Goal: Task Accomplishment & Management: Use online tool/utility

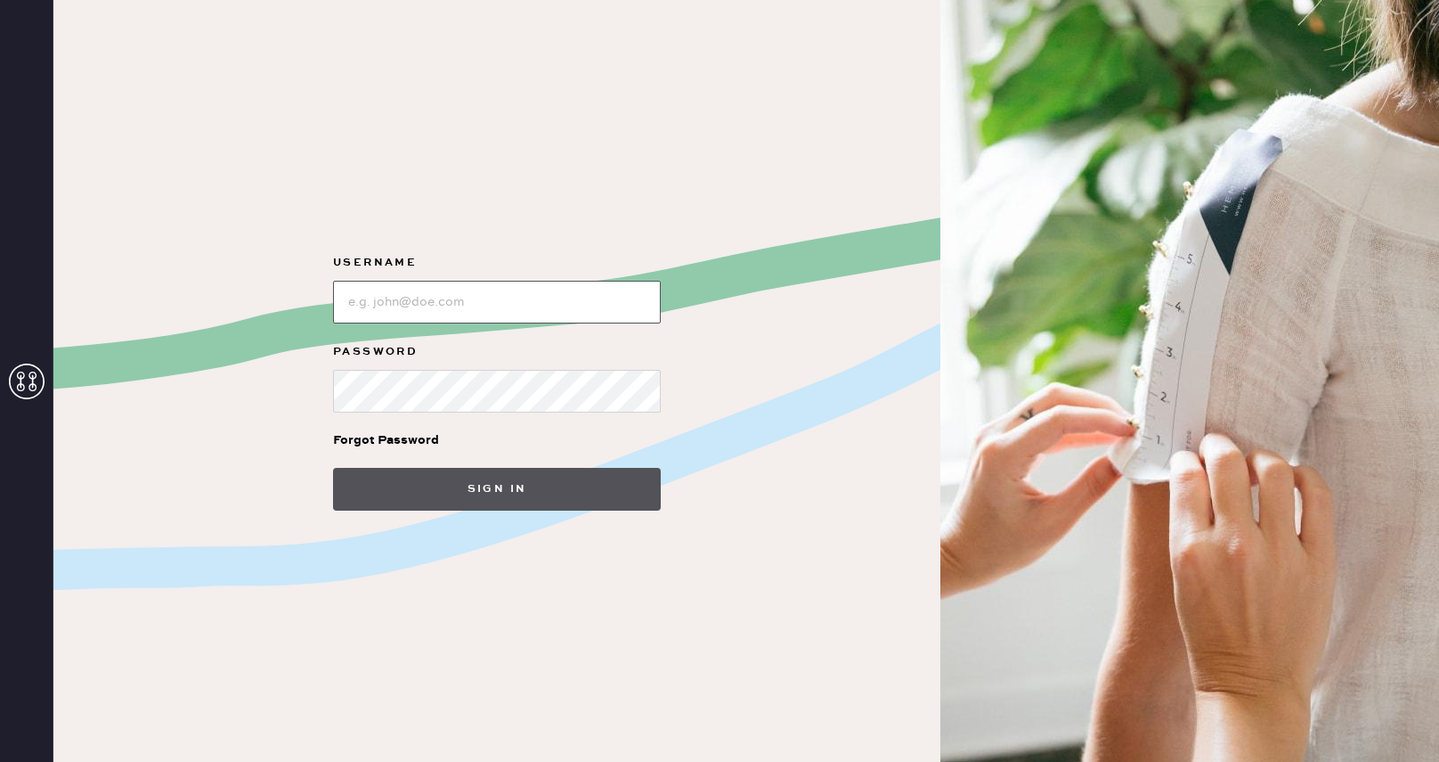
type input "[PERSON_NAME][EMAIL_ADDRESS][PERSON_NAME][DOMAIN_NAME]"
click at [400, 492] on button "Sign in" at bounding box center [497, 489] width 328 height 43
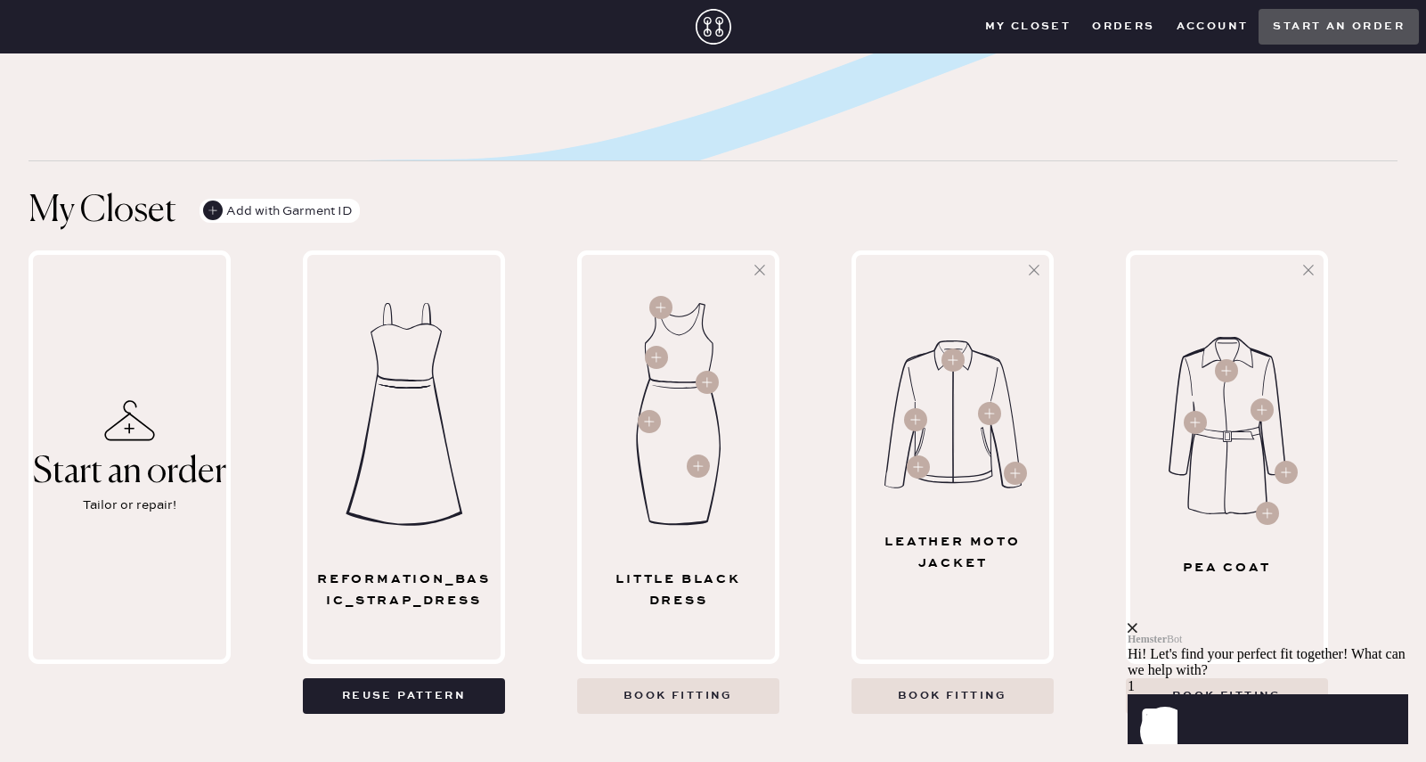
scroll to position [534, 0]
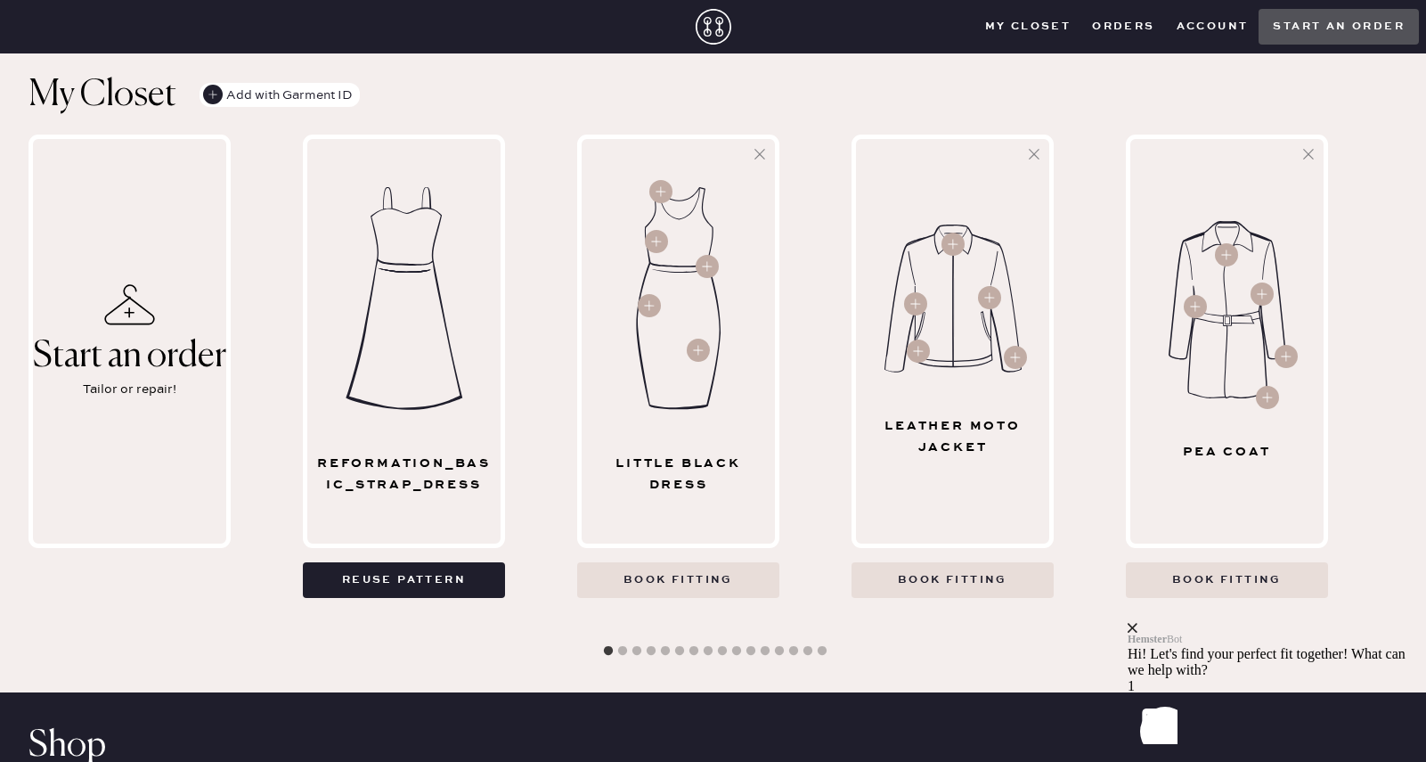
click at [1386, 623] on div "Hemster Bot Hi! Let's find your perfect fit together! What can we help with?" at bounding box center [1268, 650] width 281 height 55
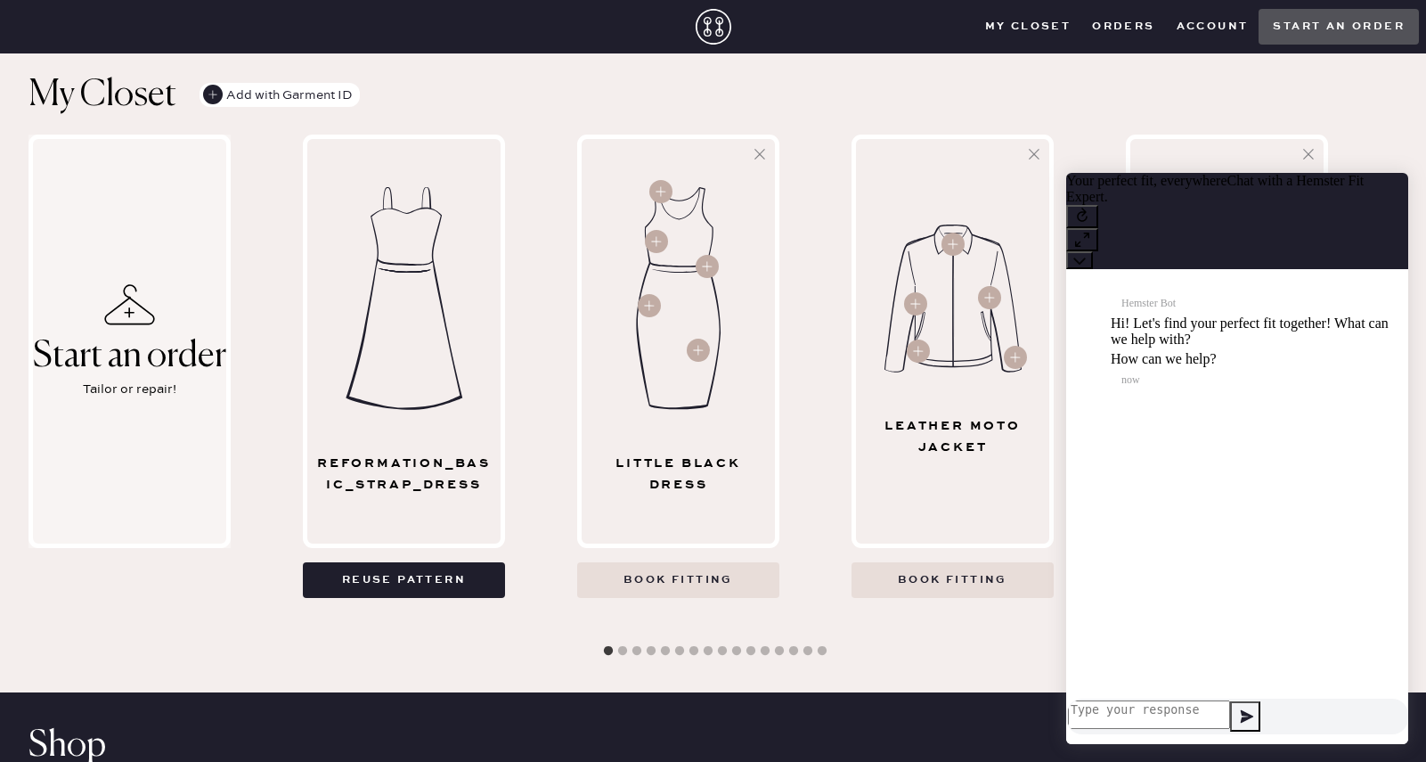
scroll to position [1, 0]
click at [401, 562] on button "Reuse pattern" at bounding box center [404, 580] width 202 height 36
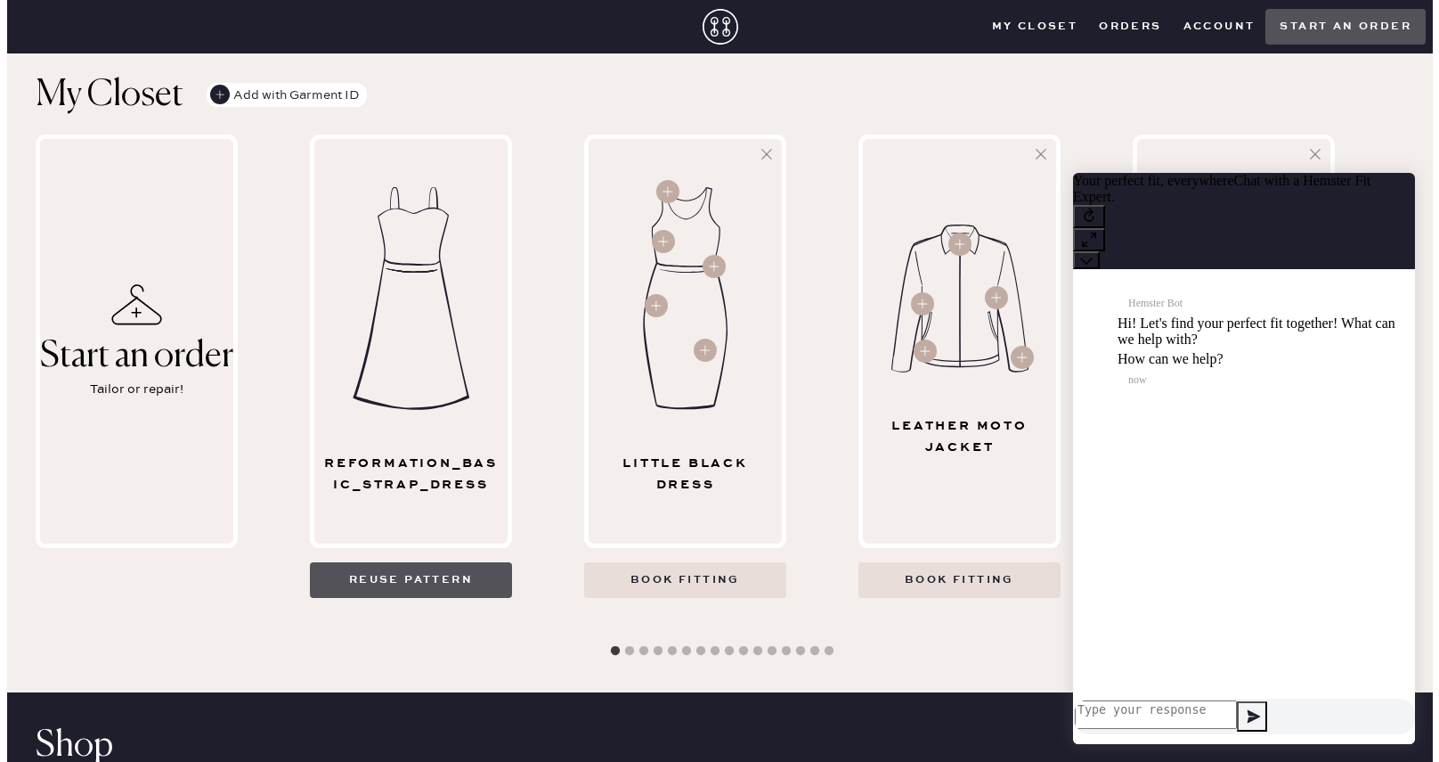
scroll to position [0, 0]
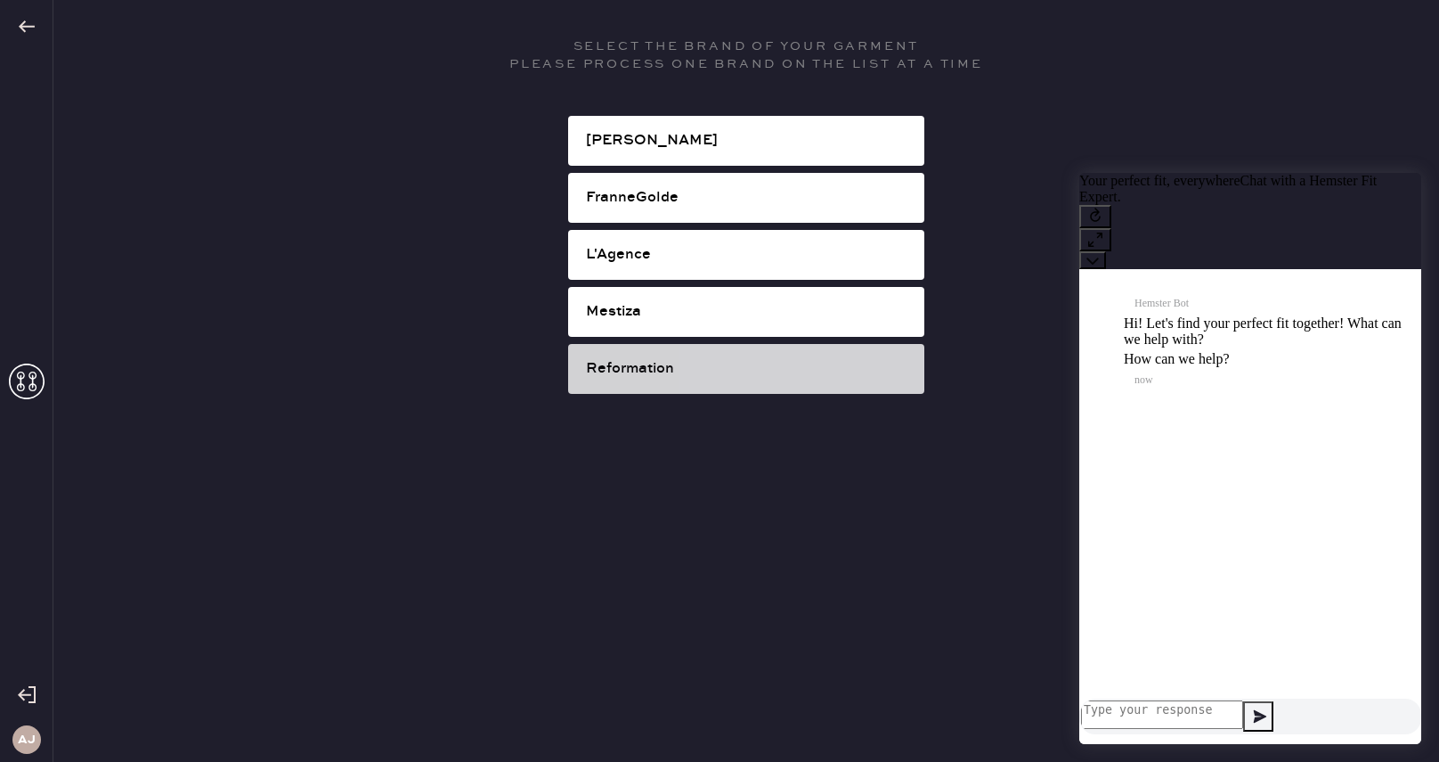
click at [715, 367] on div "Reformation" at bounding box center [748, 368] width 324 height 21
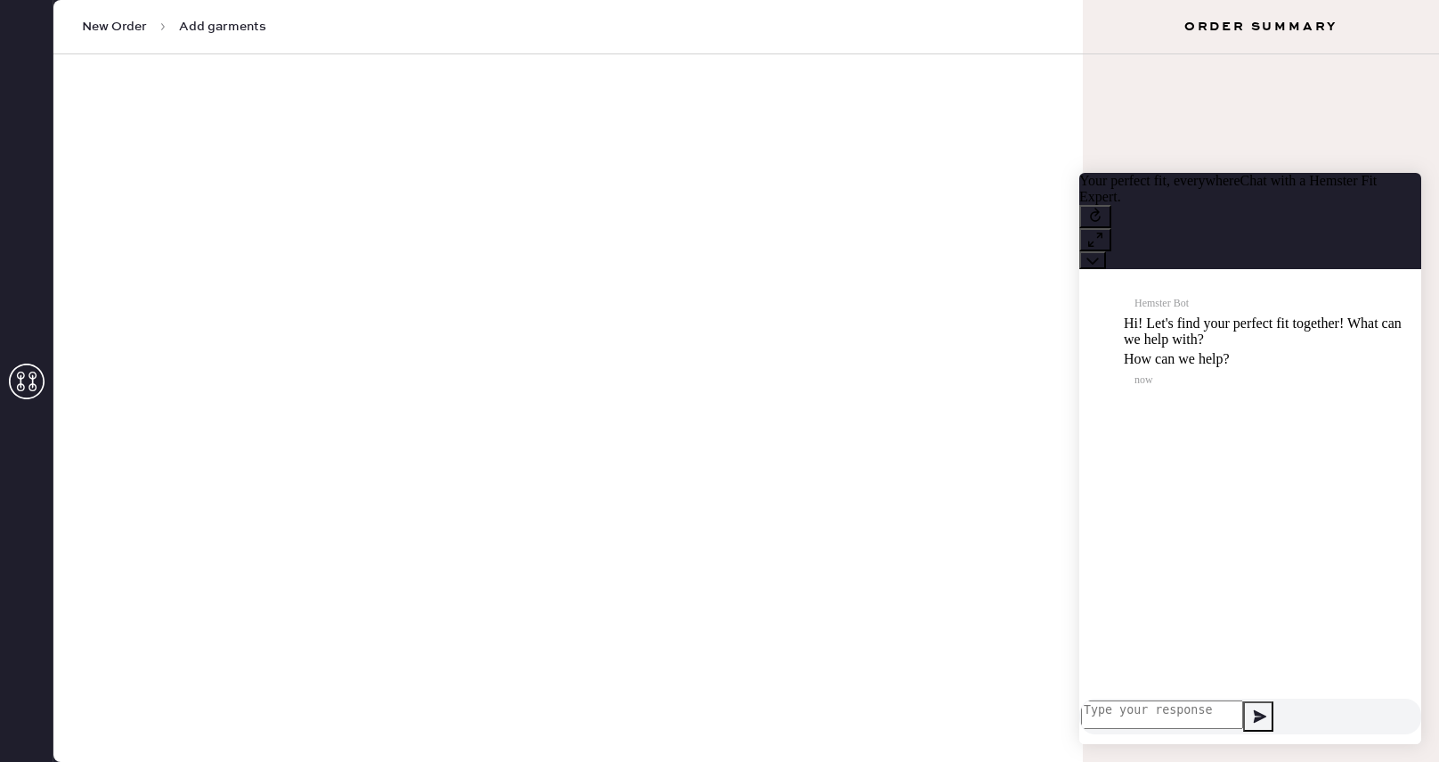
select select "6"
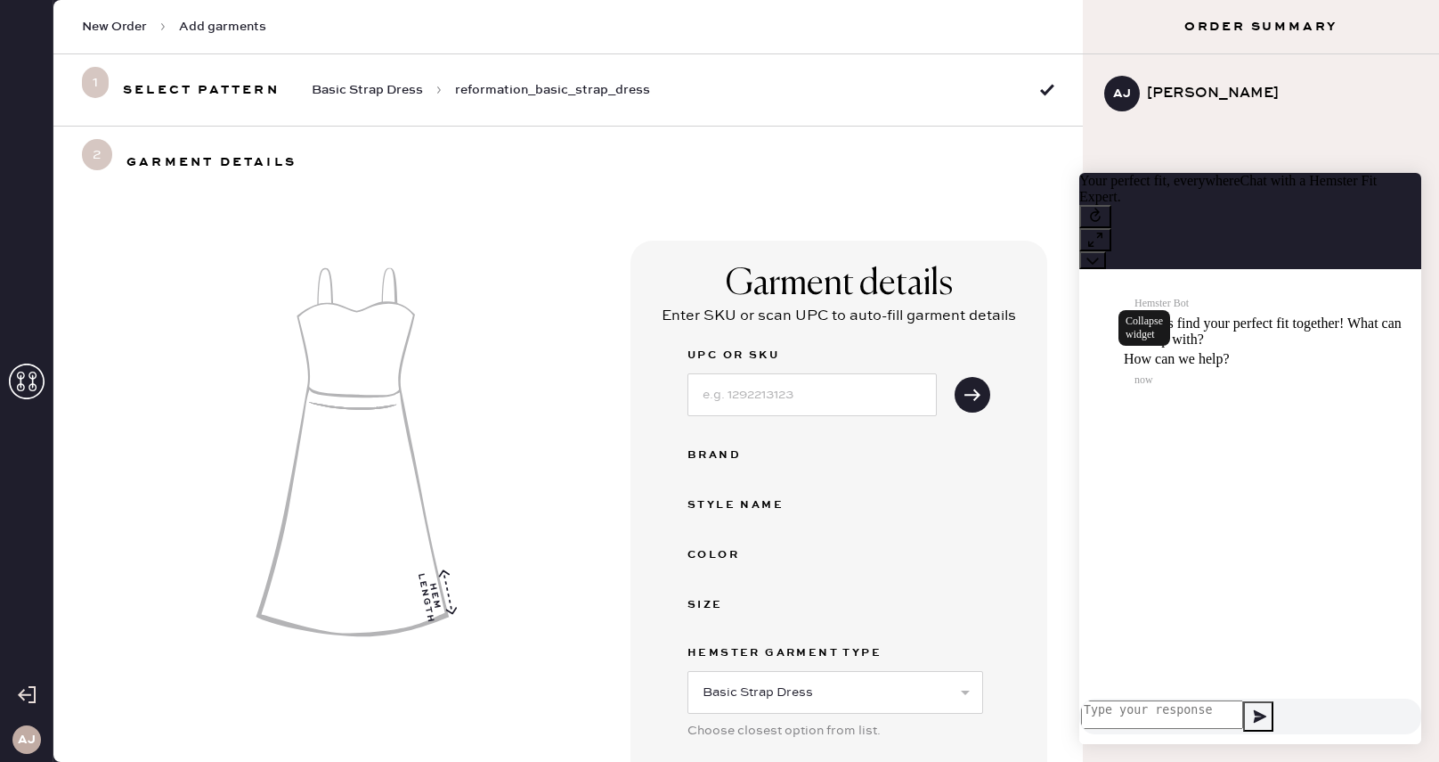
click at [1106, 251] on button at bounding box center [1093, 260] width 27 height 18
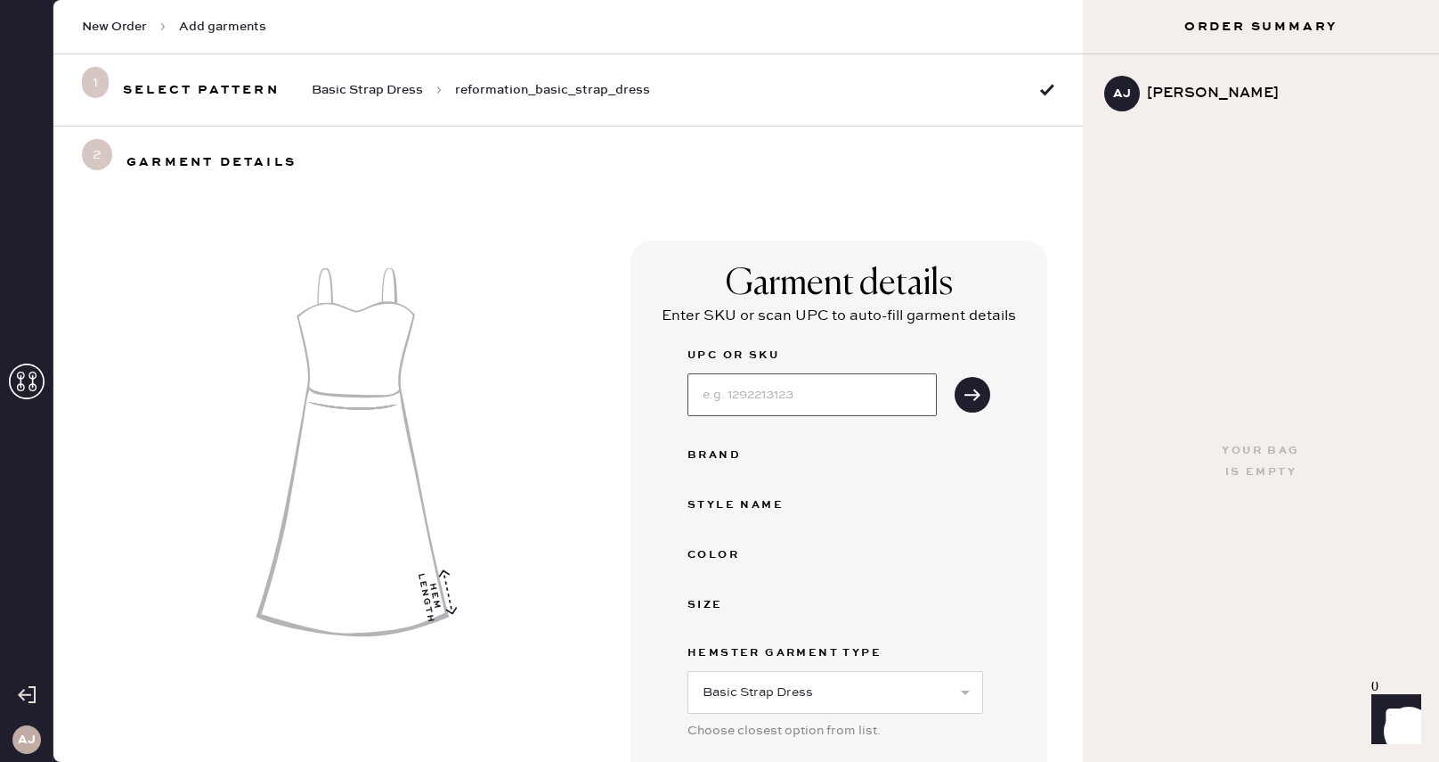
click at [762, 396] on input at bounding box center [812, 394] width 249 height 43
click at [964, 389] on icon "submit" at bounding box center [973, 395] width 18 height 18
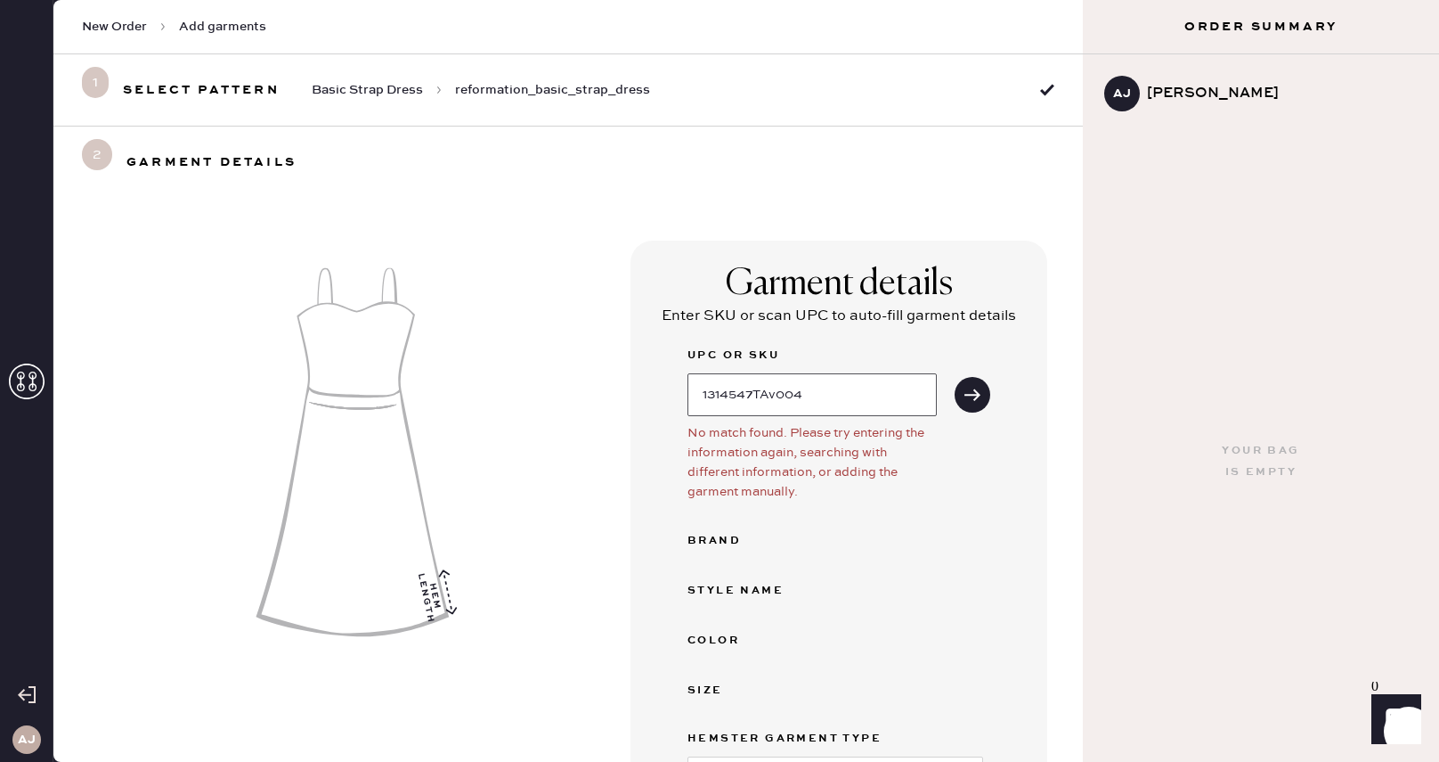
drag, startPoint x: 830, startPoint y: 396, endPoint x: 689, endPoint y: 389, distance: 140.9
click at [689, 389] on input "1314547TAv004" at bounding box center [812, 394] width 249 height 43
click at [824, 409] on input "1314547TAv004" at bounding box center [812, 394] width 249 height 43
drag, startPoint x: 780, startPoint y: 394, endPoint x: 790, endPoint y: 394, distance: 9.8
click at [781, 394] on input "1314547TAv004" at bounding box center [812, 394] width 249 height 43
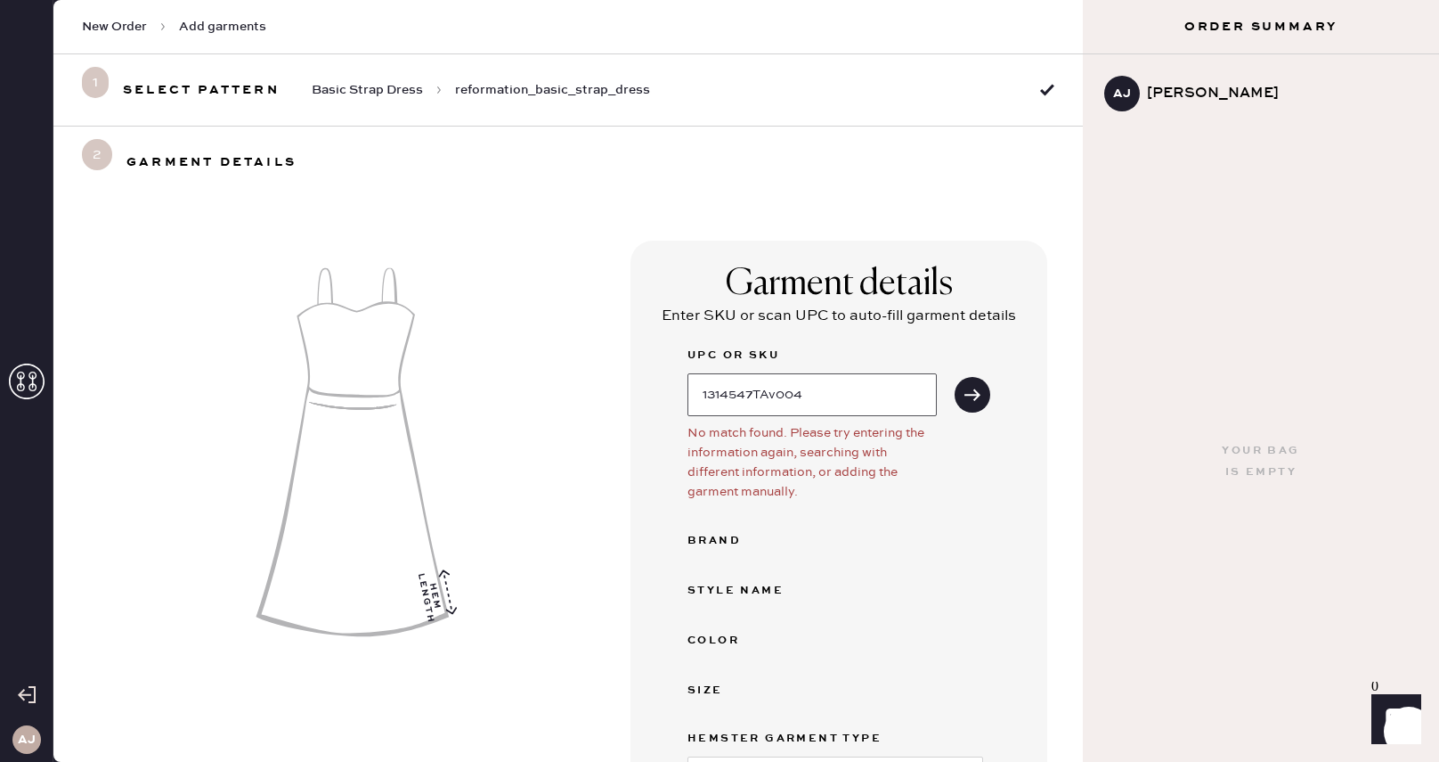
click at [845, 389] on input "1314547TAv004" at bounding box center [812, 394] width 249 height 43
click at [817, 506] on div "UPC or SKU 1314547TAv004 No match found. Please try entering the information ag…" at bounding box center [839, 596] width 303 height 502
click at [790, 399] on input "1314547TAv004" at bounding box center [812, 394] width 249 height 43
click at [955, 377] on button "submit" at bounding box center [973, 395] width 36 height 36
click at [970, 386] on button "submit" at bounding box center [973, 395] width 36 height 36
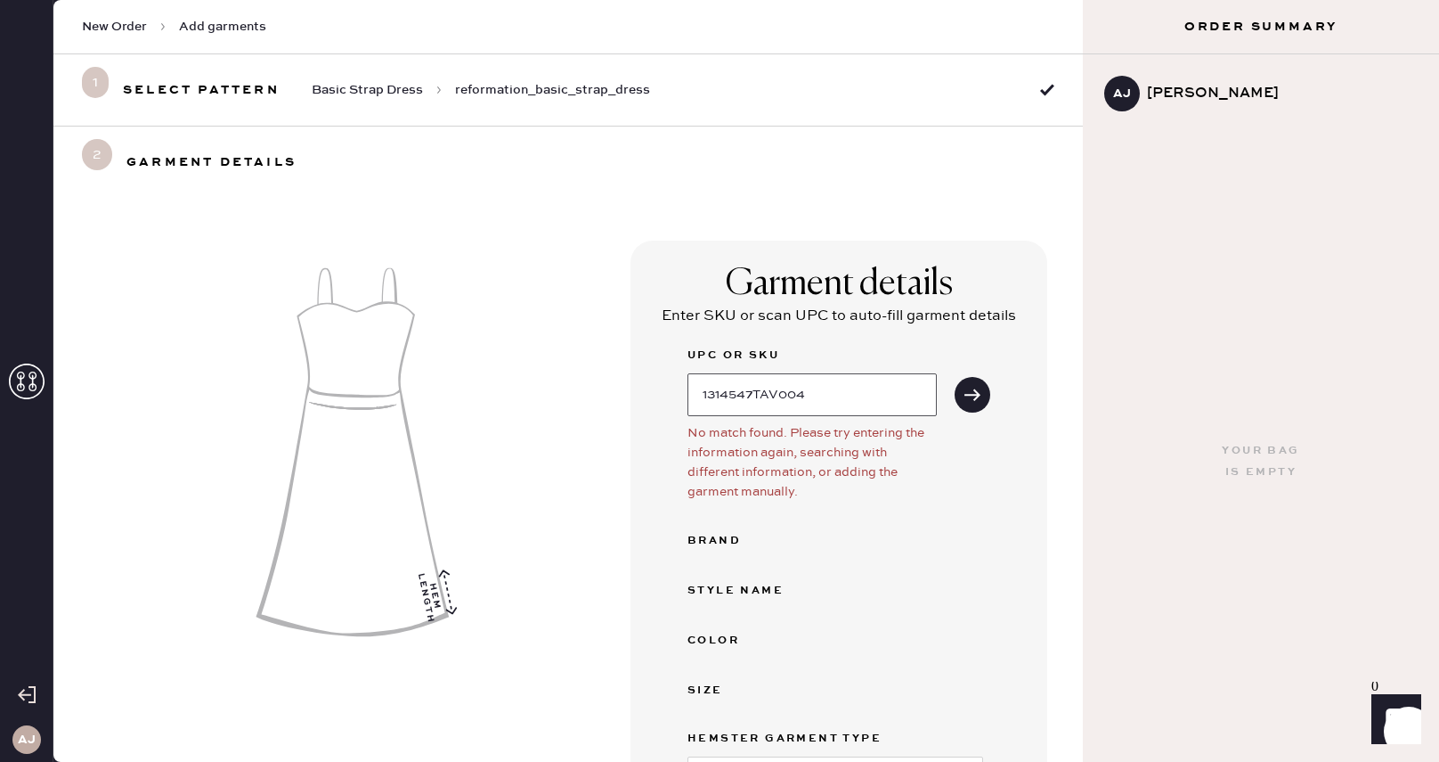
drag, startPoint x: 843, startPoint y: 400, endPoint x: 626, endPoint y: 400, distance: 216.4
click at [631, 400] on div "Garment details Enter SKU or scan UPC to auto-fill garment details UPC or SKU 1…" at bounding box center [839, 572] width 417 height 664
click at [965, 398] on use "submit" at bounding box center [973, 394] width 16 height 12
click at [870, 393] on input "[DEMOGRAPHIC_DATA]" at bounding box center [812, 394] width 249 height 43
click at [964, 401] on icon "submit" at bounding box center [973, 395] width 18 height 18
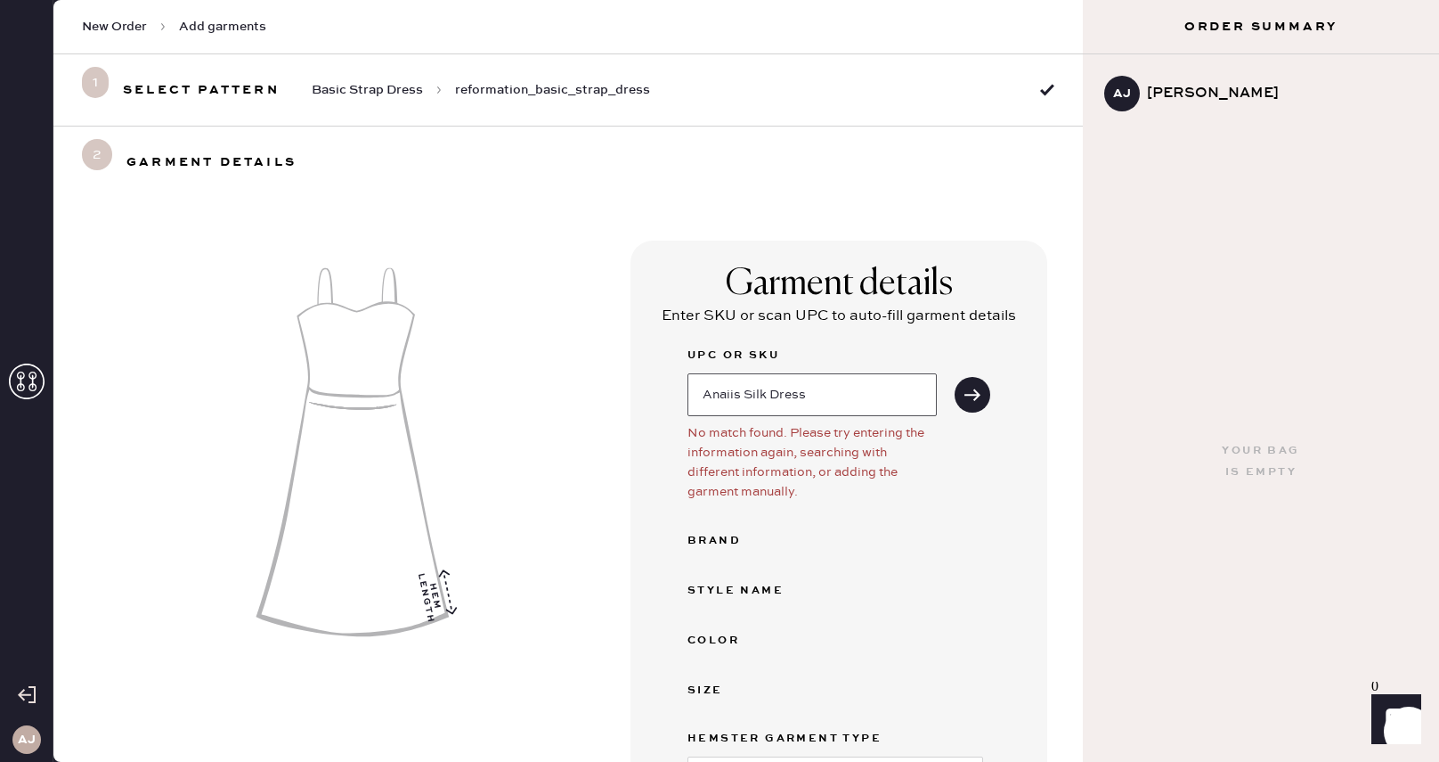
drag, startPoint x: 827, startPoint y: 399, endPoint x: 265, endPoint y: 348, distance: 564.3
click at [265, 348] on div "Garment details Enter SKU or scan UPC to auto-fill garment details UPC or SKU A…" at bounding box center [568, 583] width 1030 height 771
click at [964, 389] on icon "submit" at bounding box center [973, 395] width 18 height 18
drag, startPoint x: 790, startPoint y: 402, endPoint x: 626, endPoint y: 373, distance: 166.4
click at [631, 373] on div "Garment details Enter SKU or scan UPC to auto-fill garment details UPC or SKU R…" at bounding box center [839, 572] width 417 height 664
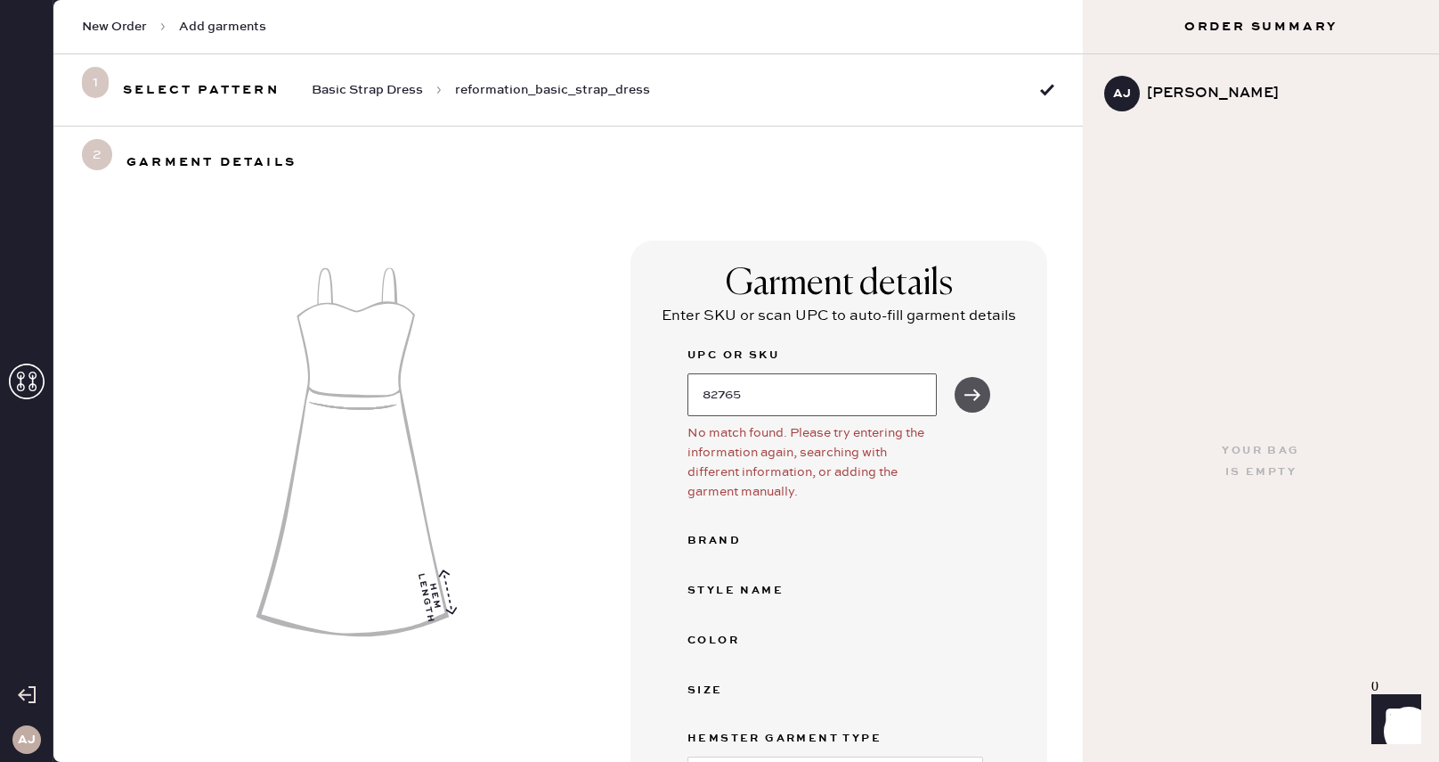
type input "82765"
click at [955, 392] on button "submit" at bounding box center [973, 395] width 36 height 36
drag, startPoint x: 776, startPoint y: 392, endPoint x: 629, endPoint y: 369, distance: 148.8
click at [631, 369] on div "Garment details Enter SKU or scan UPC to auto-fill garment details UPC or SKU 8…" at bounding box center [839, 572] width 417 height 664
drag, startPoint x: 735, startPoint y: 392, endPoint x: 803, endPoint y: 400, distance: 68.2
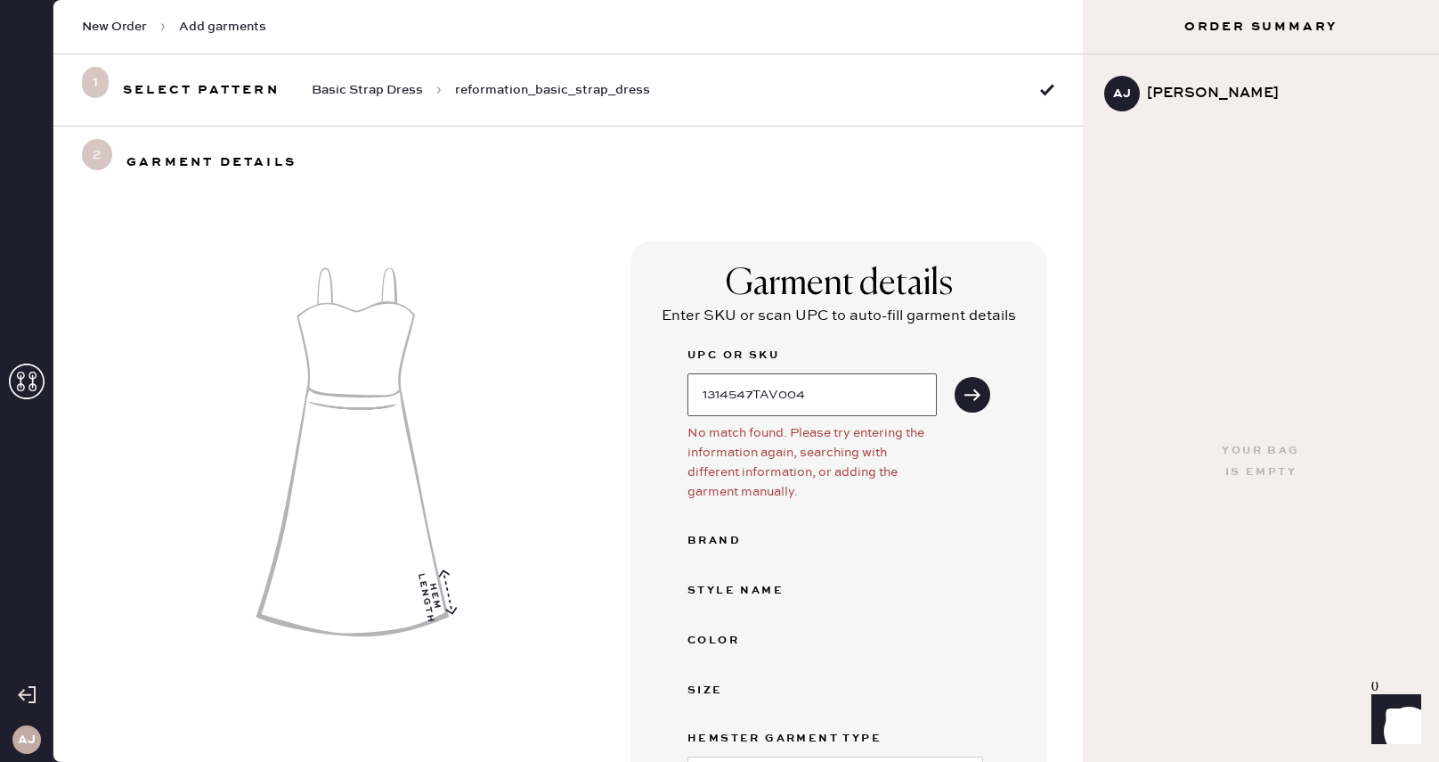
click at [803, 400] on input "1314547TAV004" at bounding box center [812, 394] width 249 height 43
click at [955, 377] on button "submit" at bounding box center [973, 395] width 36 height 36
drag, startPoint x: 800, startPoint y: 390, endPoint x: 584, endPoint y: 388, distance: 215.6
click at [584, 388] on div "Garment details Enter SKU or scan UPC to auto-fill garment details UPC or SKU 1…" at bounding box center [568, 583] width 1030 height 771
paste input "TAV004"
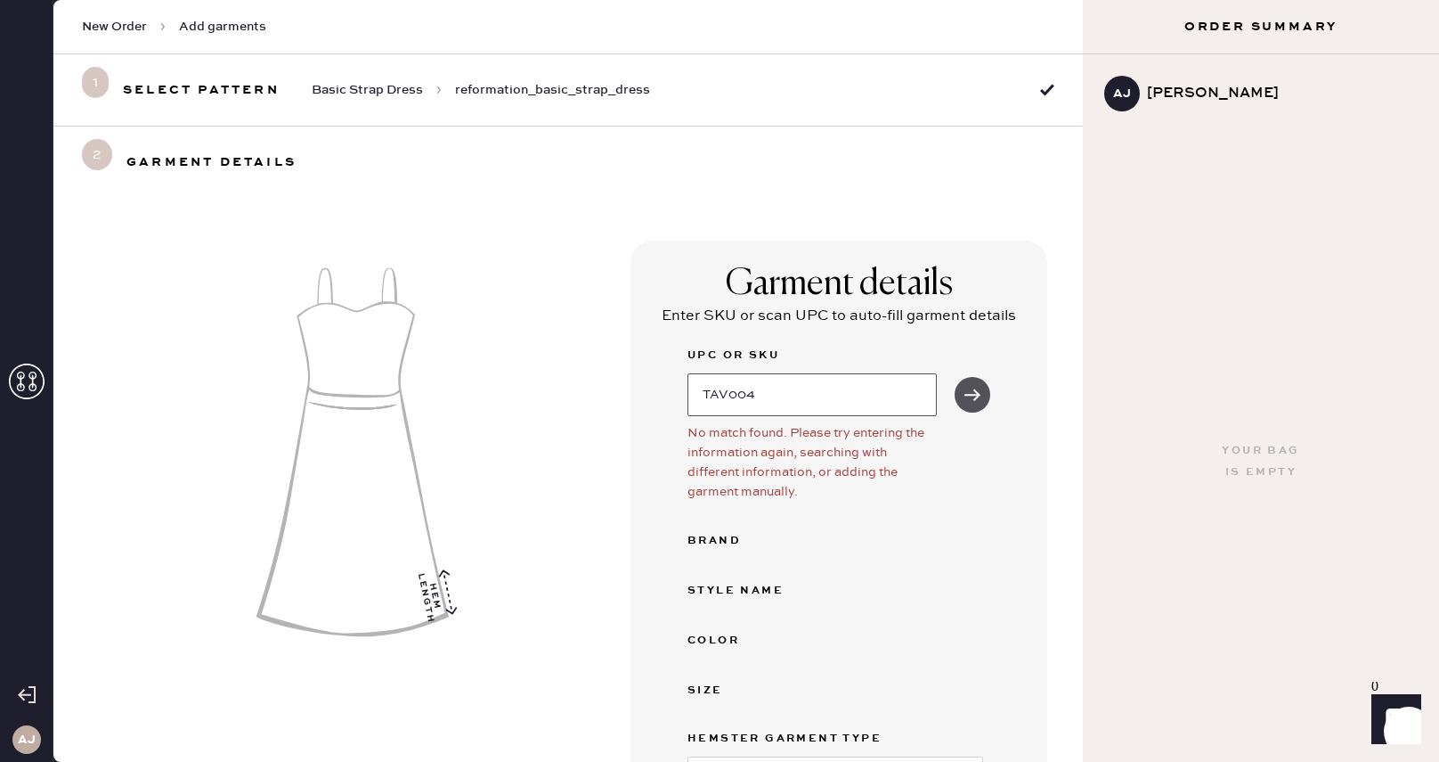
type input "TAV004"
click at [971, 395] on button "submit" at bounding box center [973, 395] width 36 height 36
click at [965, 382] on button "submit" at bounding box center [973, 395] width 36 height 36
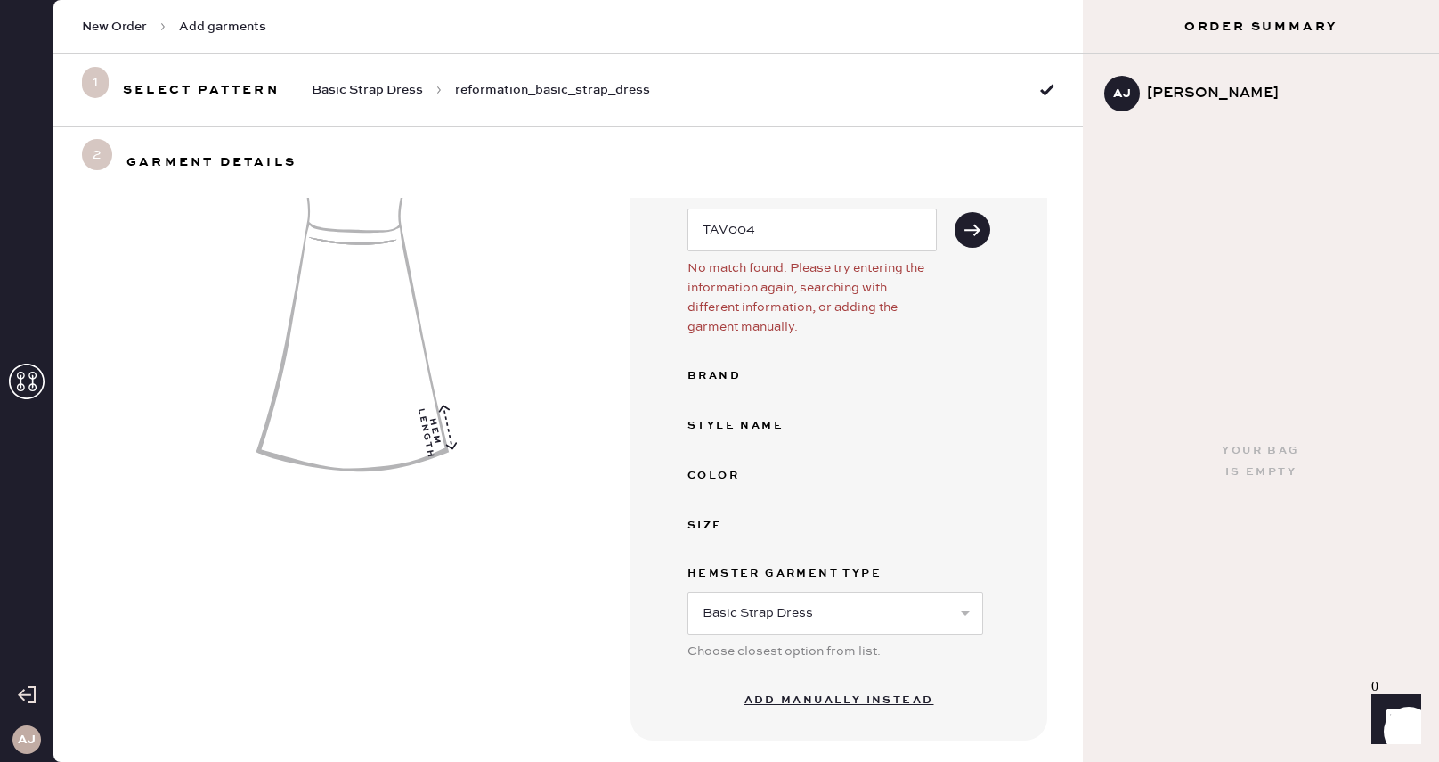
scroll to position [250, 0]
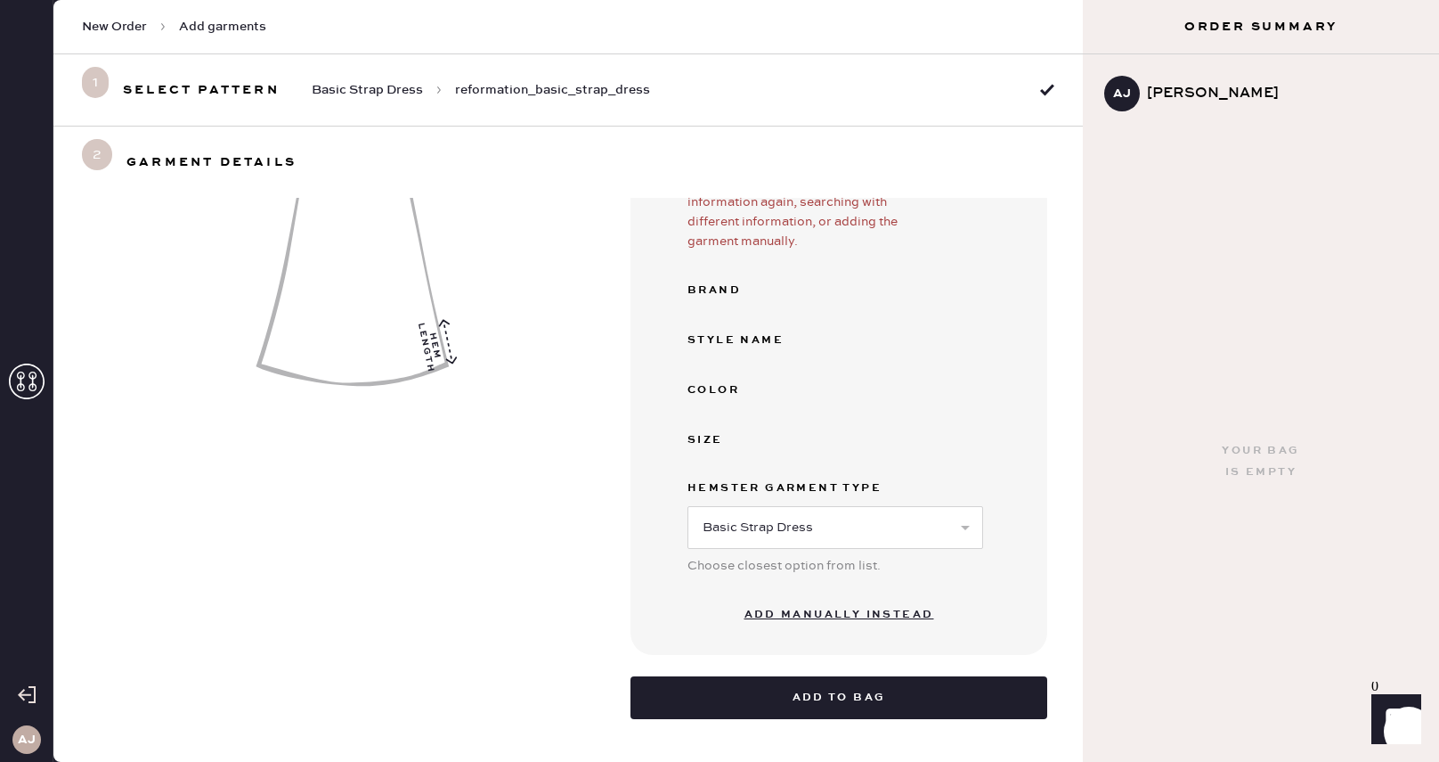
click at [884, 613] on button "Add manually instead" at bounding box center [839, 615] width 211 height 36
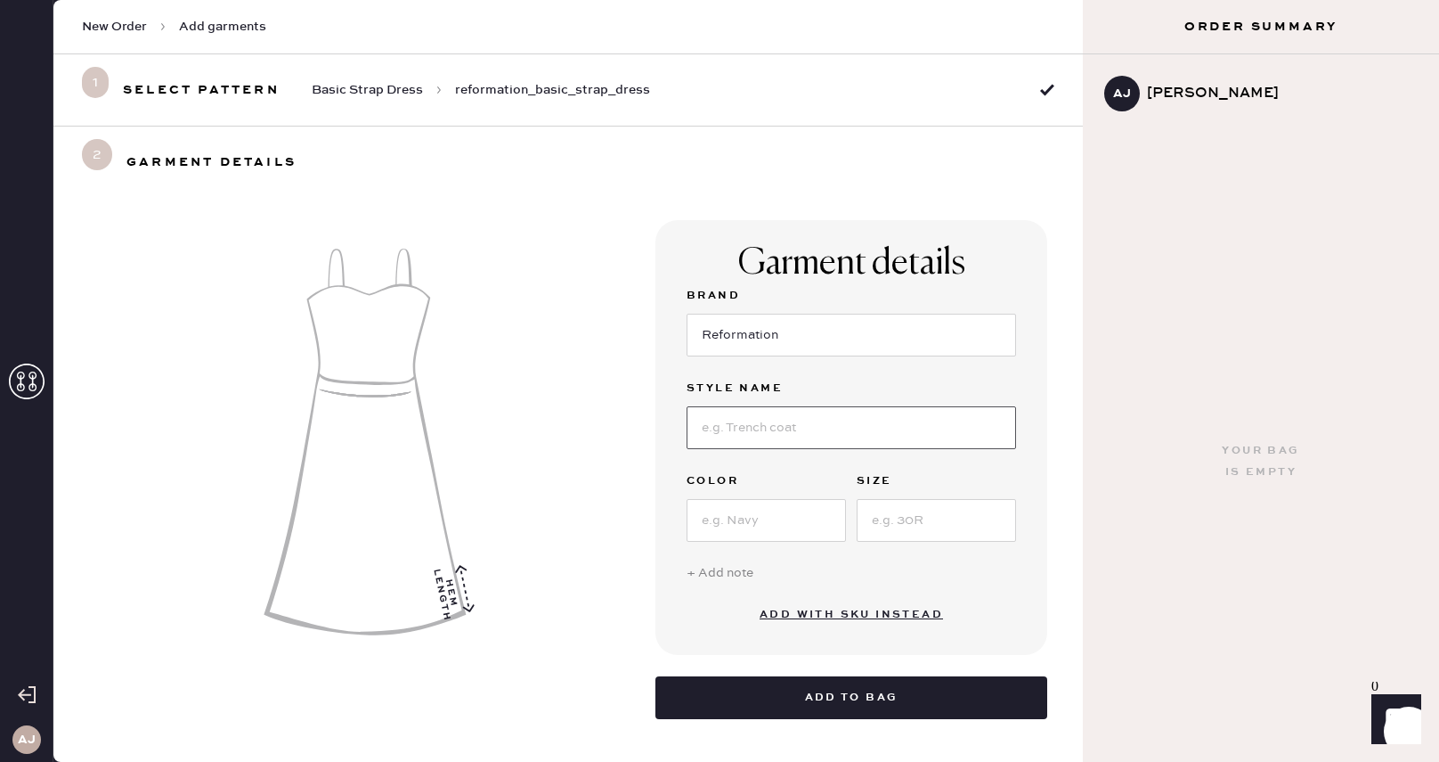
click at [821, 422] on input at bounding box center [852, 427] width 330 height 43
type input "Anaiis Silk Dress"
click at [754, 531] on input at bounding box center [766, 520] width 159 height 43
type input "Tarragon"
click at [874, 509] on input at bounding box center [936, 520] width 159 height 43
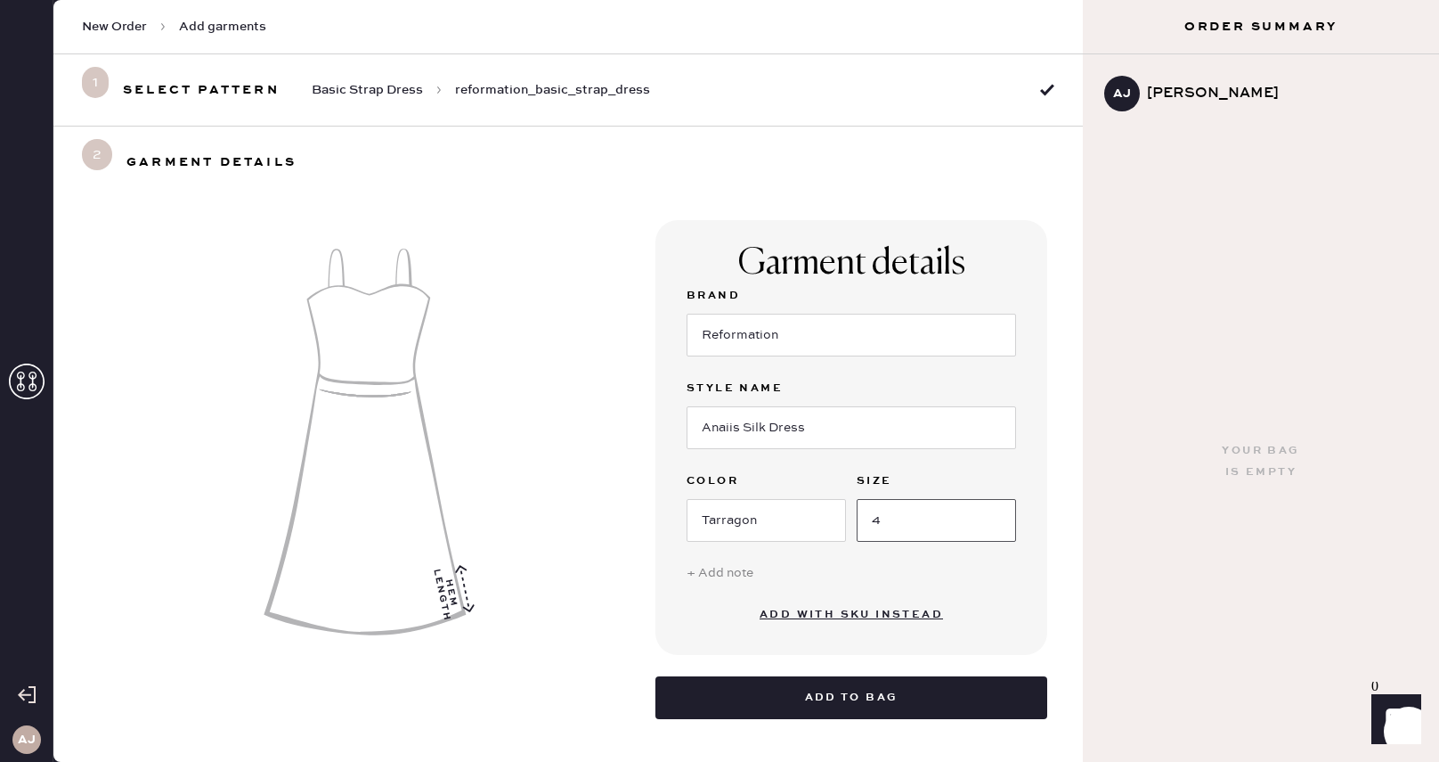
type input "4"
click at [727, 567] on div "+ Add note" at bounding box center [852, 573] width 330 height 20
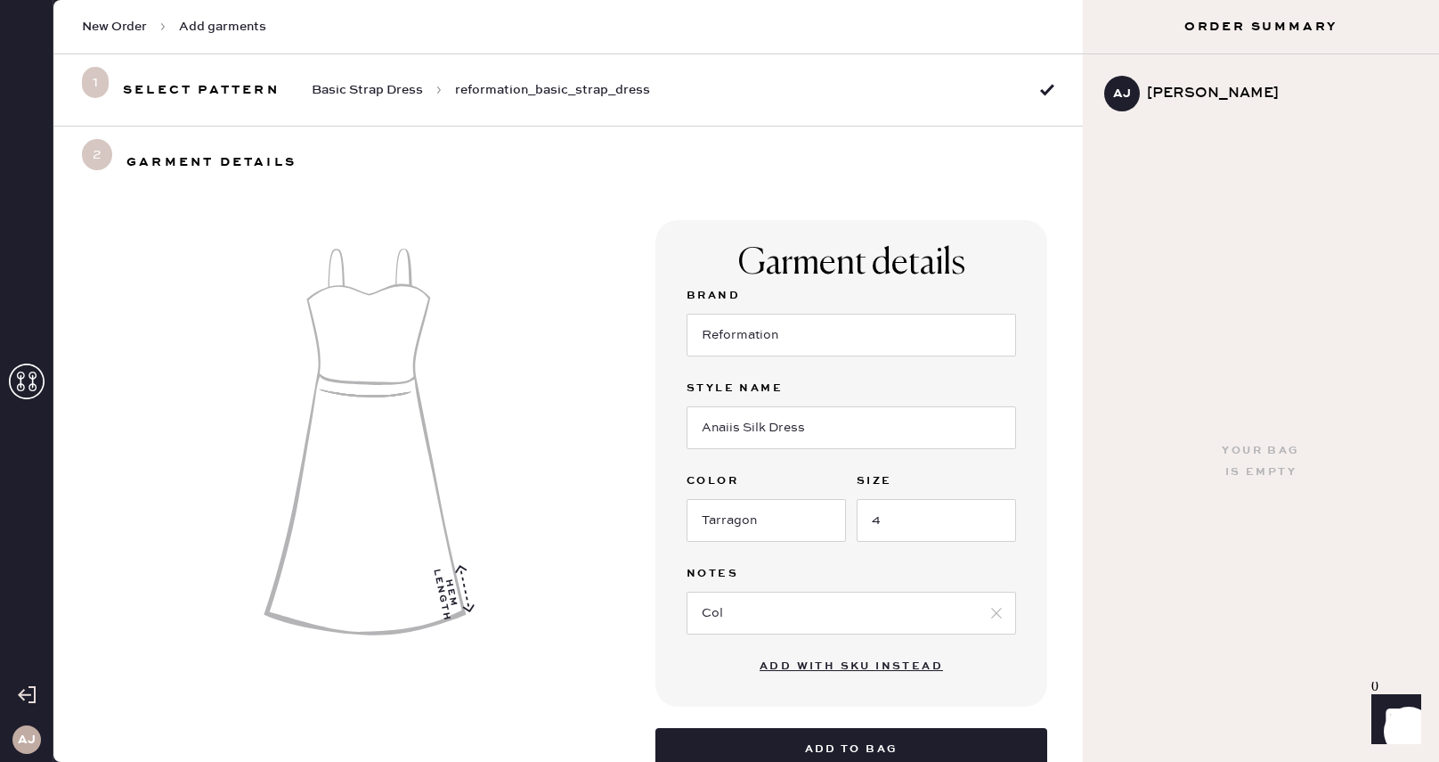
type input "Colk"
click at [990, 612] on icon at bounding box center [997, 613] width 18 height 18
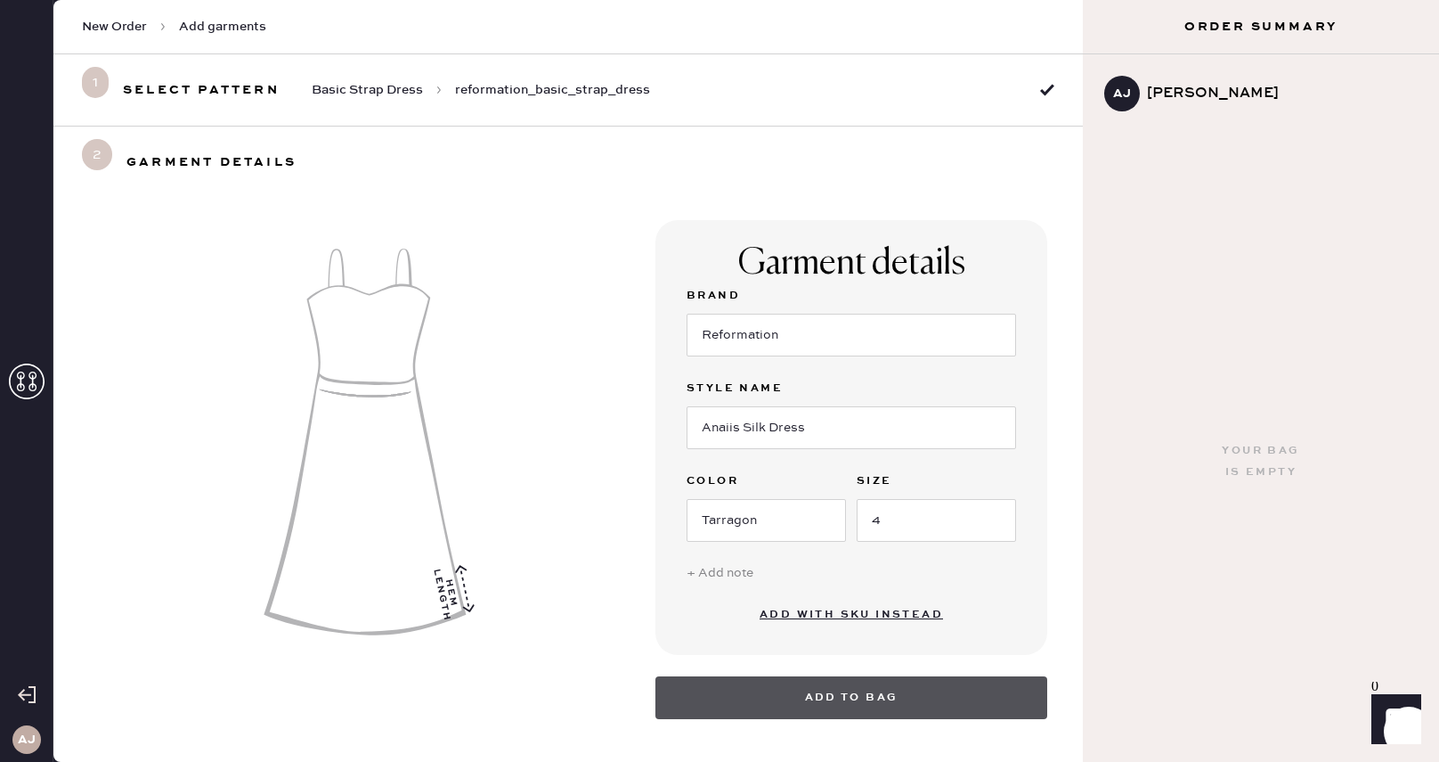
click at [941, 693] on button "Add to bag" at bounding box center [852, 697] width 392 height 43
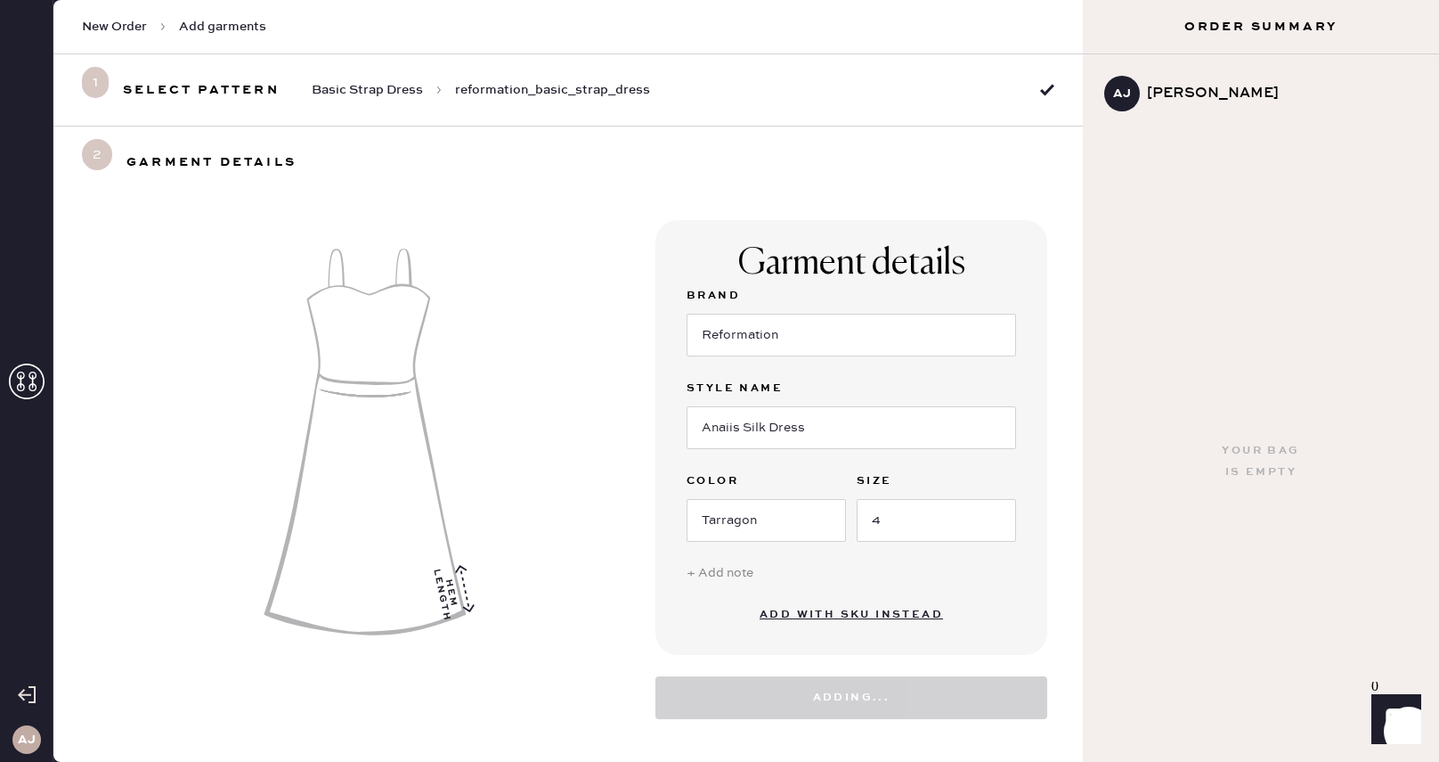
select select "6"
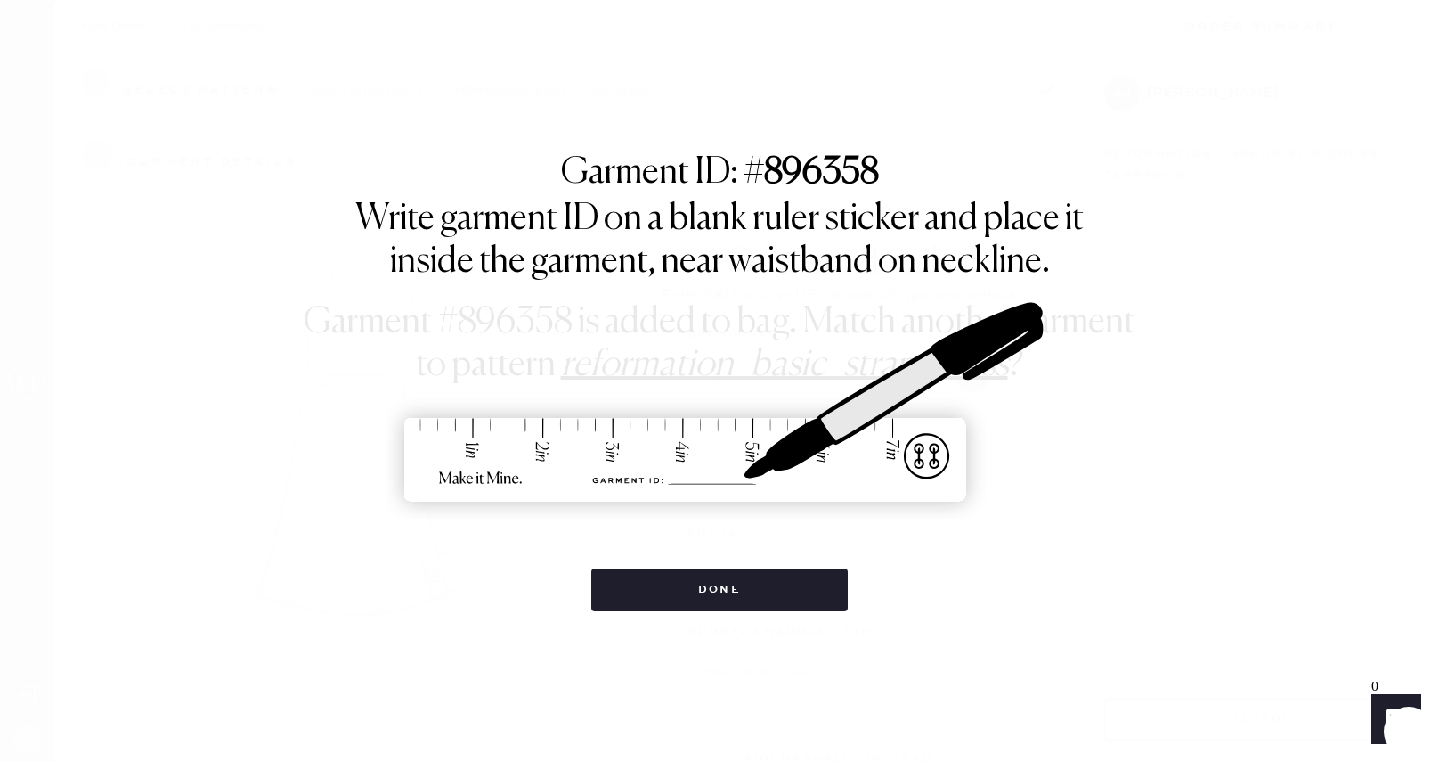
click at [801, 176] on strong "896358" at bounding box center [821, 173] width 115 height 36
click at [721, 582] on button "Done" at bounding box center [719, 589] width 257 height 43
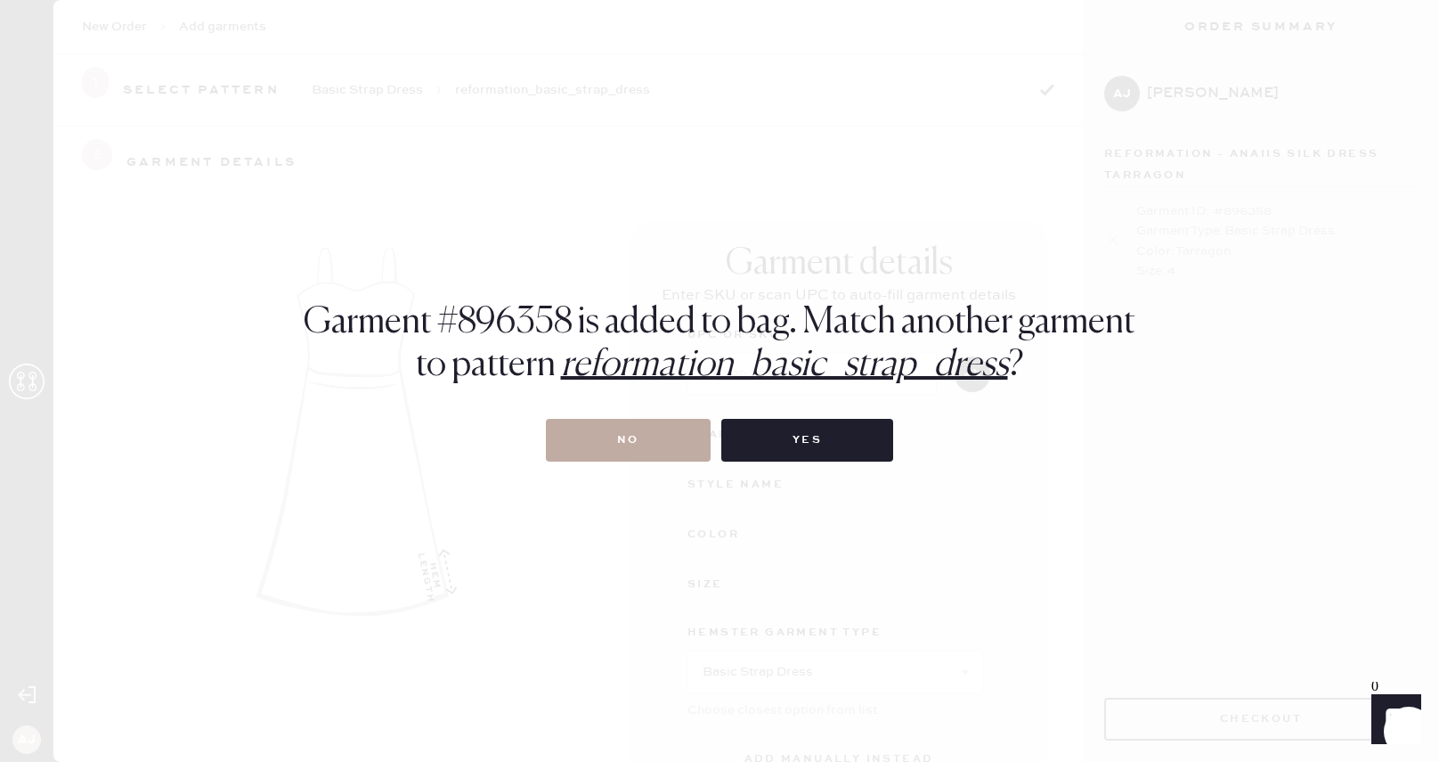
click at [654, 447] on button "No" at bounding box center [628, 440] width 165 height 43
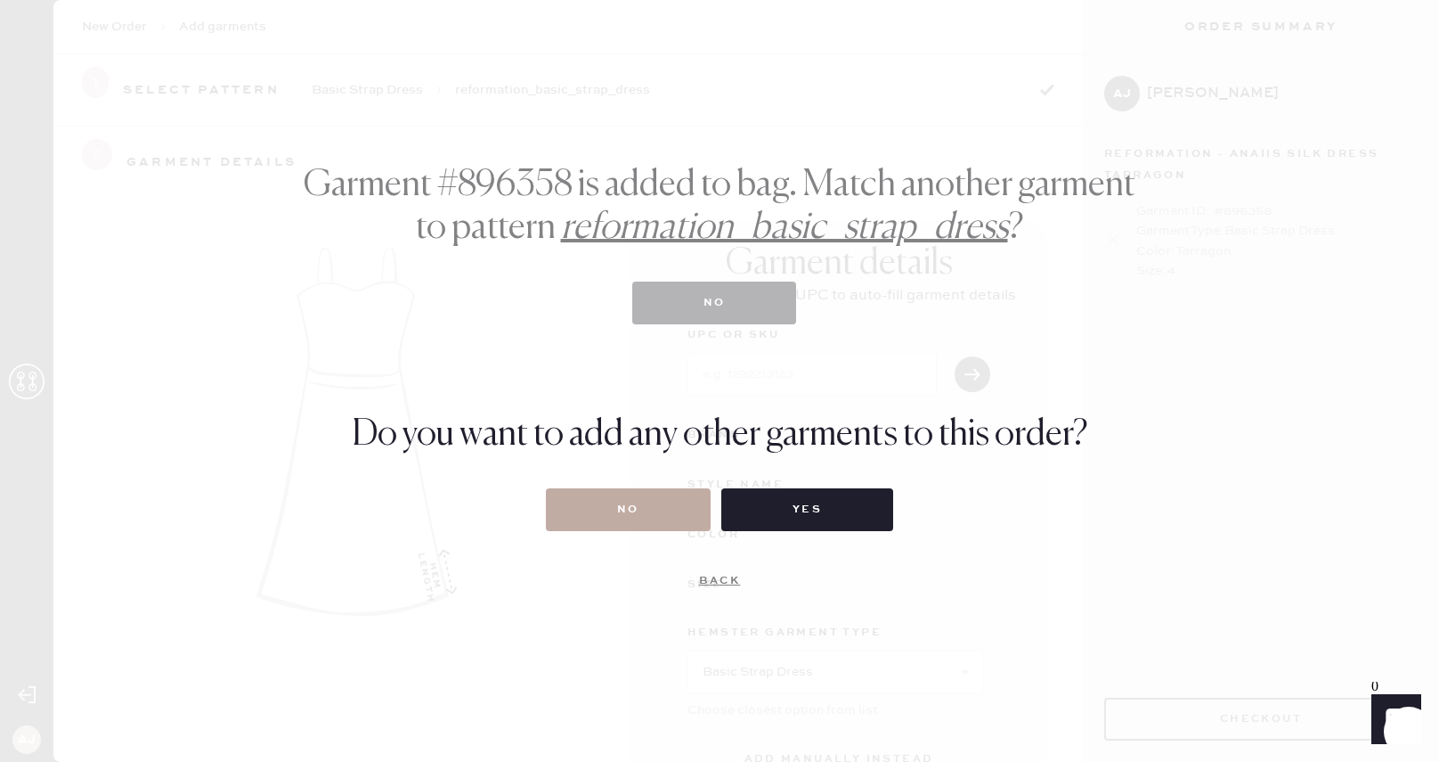
click at [619, 509] on button "No" at bounding box center [628, 509] width 165 height 43
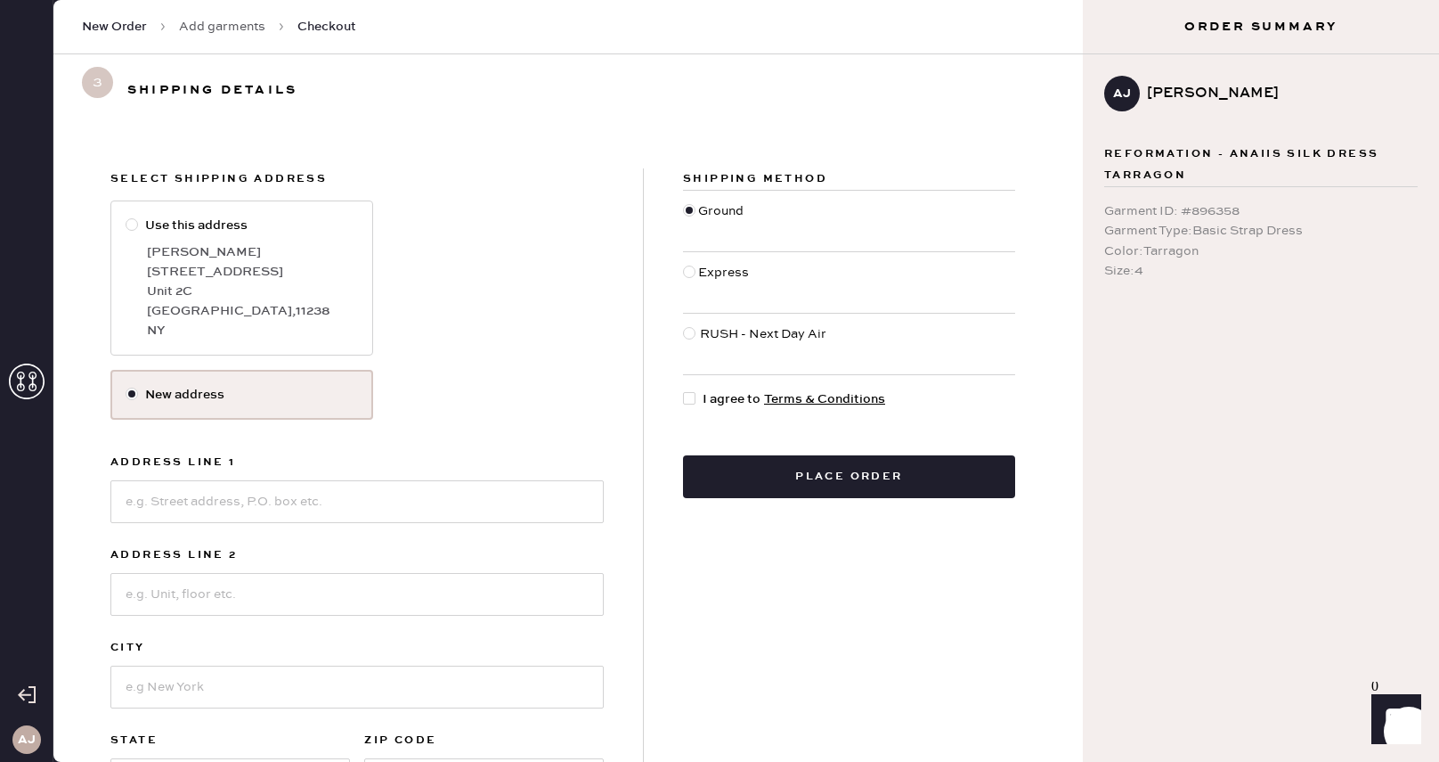
click at [128, 221] on div at bounding box center [132, 224] width 12 height 12
click at [126, 216] on input "Use this address" at bounding box center [126, 216] width 1 height 1
radio input "true"
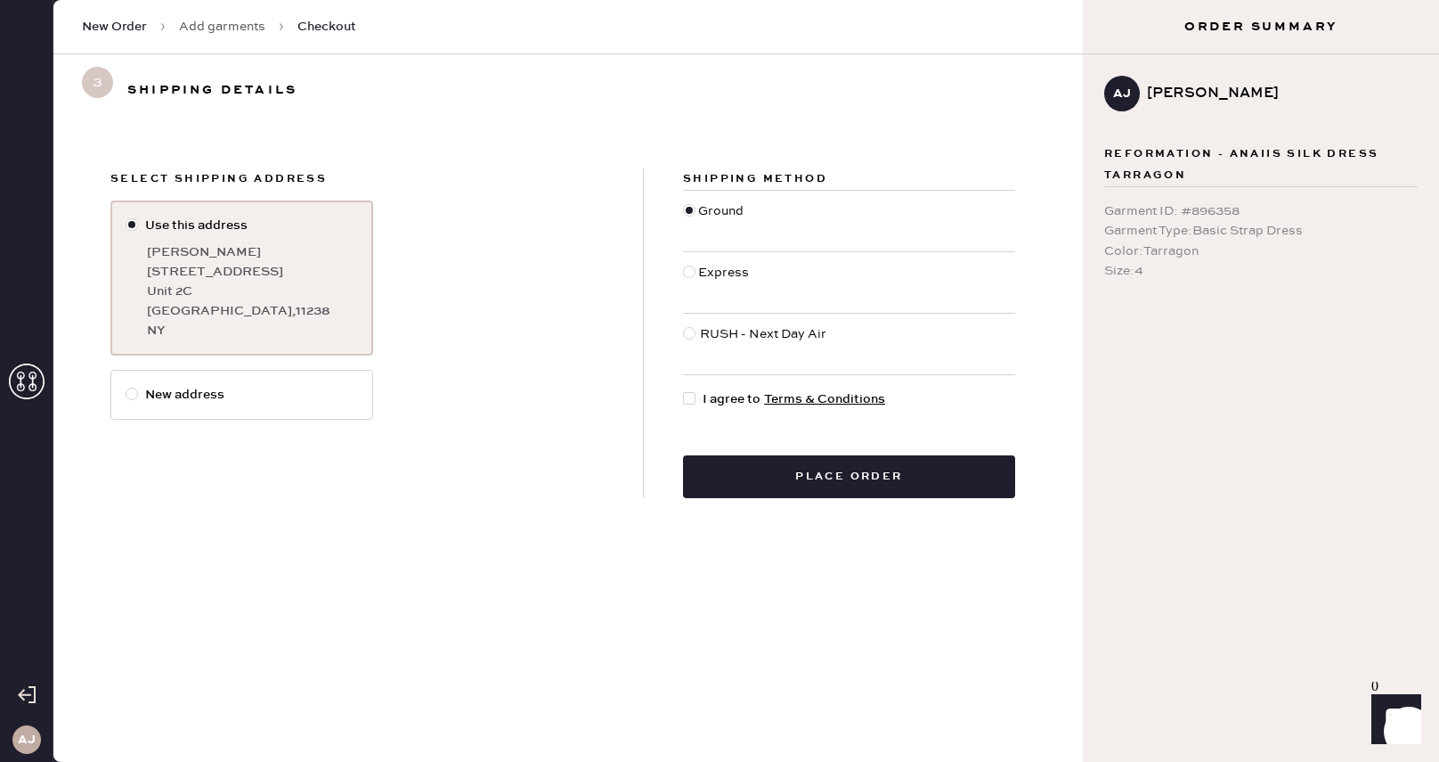
click at [112, 26] on span "New Order" at bounding box center [114, 27] width 65 height 18
click at [20, 365] on use at bounding box center [27, 381] width 36 height 36
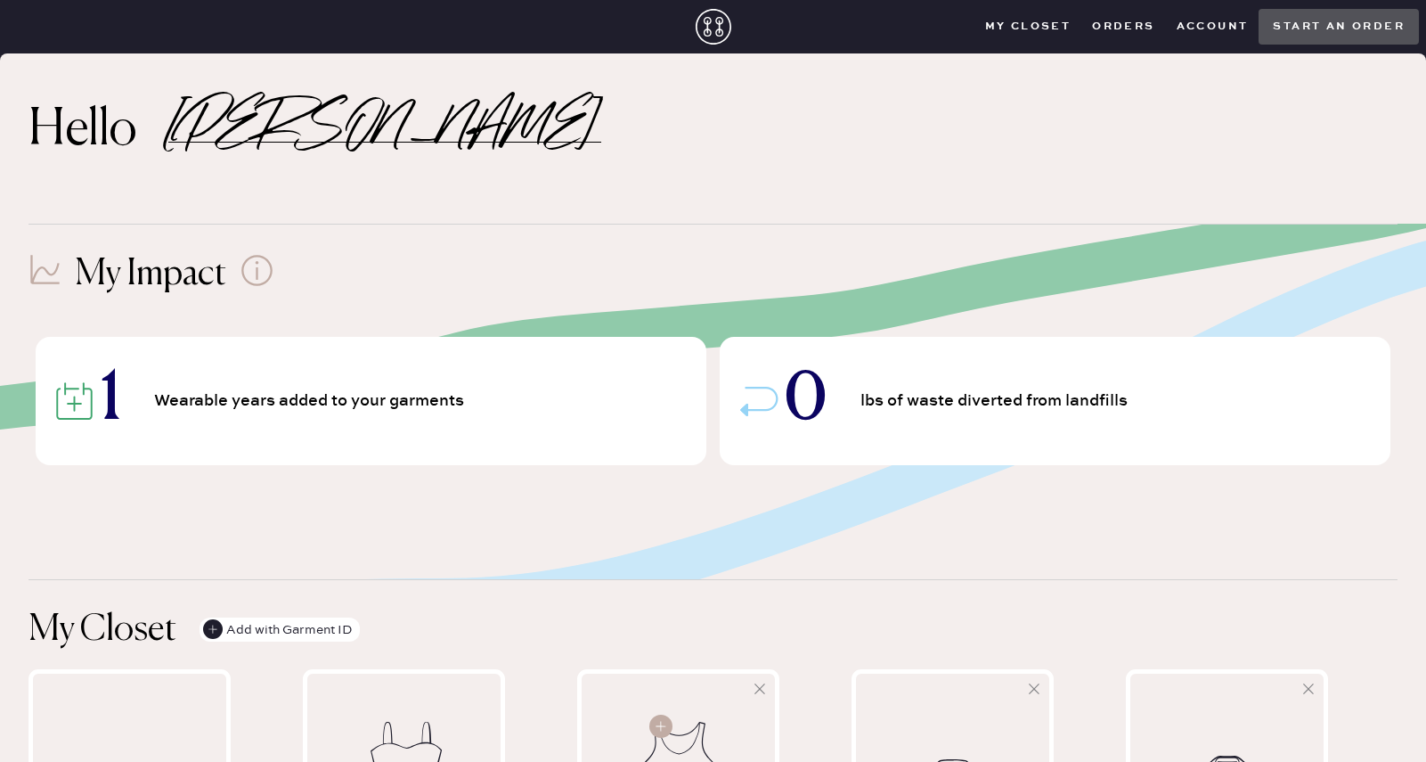
scroll to position [445, 0]
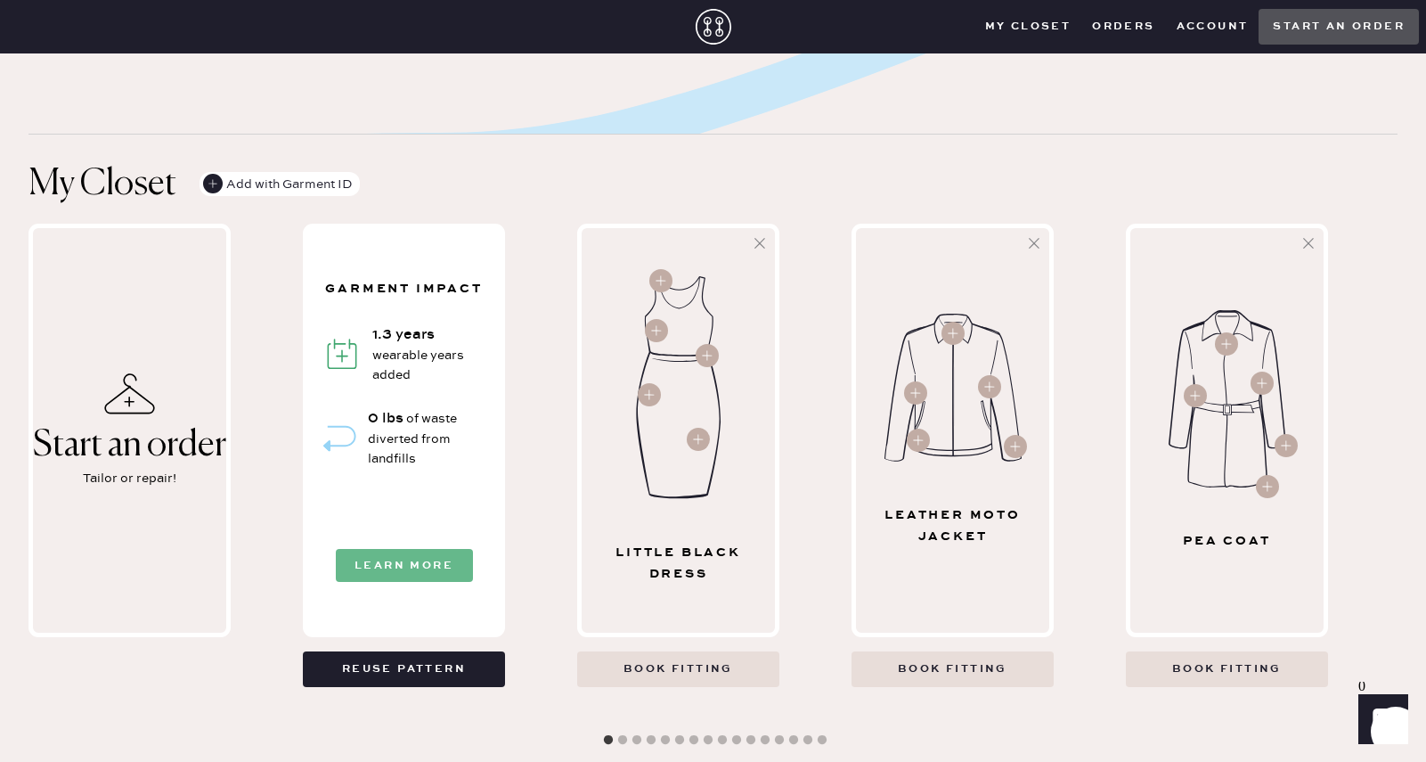
click at [391, 549] on button "Learn More" at bounding box center [404, 565] width 137 height 33
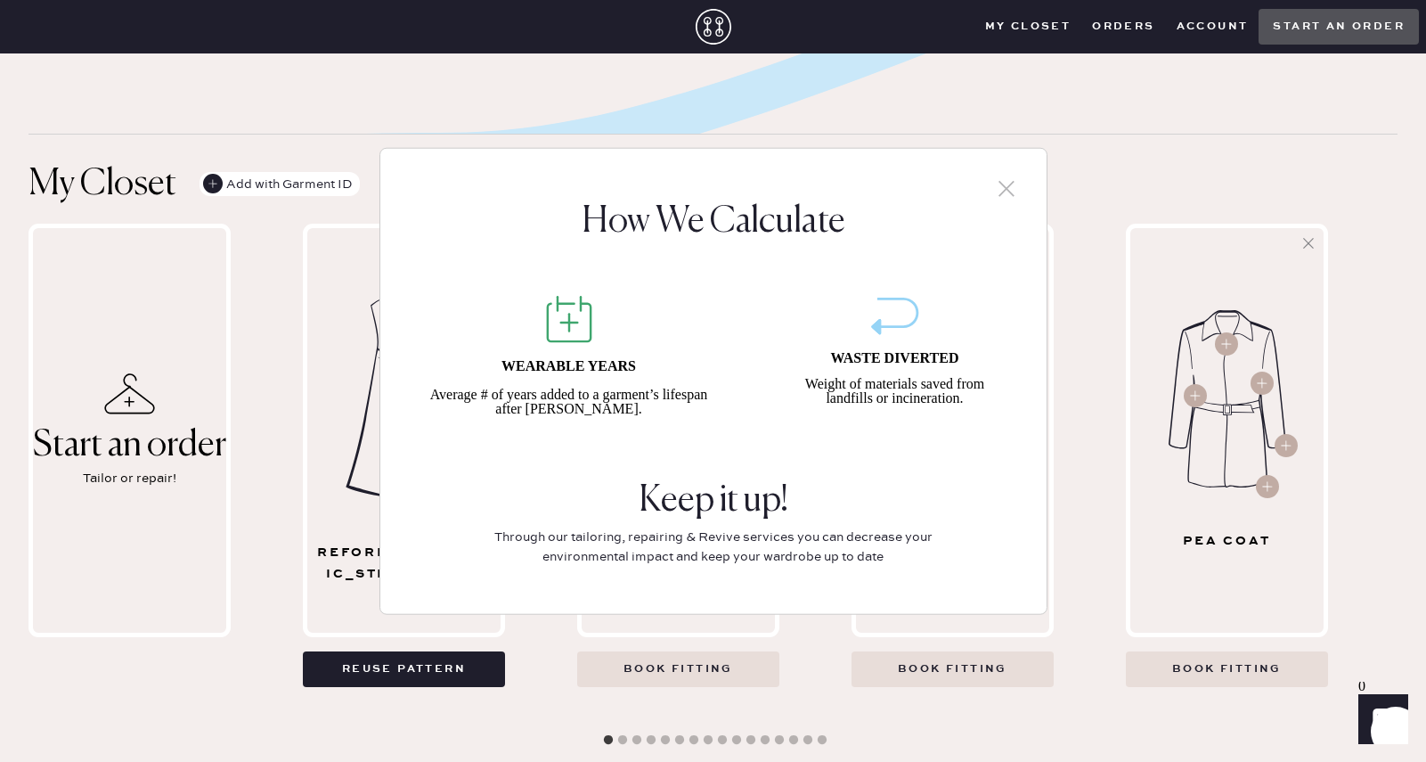
click at [1006, 201] on icon at bounding box center [1006, 188] width 27 height 27
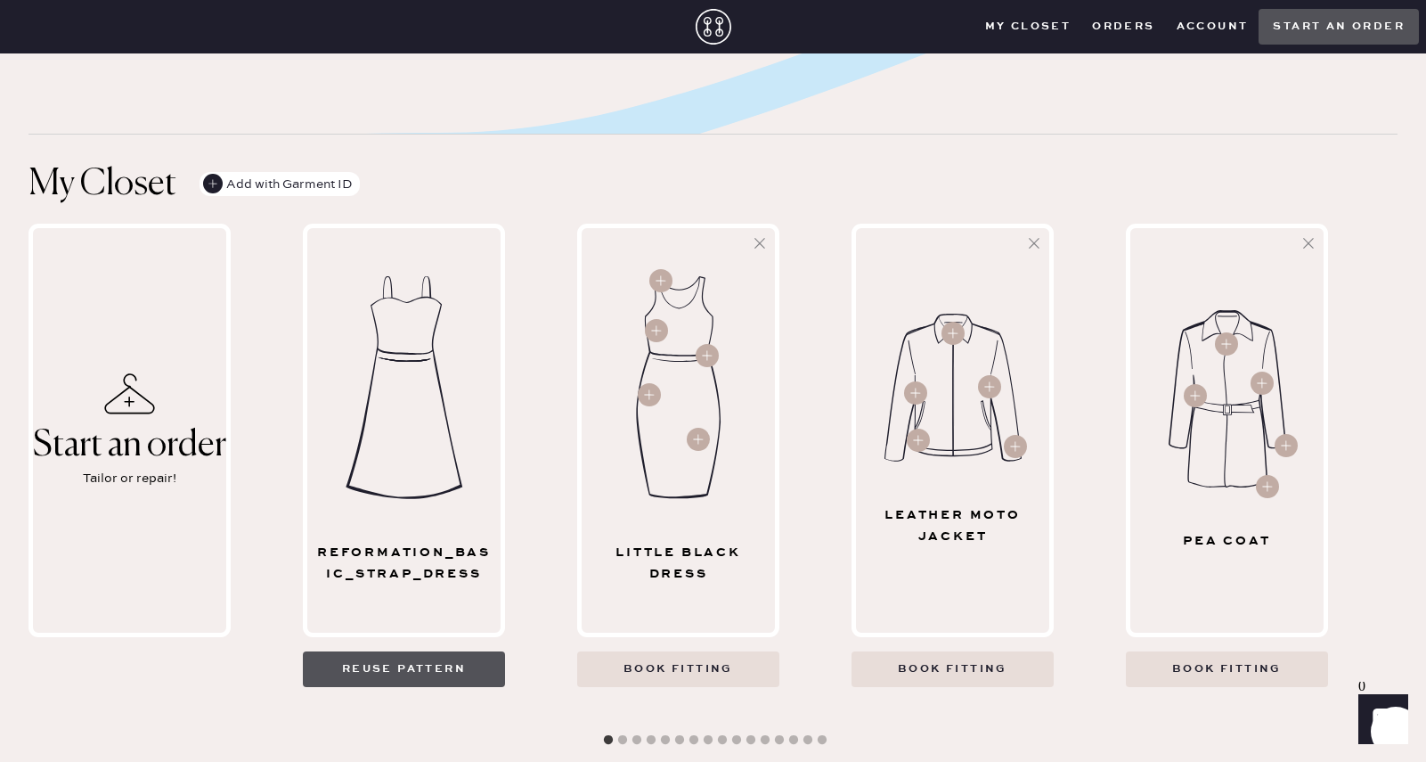
click at [382, 651] on button "Reuse pattern" at bounding box center [404, 669] width 202 height 36
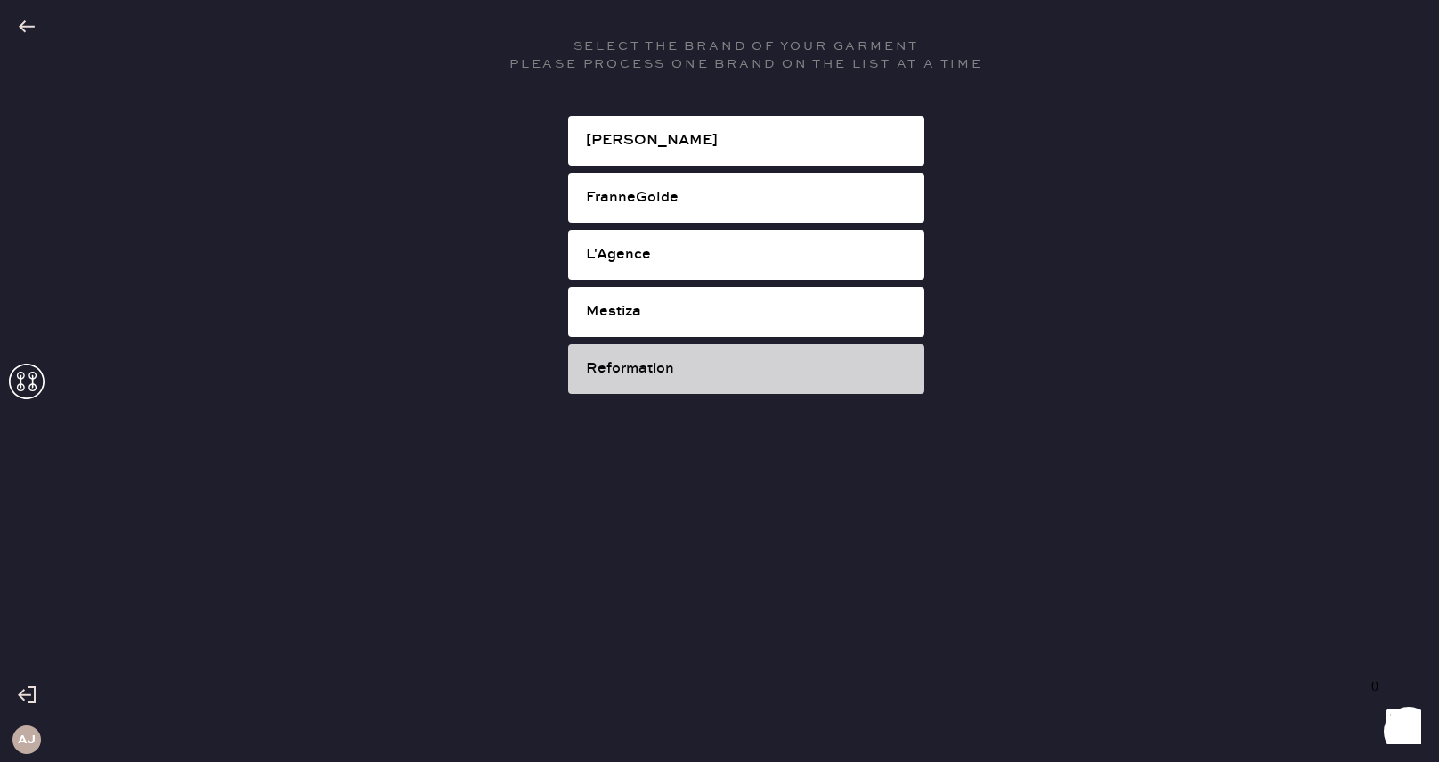
click at [661, 373] on div "Reformation" at bounding box center [748, 368] width 324 height 21
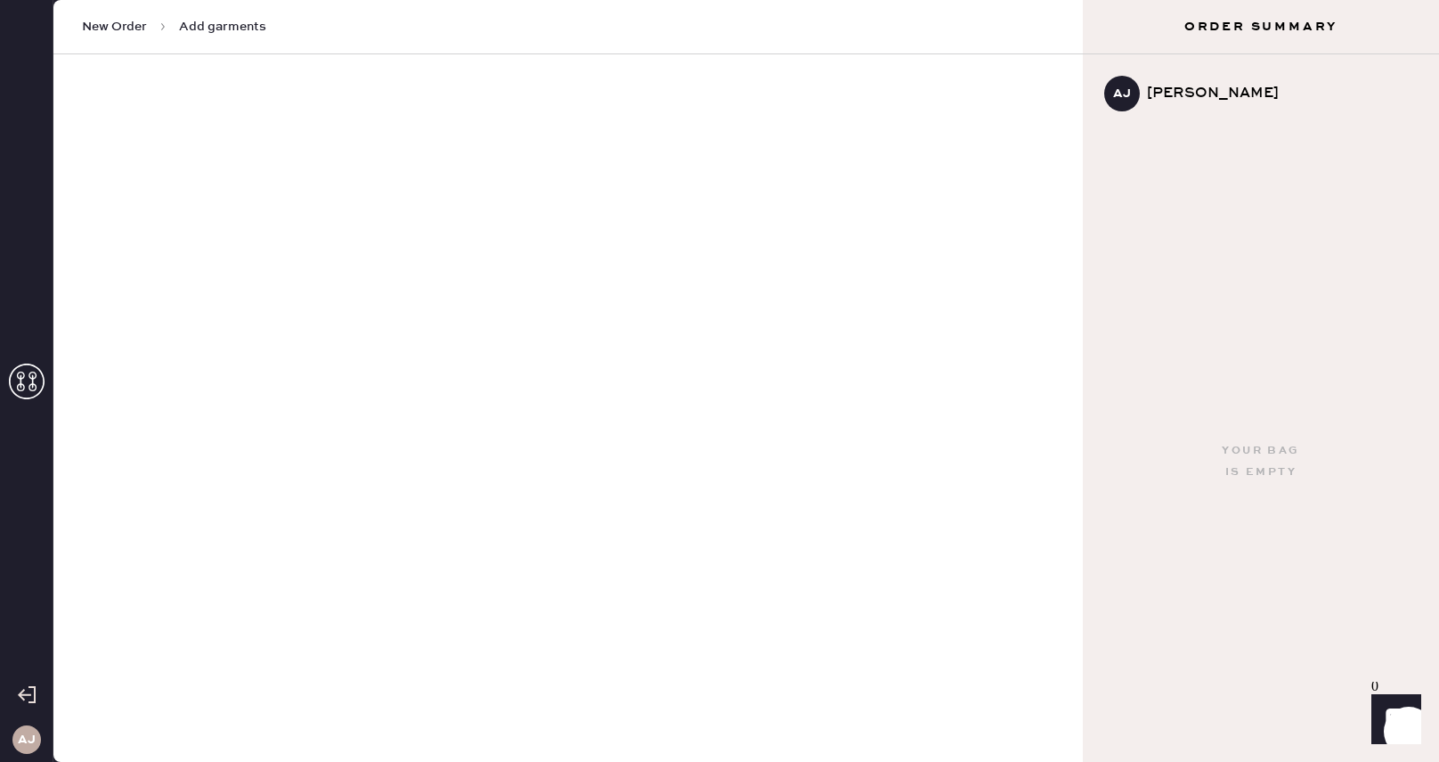
select select "6"
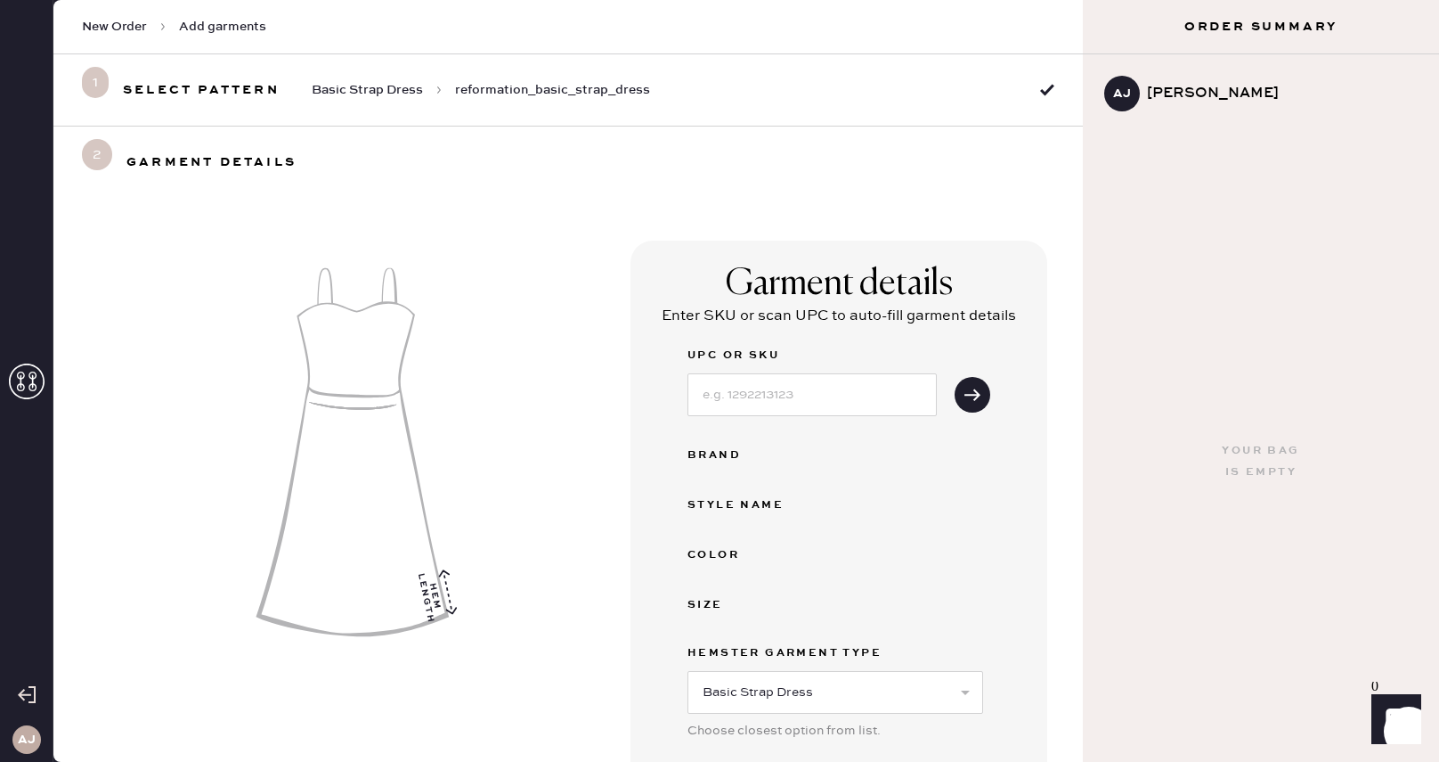
click at [25, 387] on icon at bounding box center [27, 381] width 36 height 36
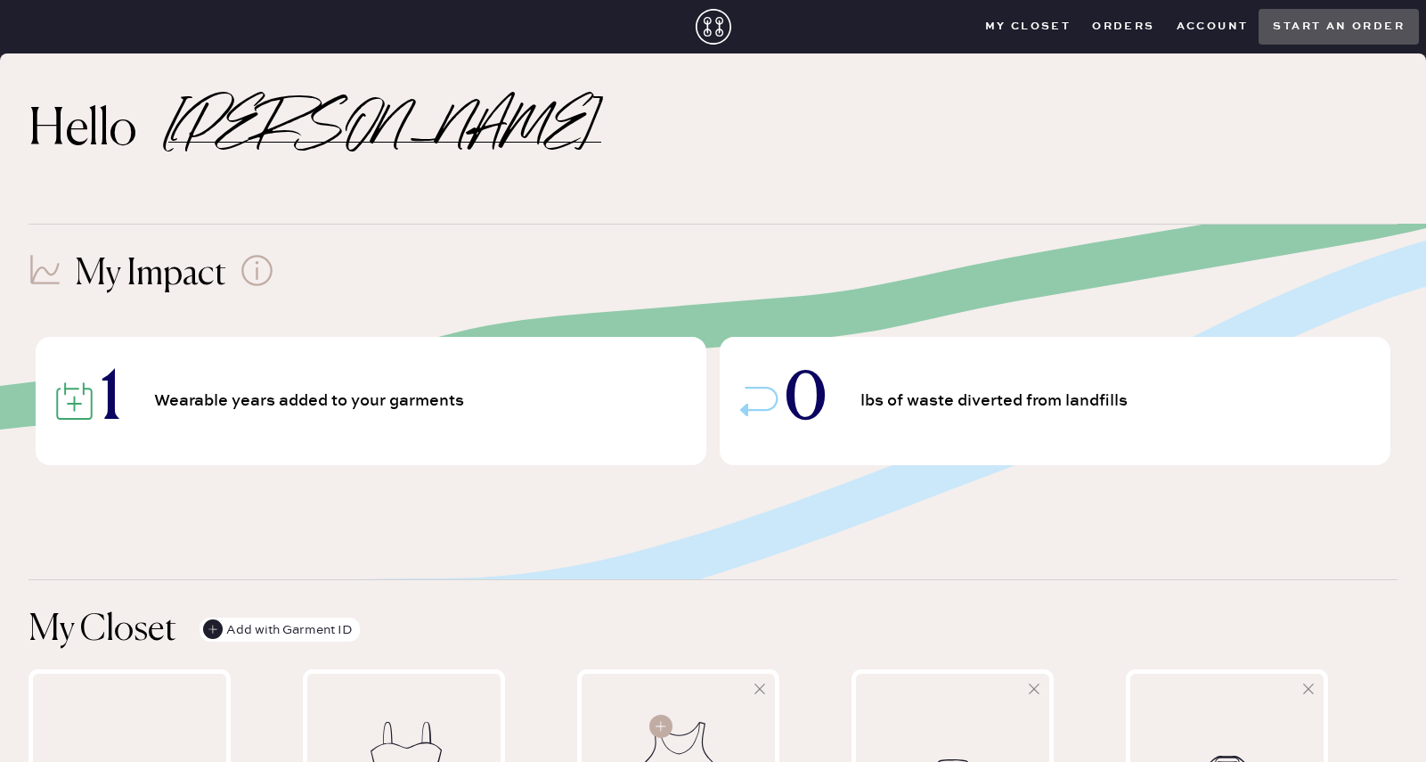
scroll to position [445, 0]
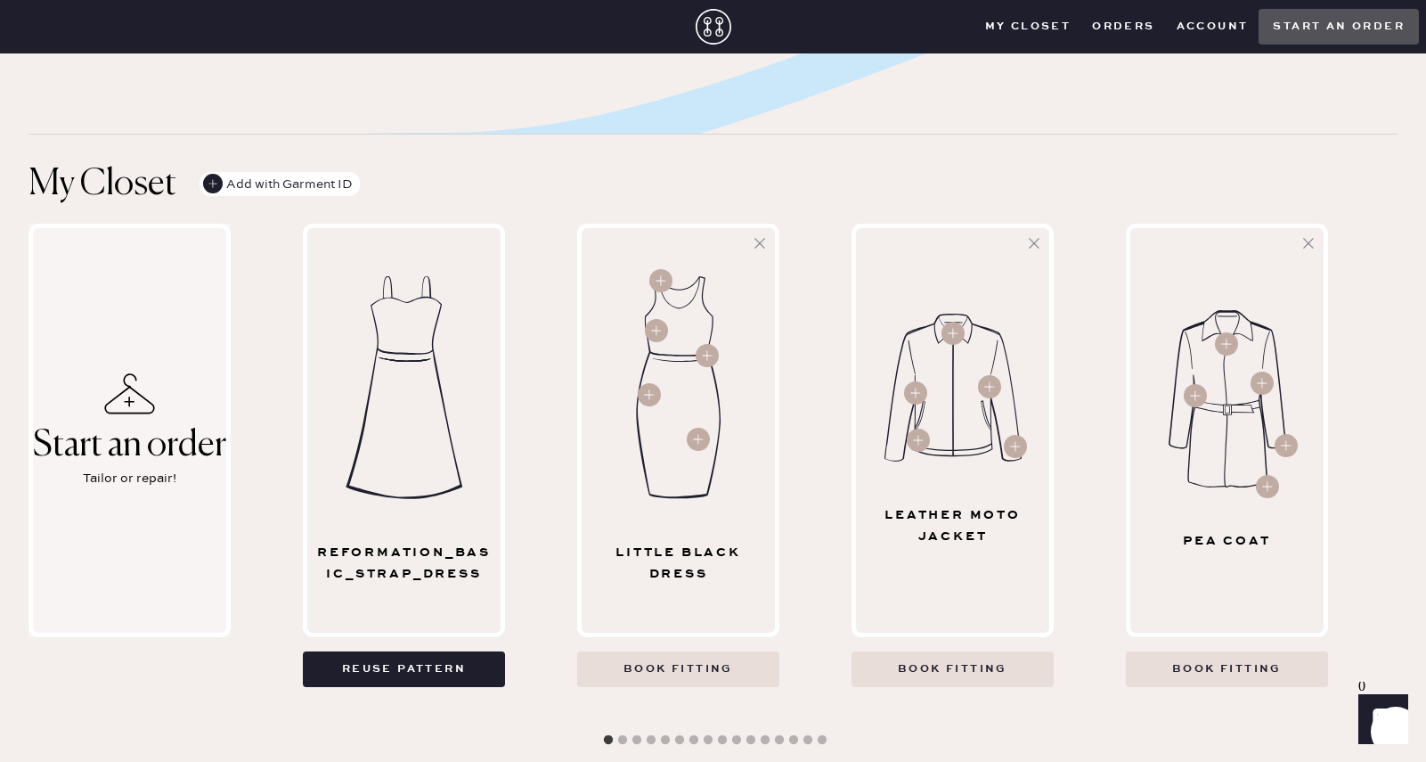
click at [135, 469] on div "Tailor or repair!" at bounding box center [130, 479] width 94 height 20
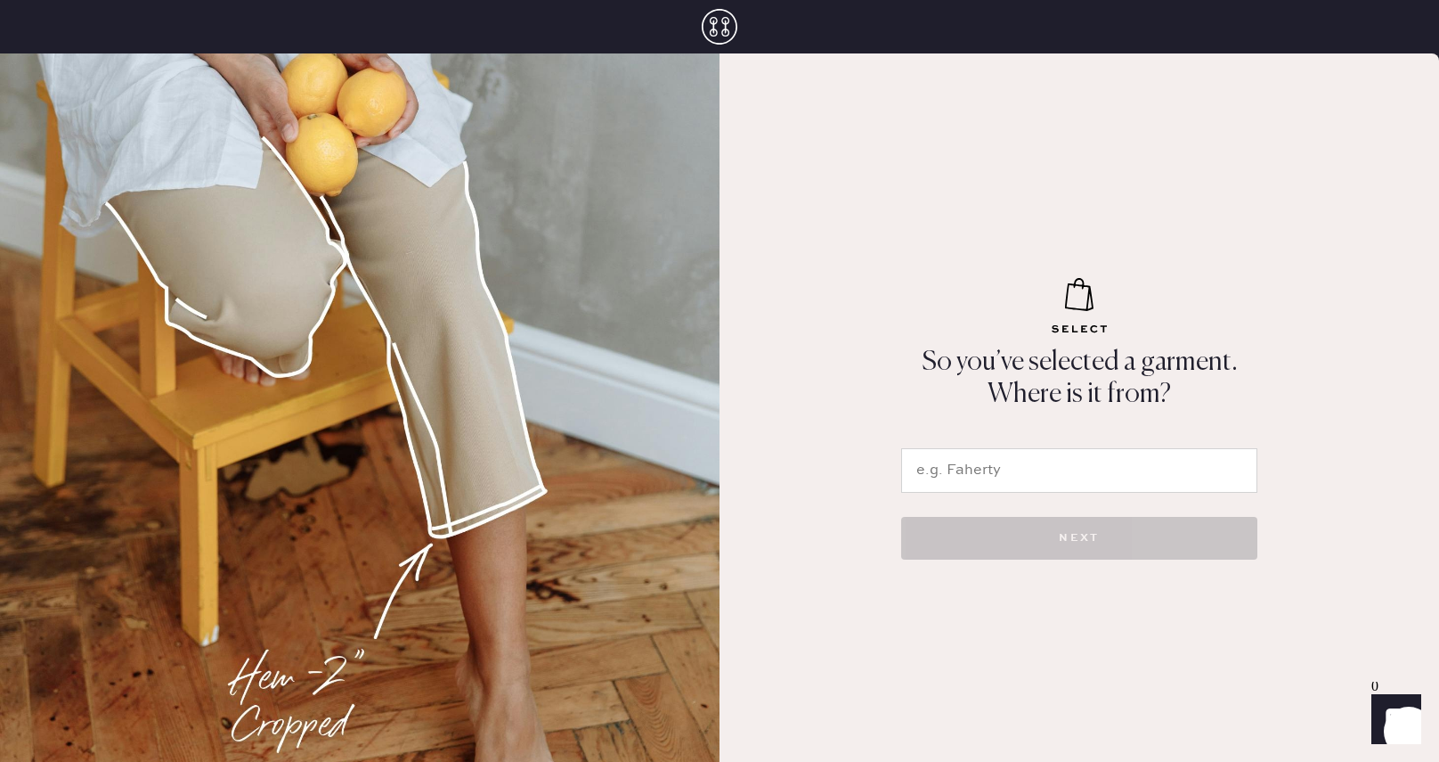
click at [1176, 468] on input "text" at bounding box center [1079, 470] width 356 height 45
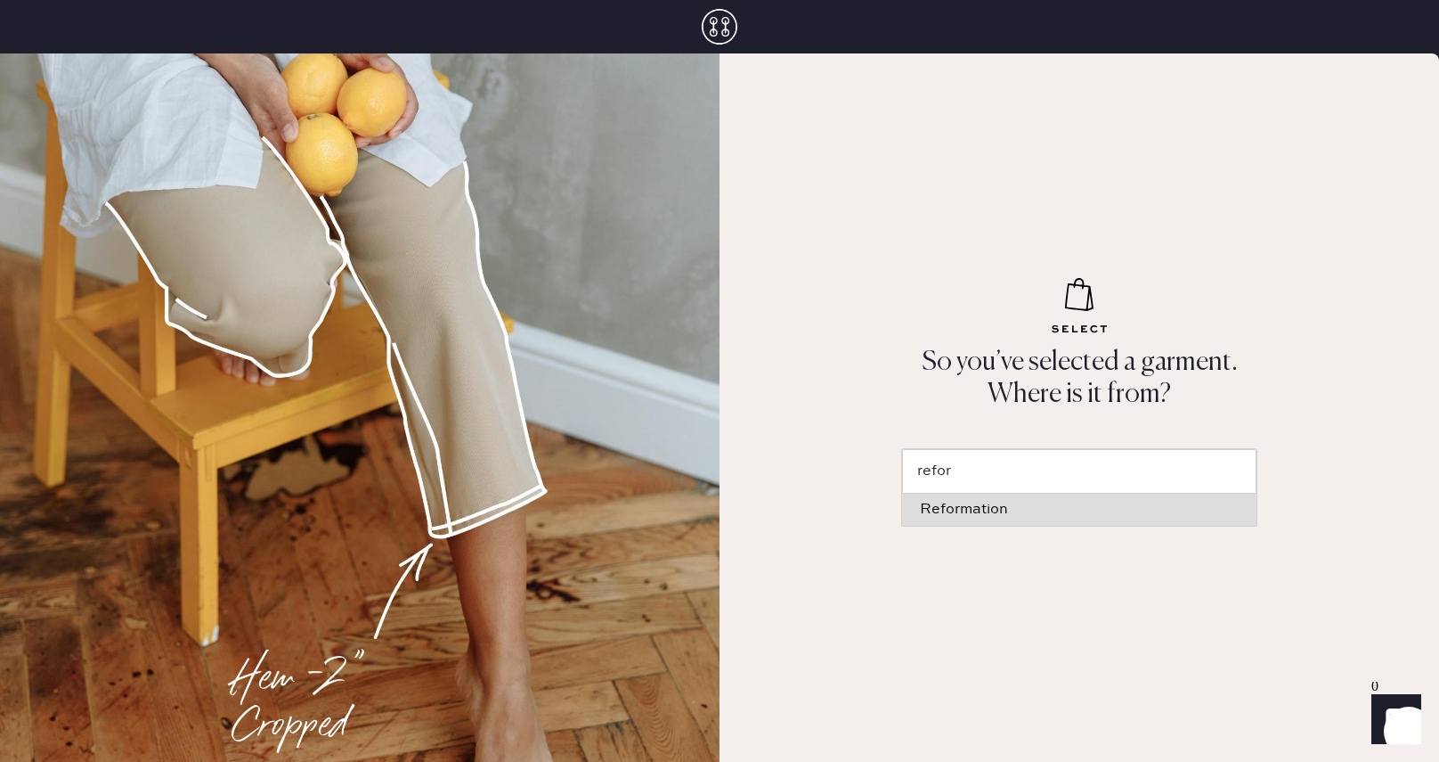
click at [1158, 501] on li "Reformation" at bounding box center [1079, 509] width 355 height 32
type input "Reformation"
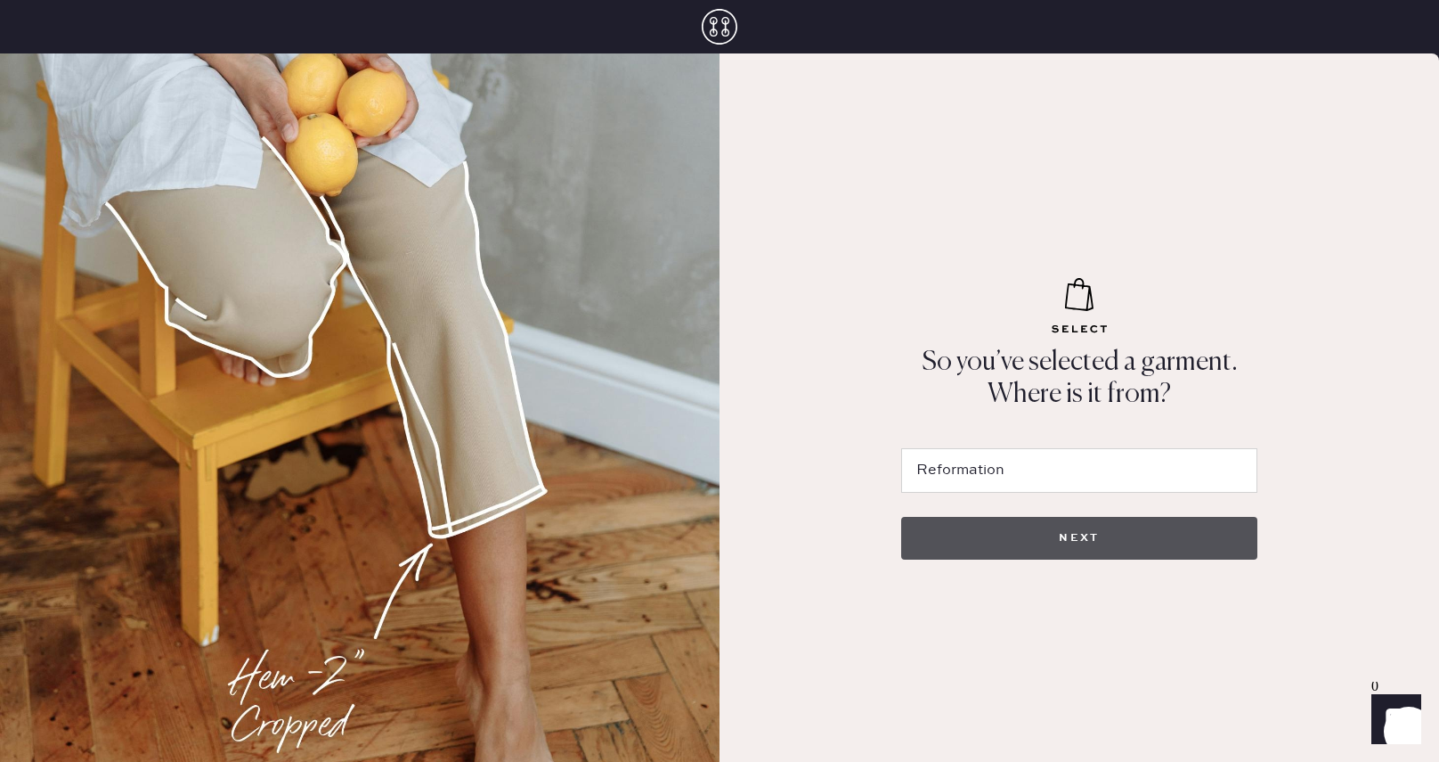
click at [1071, 552] on button "NEXT" at bounding box center [1079, 538] width 356 height 43
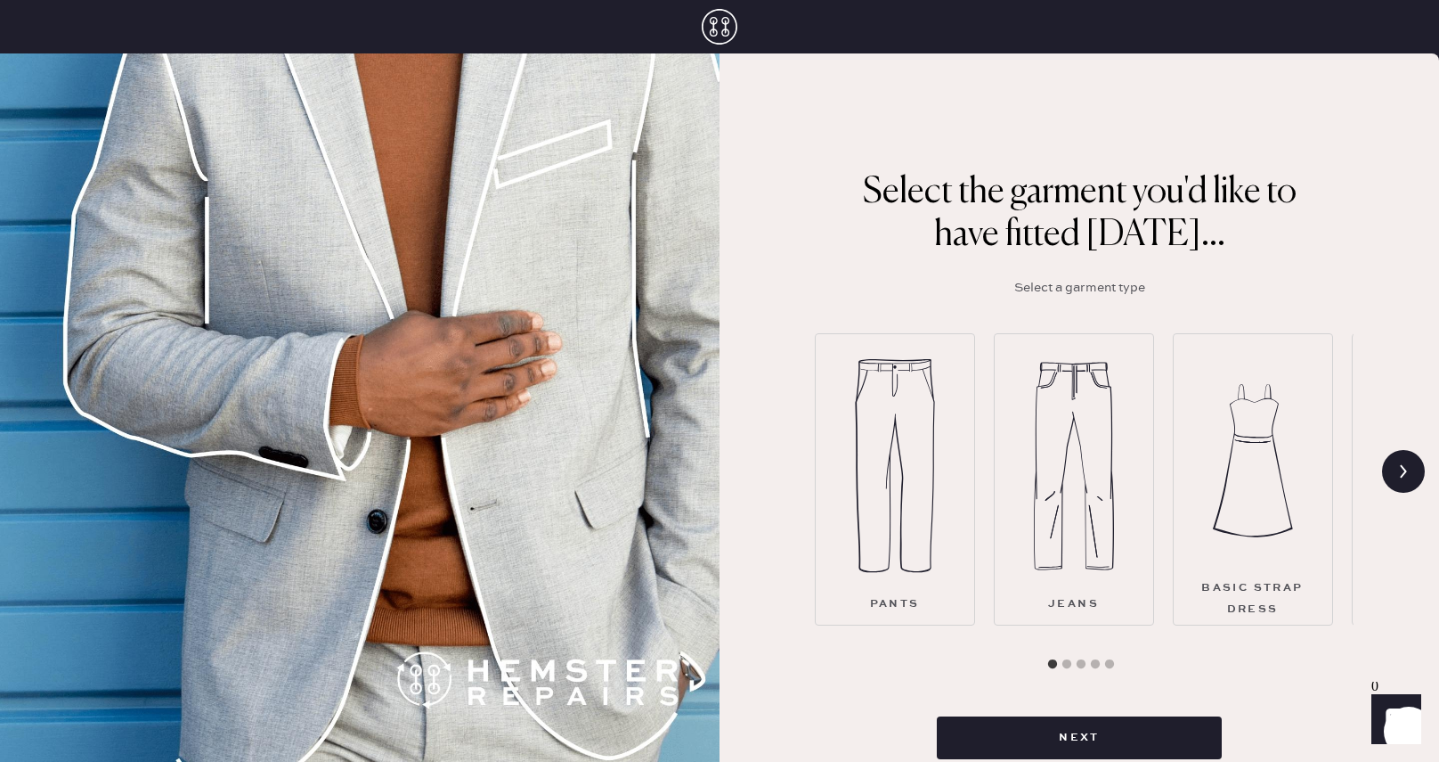
click at [1279, 542] on img at bounding box center [1253, 461] width 80 height 214
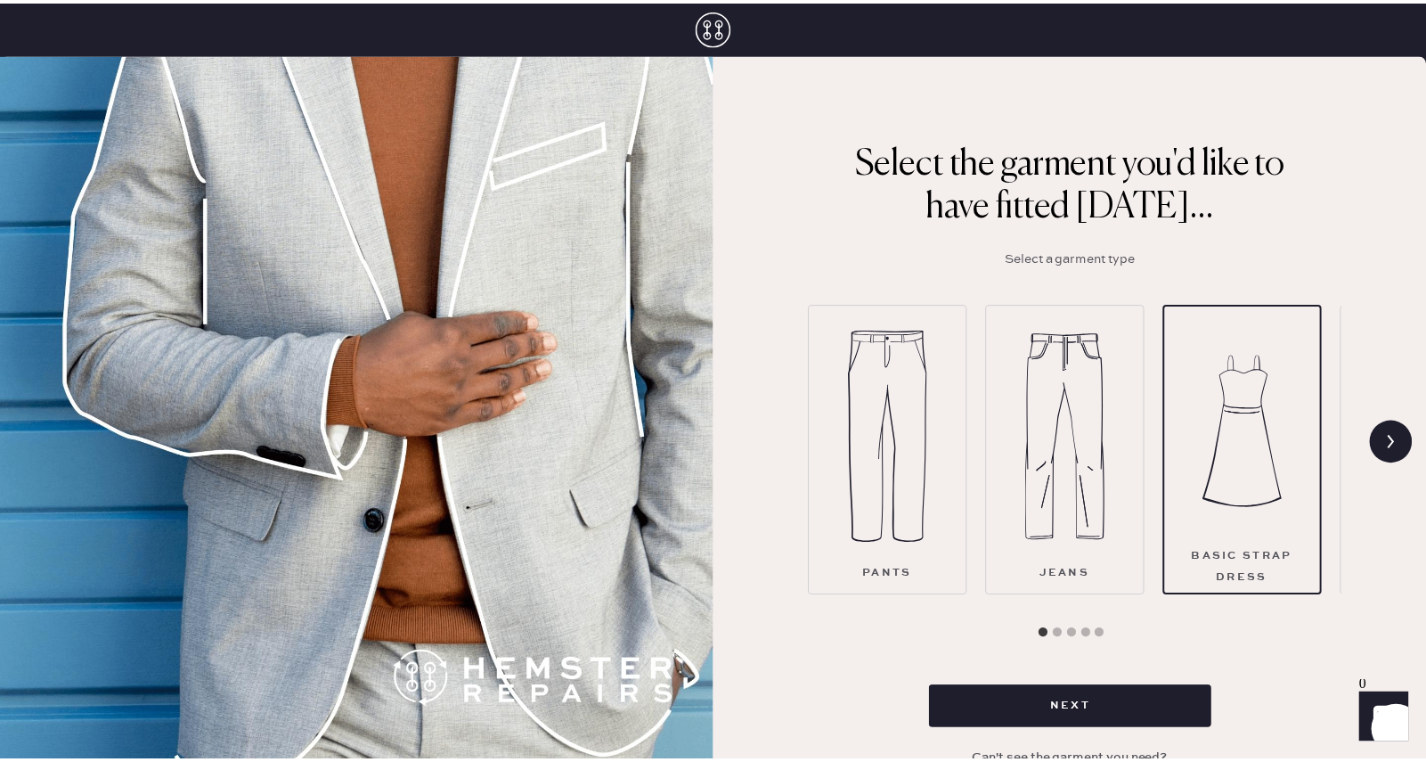
scroll to position [45, 0]
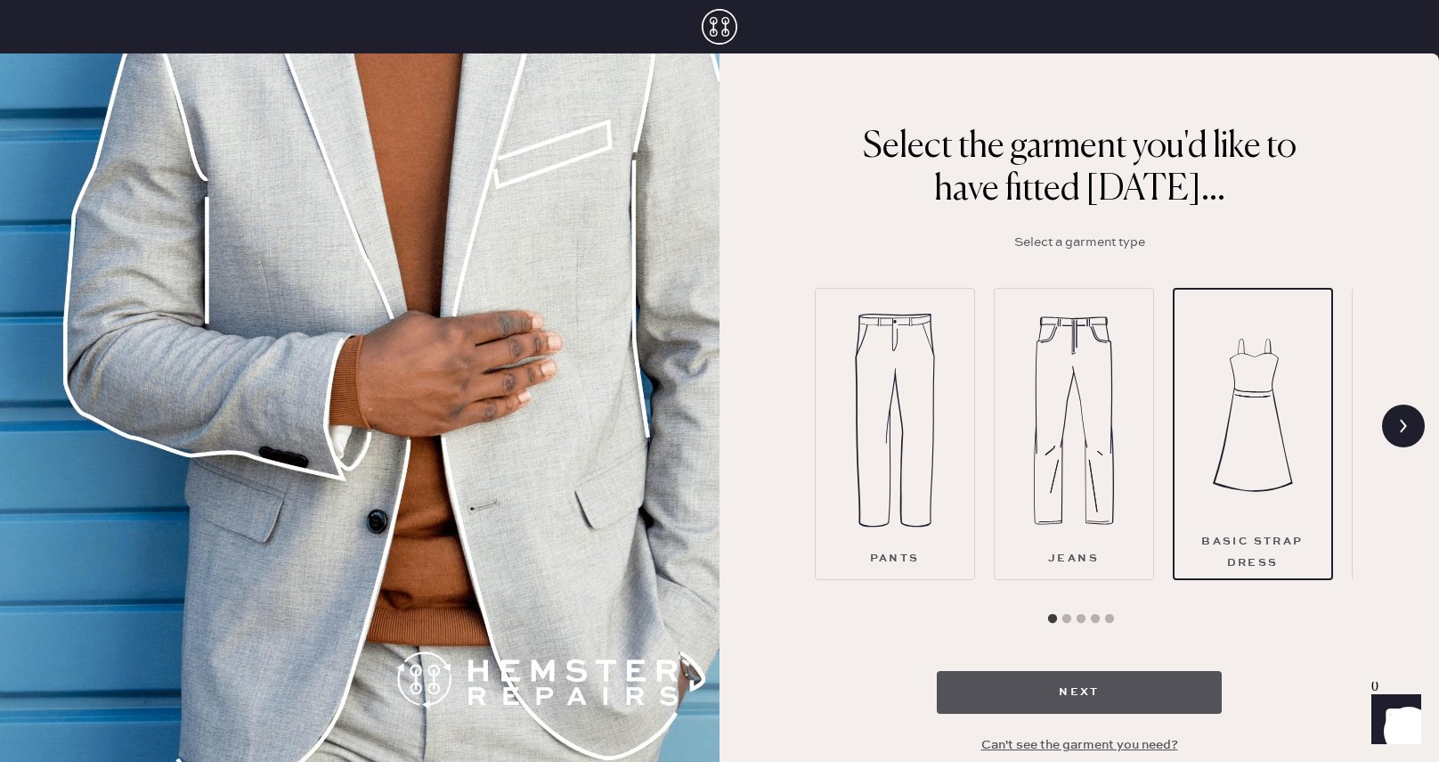
click at [1161, 702] on button "Next" at bounding box center [1079, 692] width 285 height 43
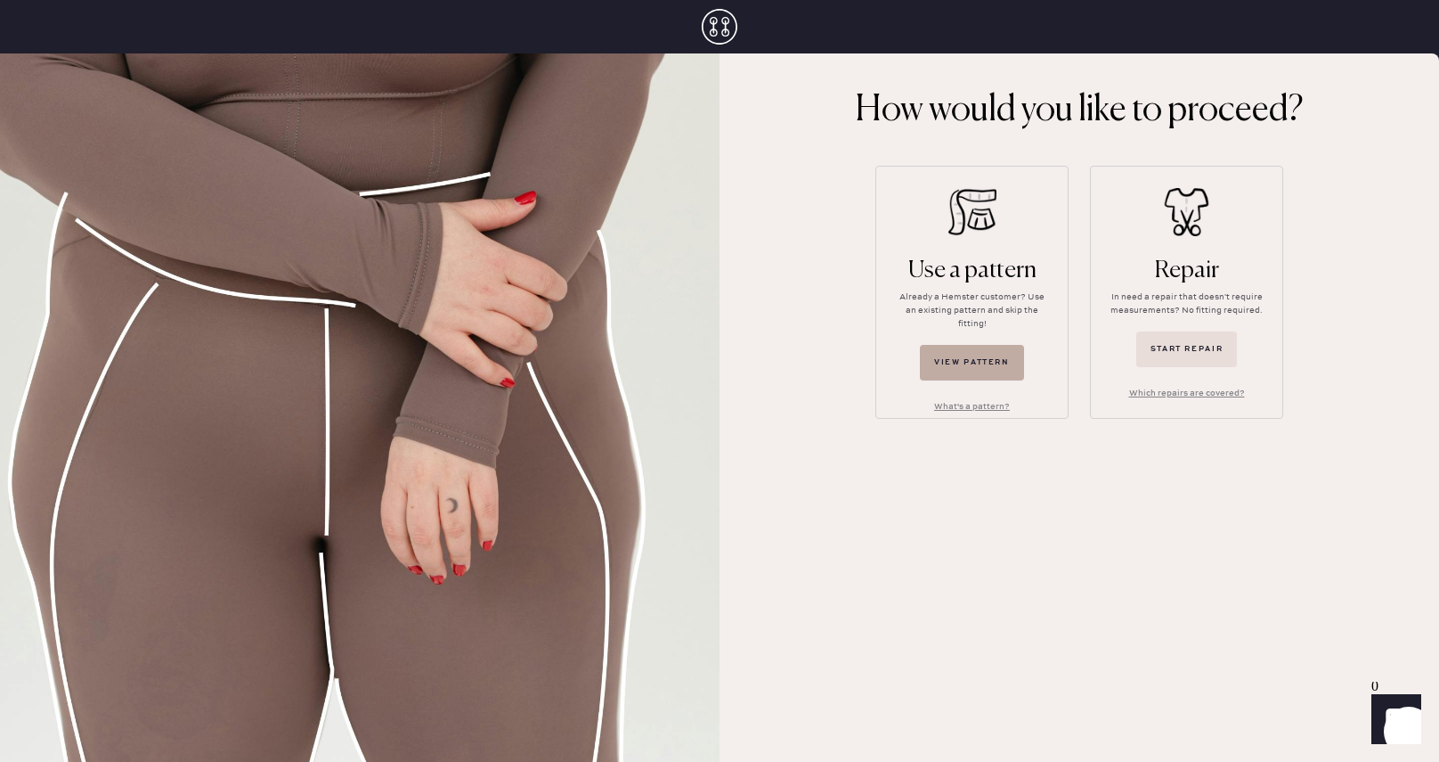
click at [950, 349] on button "View pattern" at bounding box center [972, 363] width 104 height 36
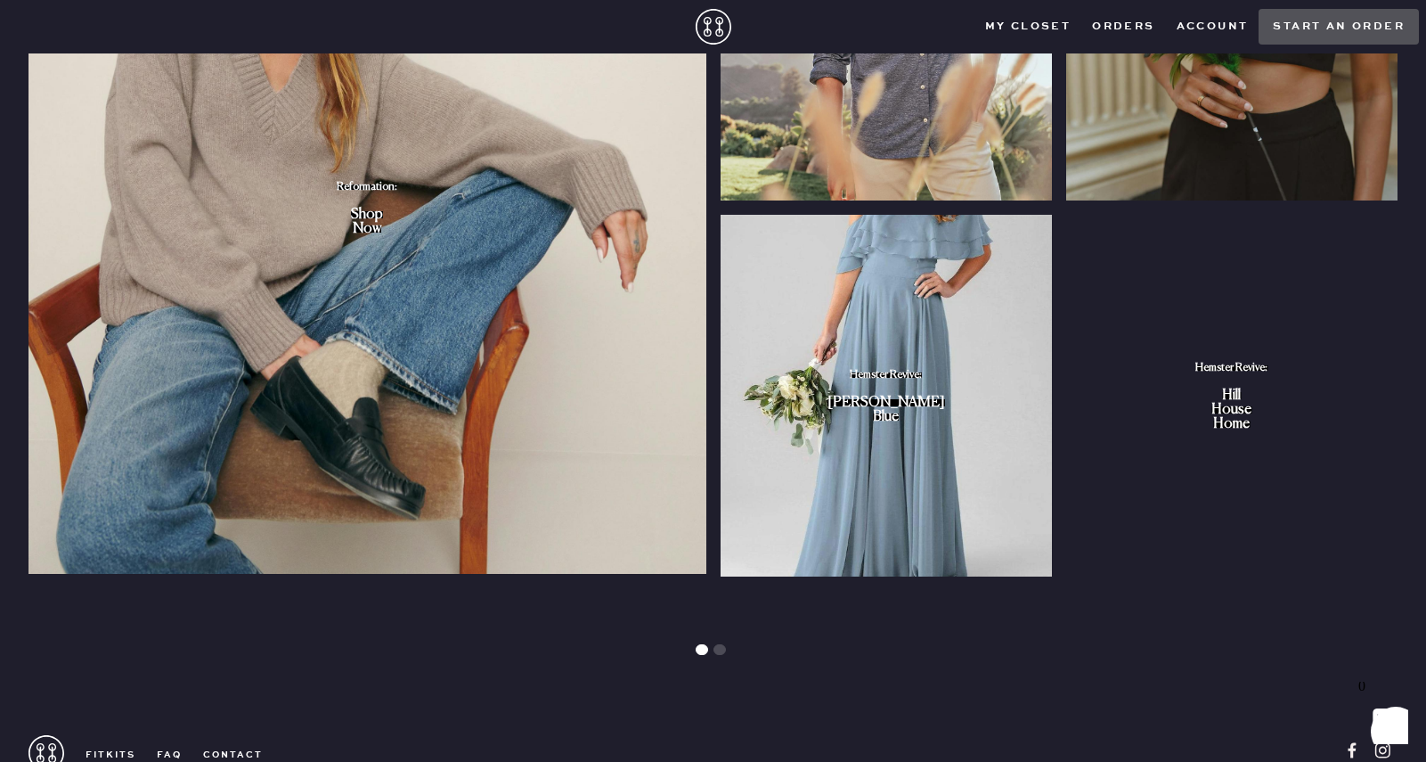
scroll to position [1747, 0]
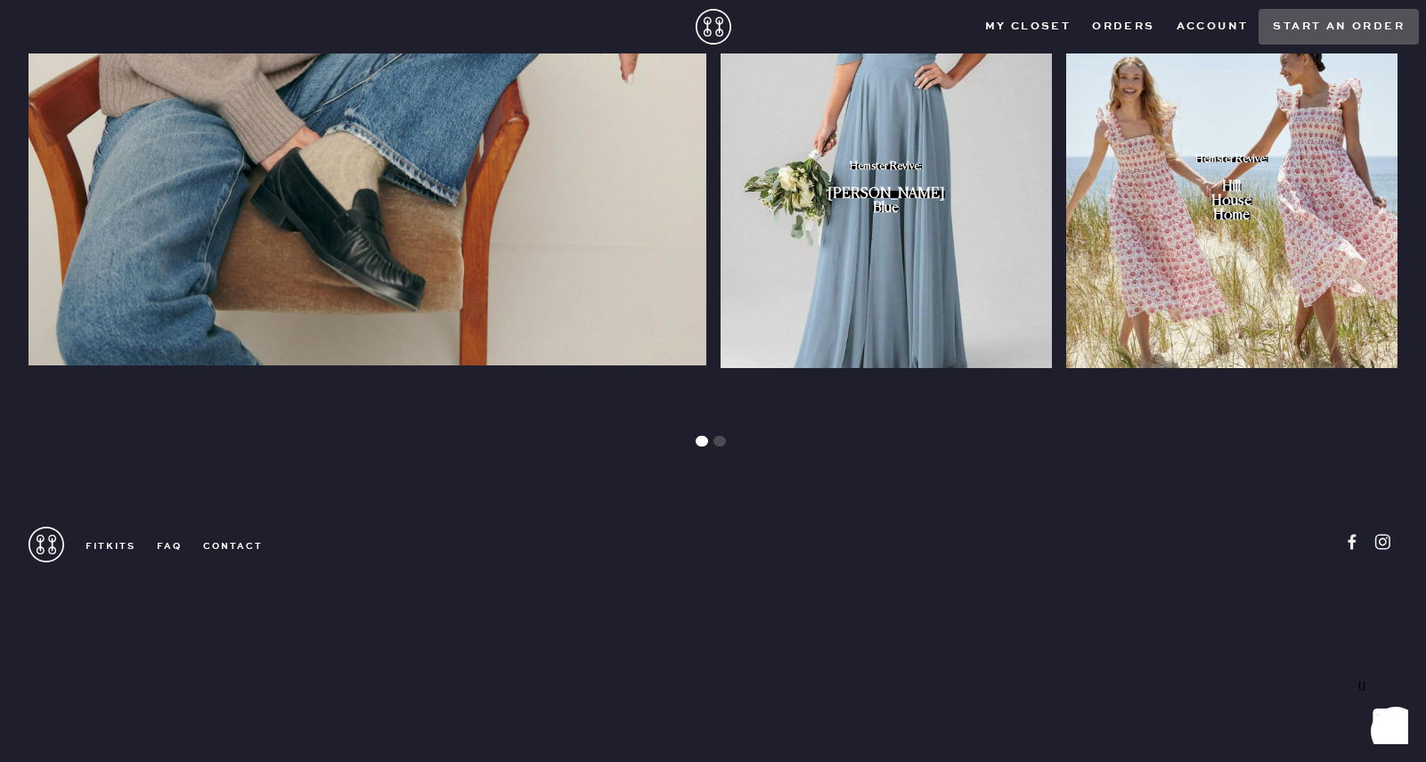
click at [1385, 711] on icon "Show" at bounding box center [1383, 718] width 20 height 21
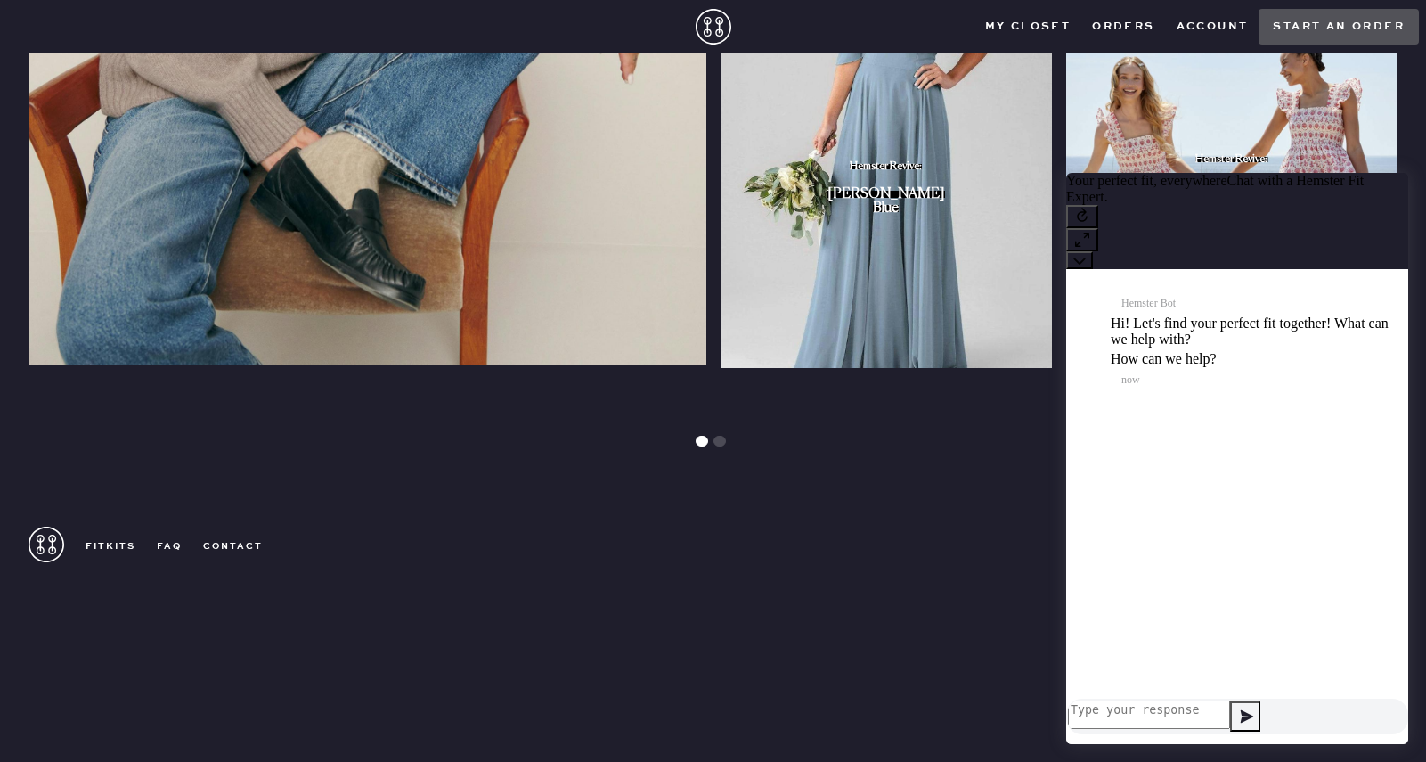
scroll to position [15, 0]
click at [1230, 711] on textarea at bounding box center [1149, 714] width 162 height 29
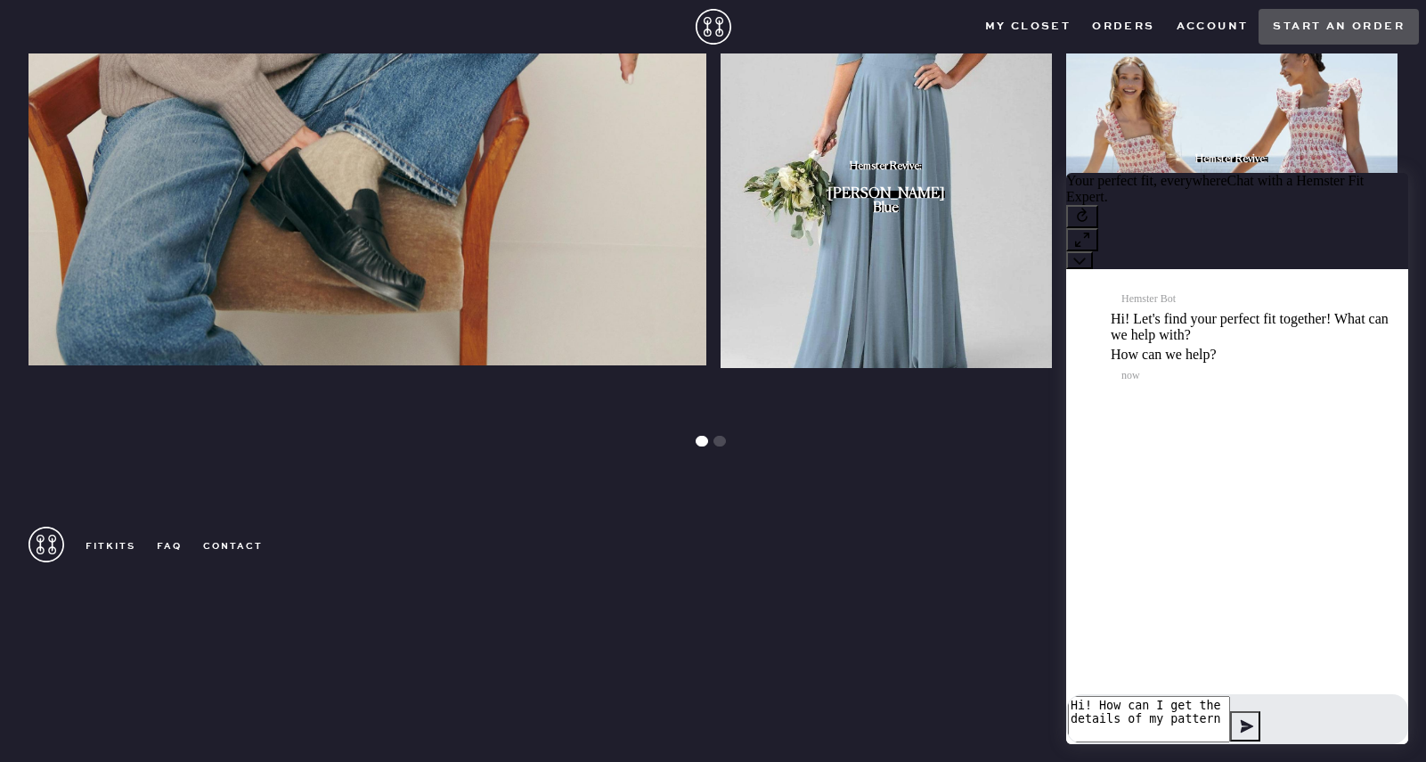
type textarea "Hi! How can I get the details of my pattern?"
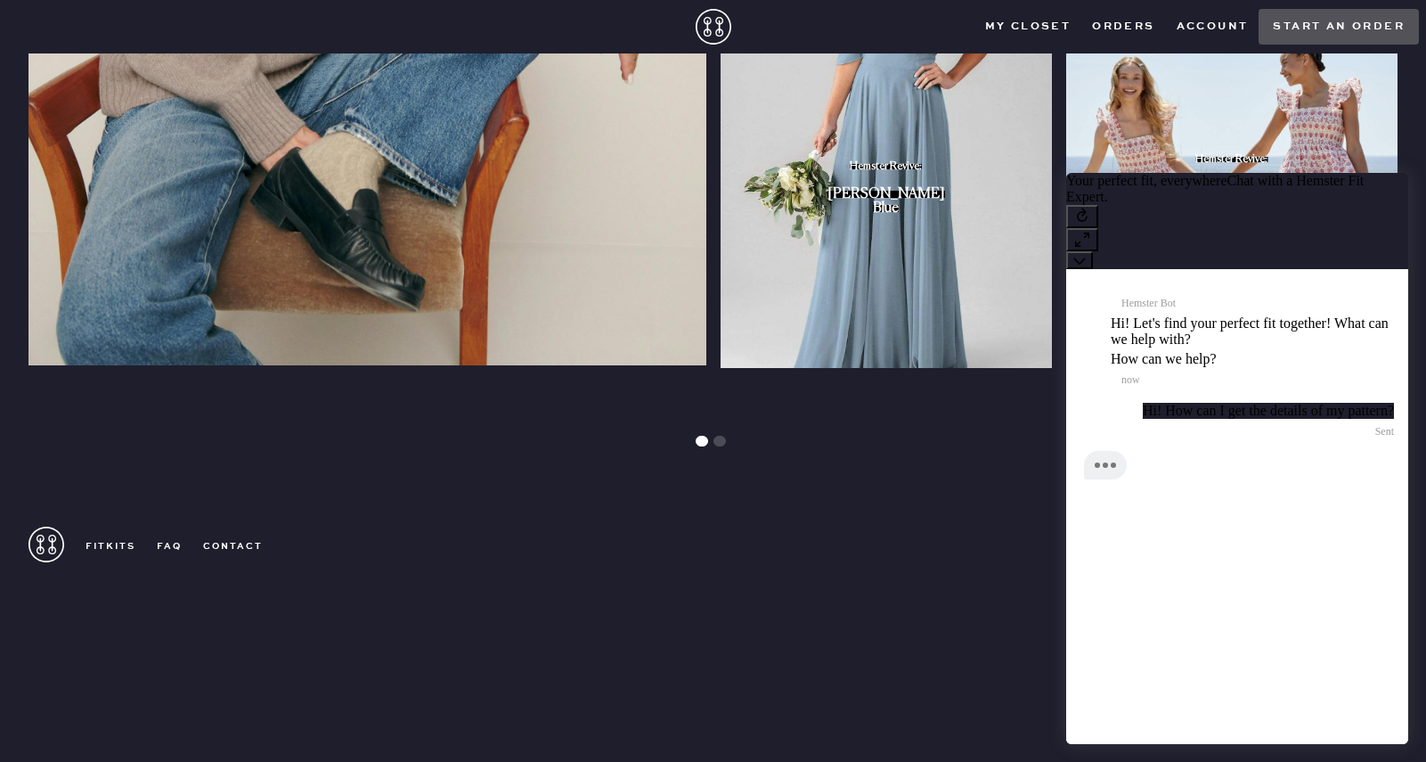
scroll to position [0, 0]
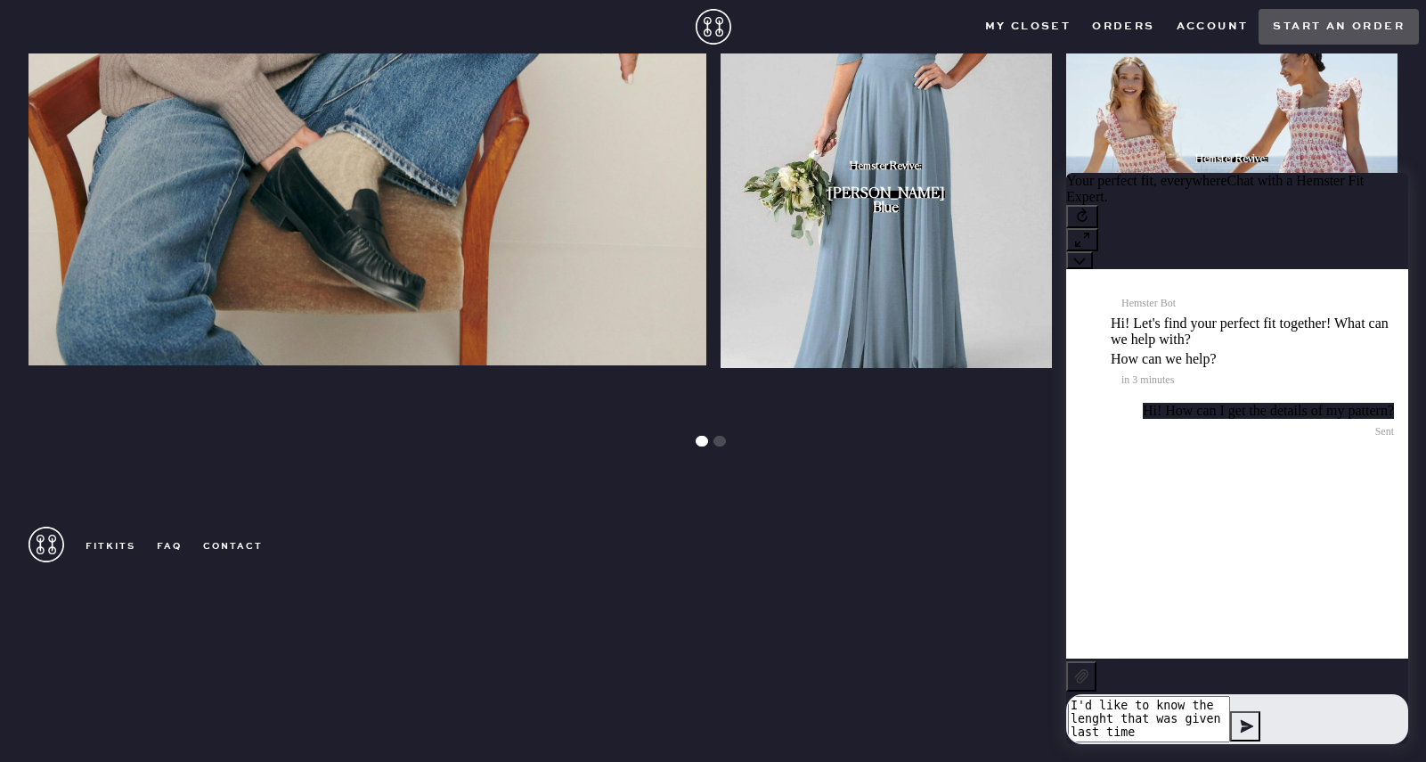
type textarea "I'd like to know the length that was given last time"
click at [1230, 714] on textarea "I'd like to know the length that was given last time" at bounding box center [1149, 719] width 162 height 46
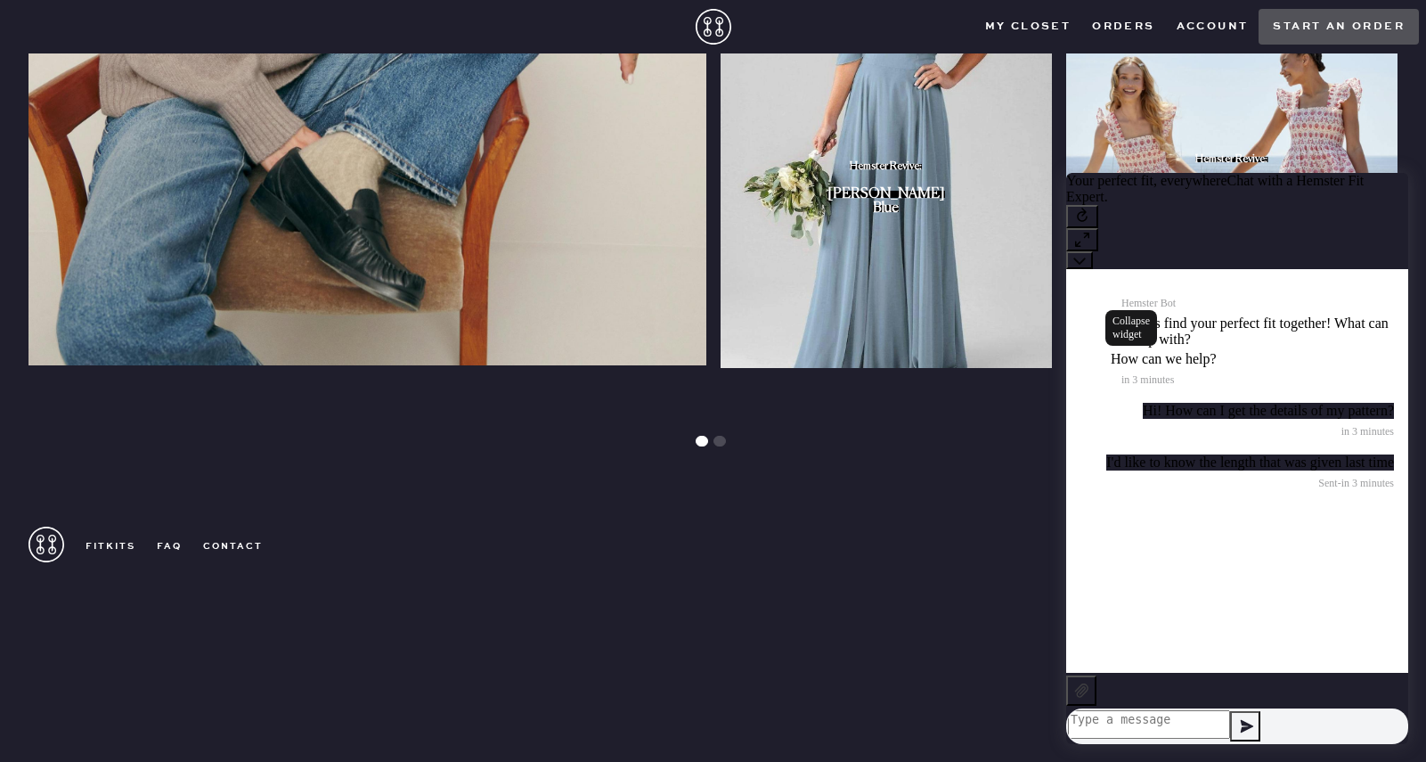
drag, startPoint x: 1387, startPoint y: 205, endPoint x: 2441, endPoint y: 288, distance: 1057.0
click at [1086, 254] on icon at bounding box center [1079, 260] width 12 height 12
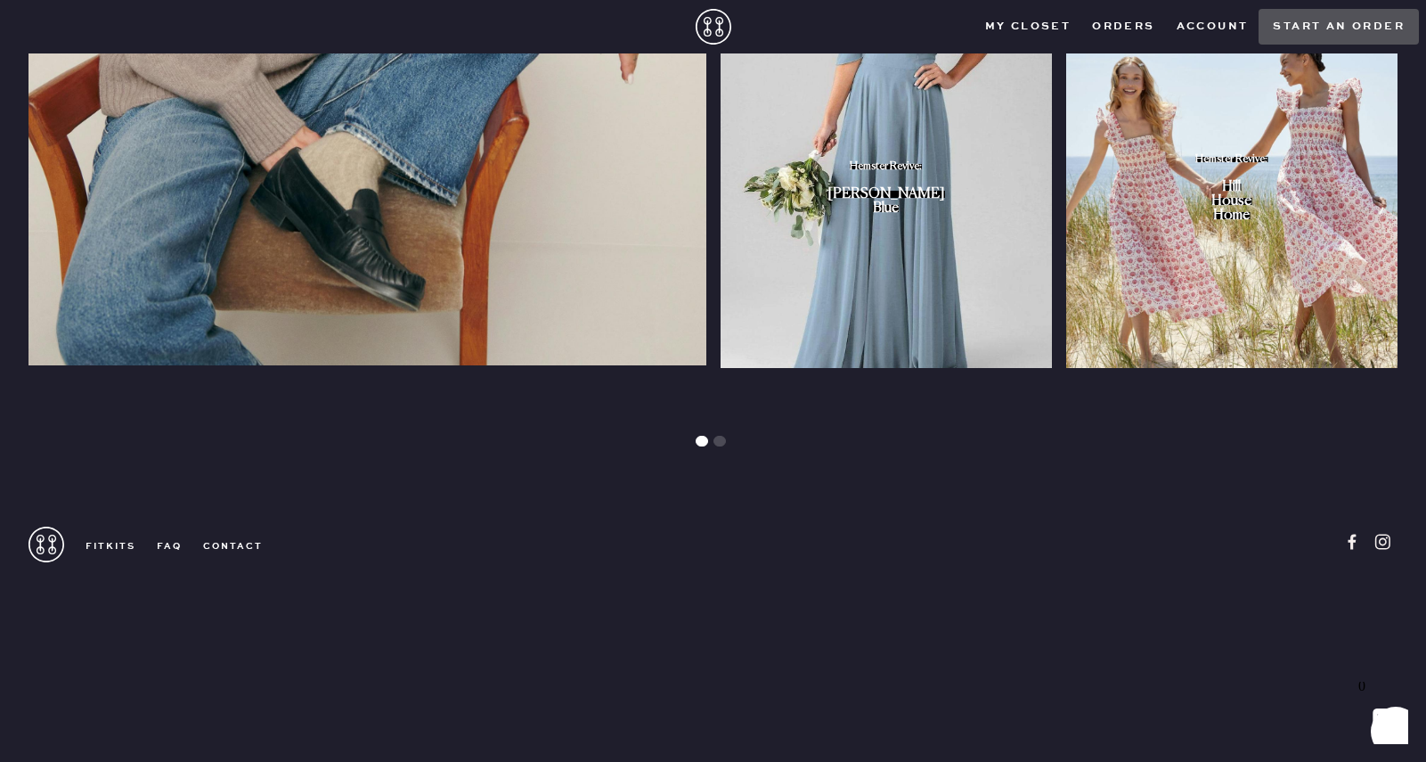
click at [1389, 724] on icon "Show" at bounding box center [1383, 718] width 20 height 21
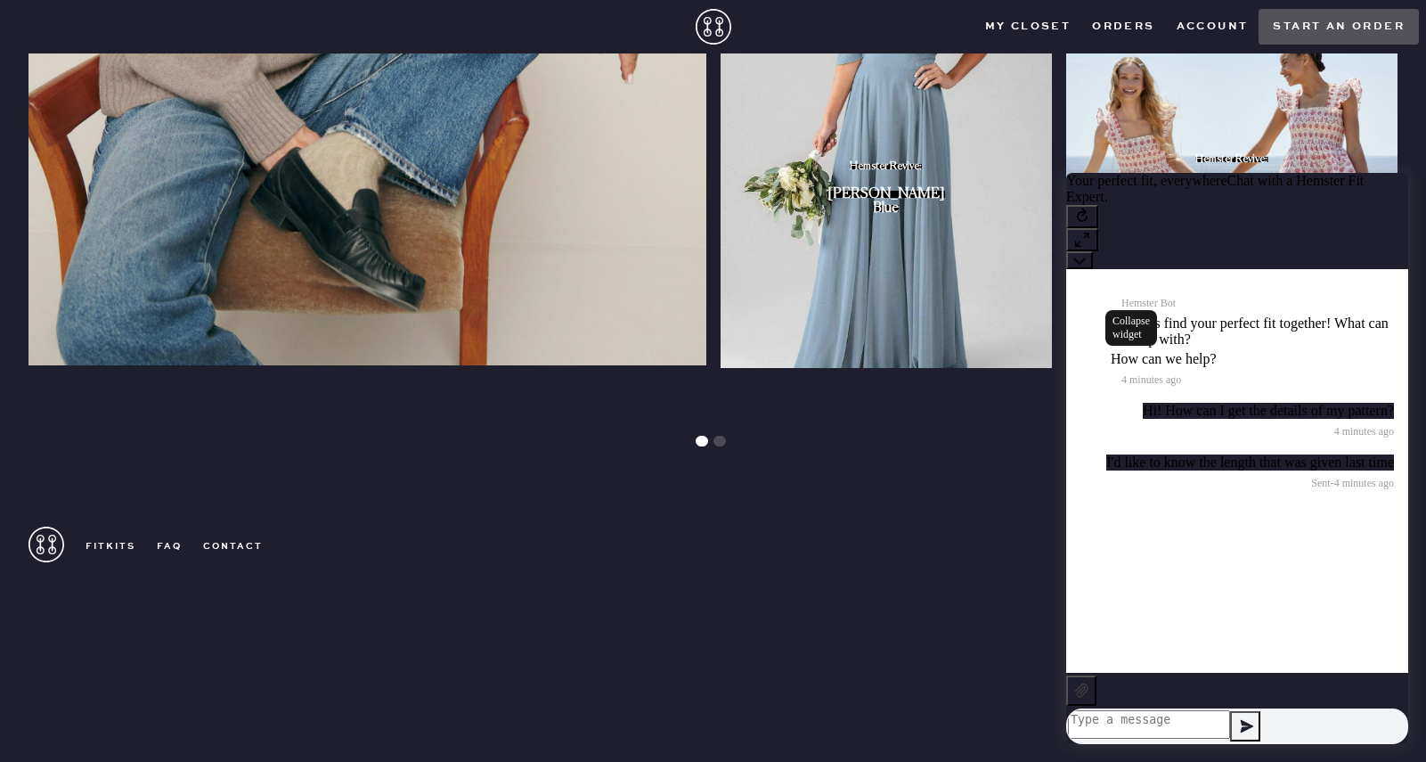
click at [1086, 254] on icon at bounding box center [1079, 260] width 12 height 12
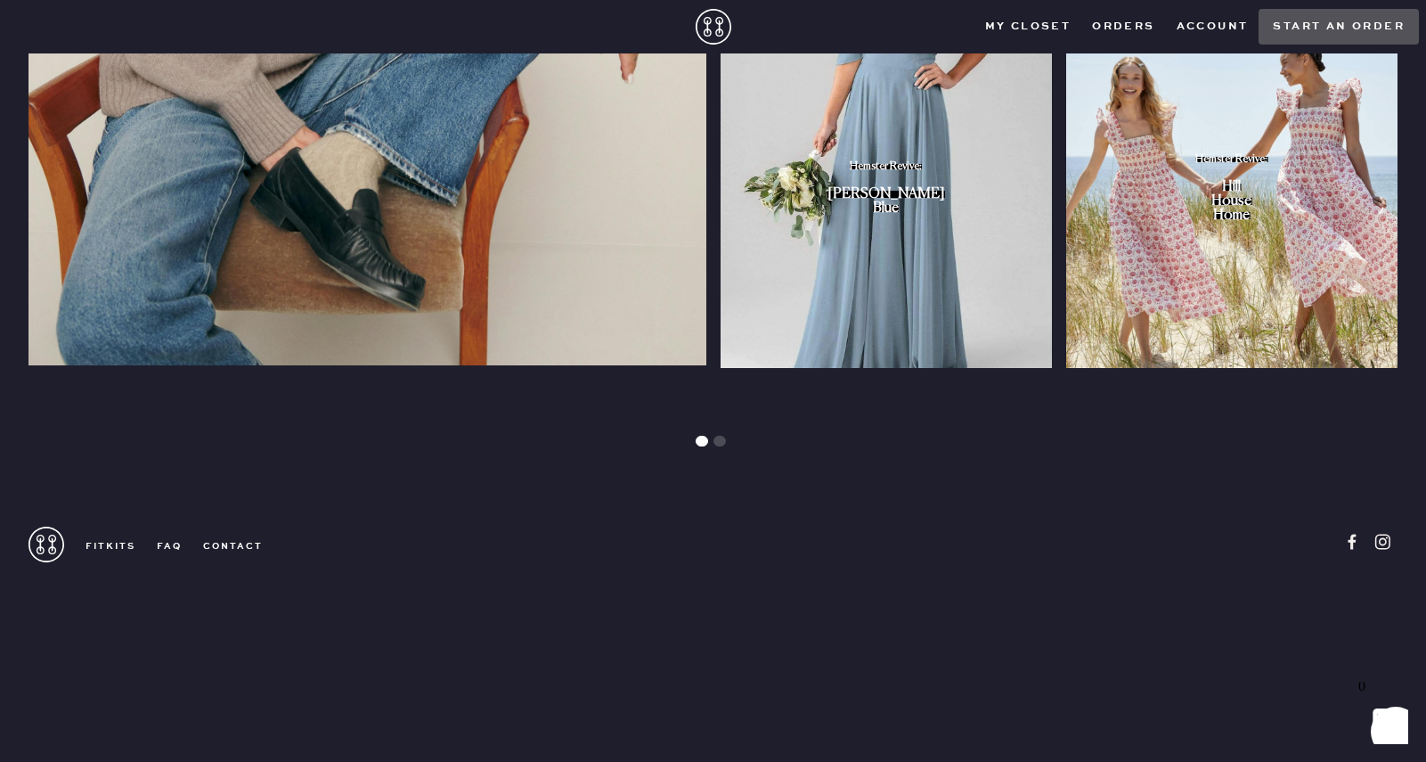
click at [1193, 23] on button "Account" at bounding box center [1213, 26] width 94 height 27
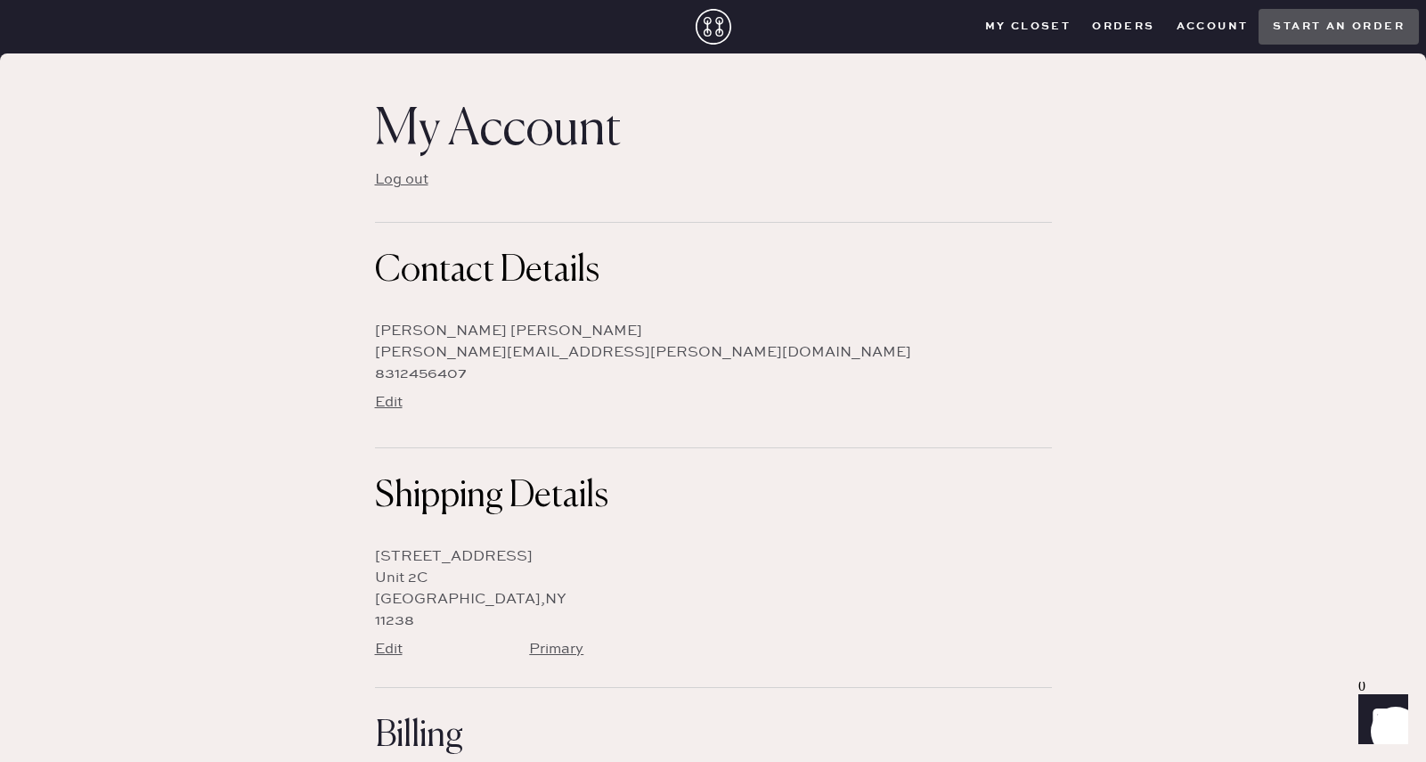
click at [1033, 27] on closet "My Closet" at bounding box center [1028, 26] width 108 height 27
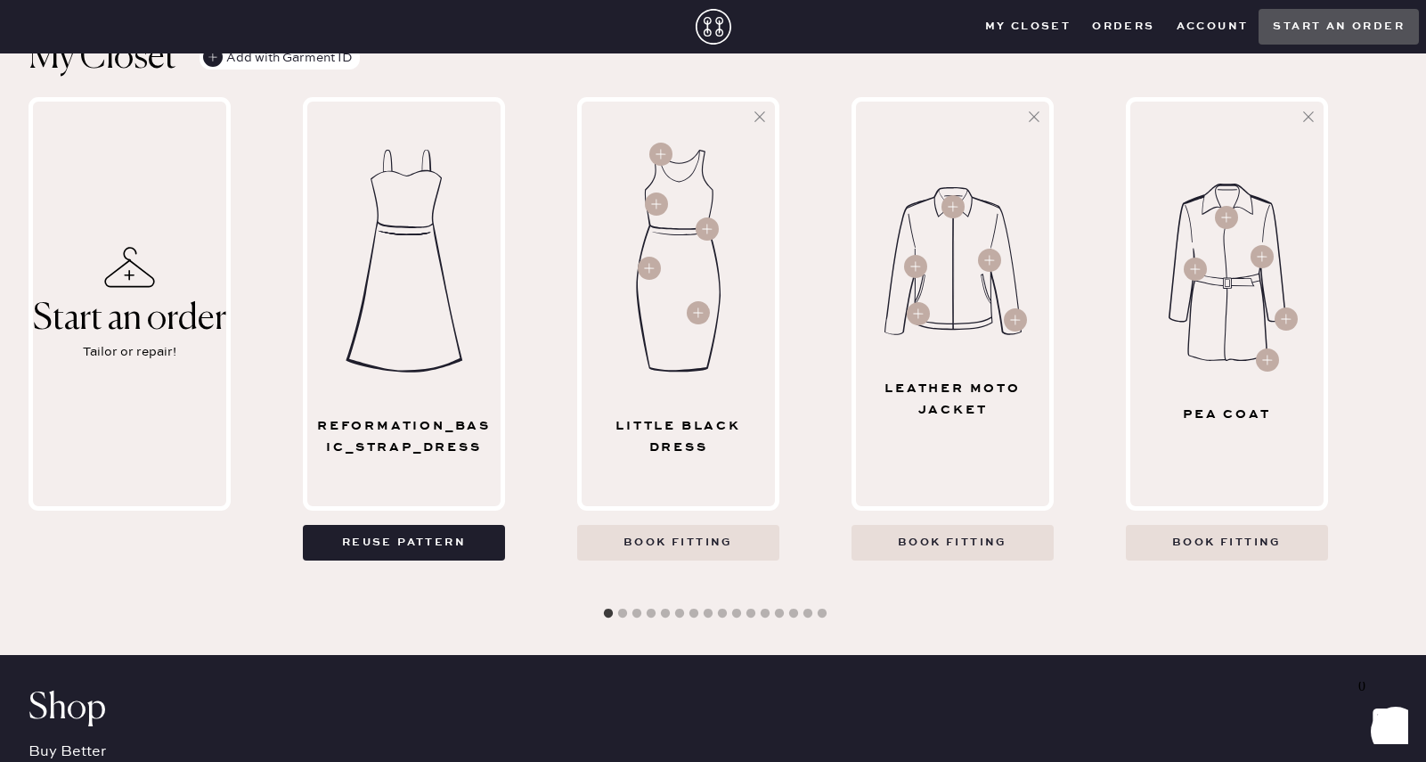
scroll to position [534, 0]
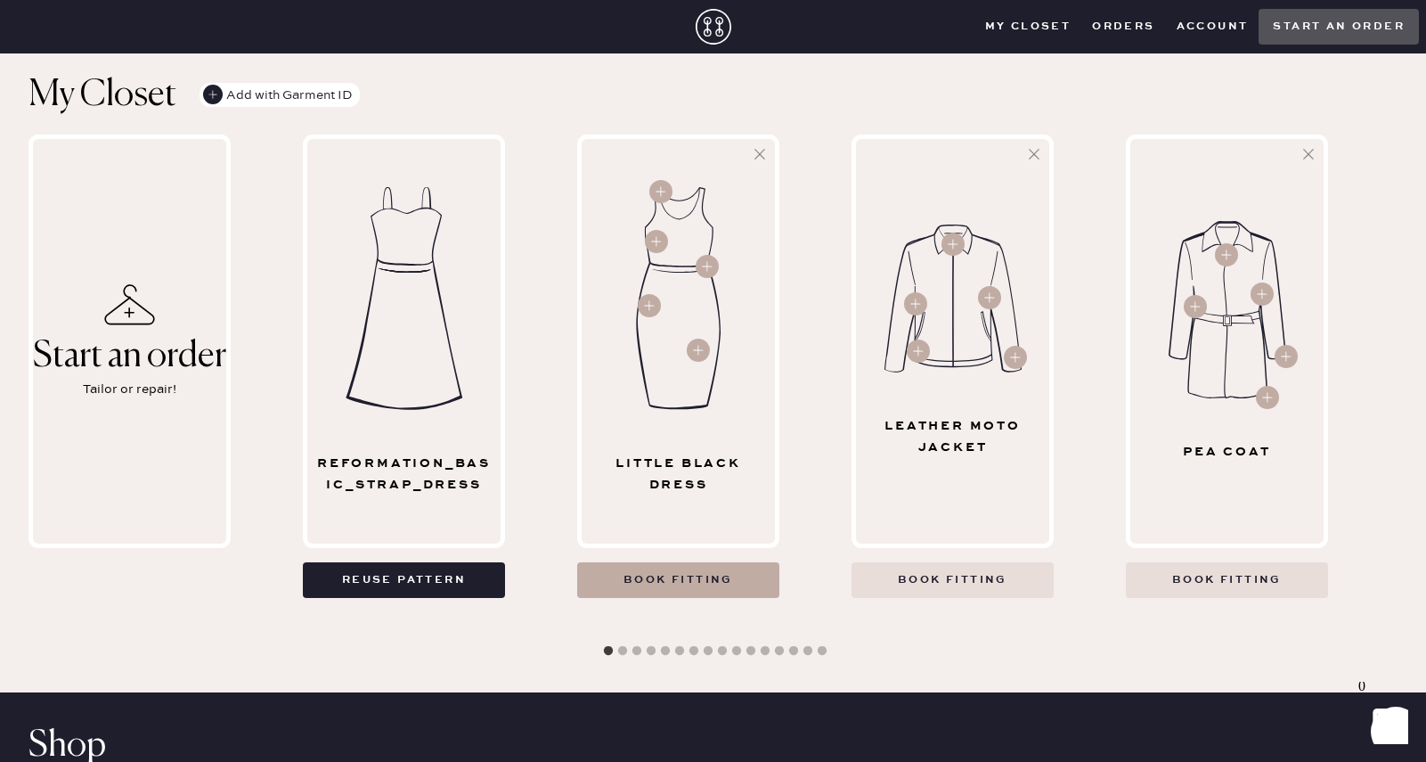
click at [725, 562] on Dress "Book fitting" at bounding box center [678, 580] width 202 height 36
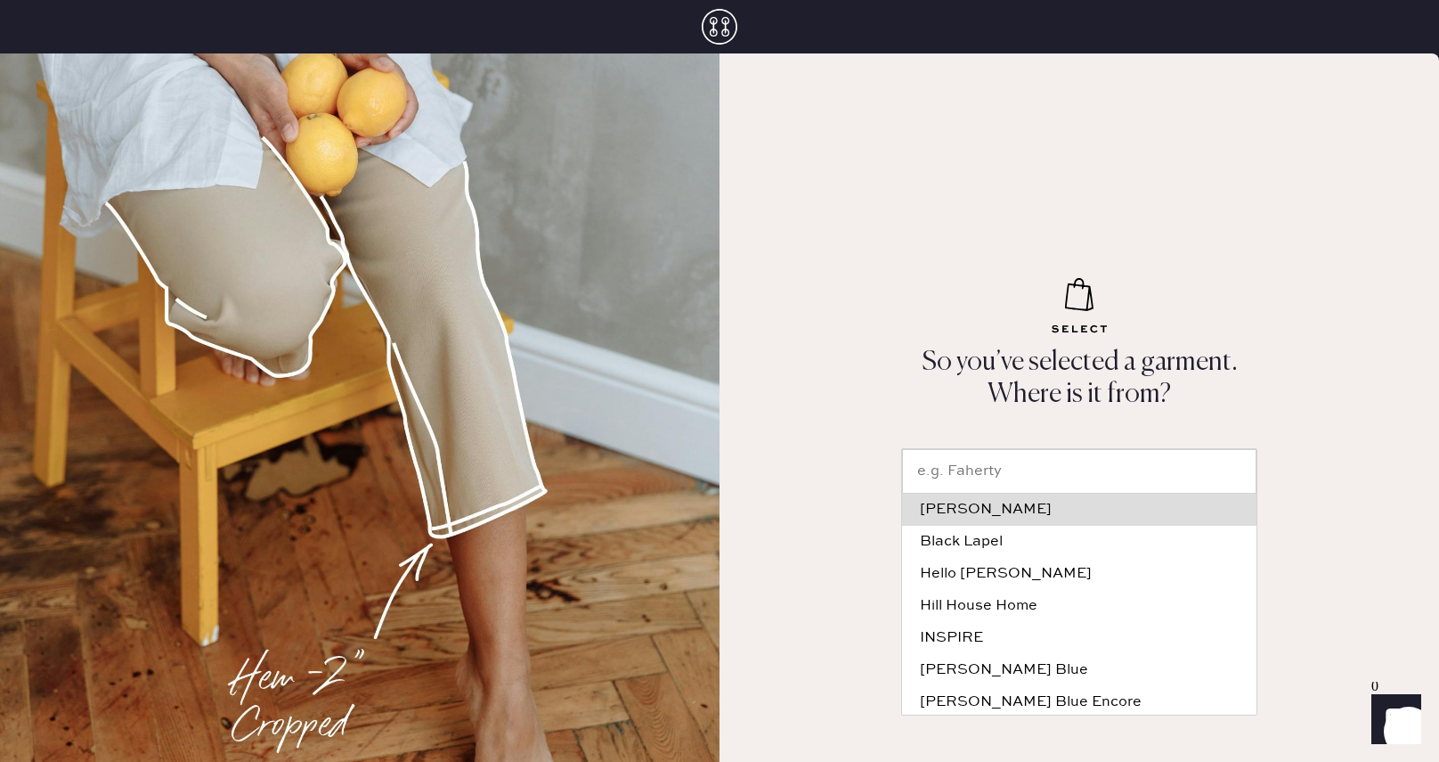
click at [1130, 480] on input "text" at bounding box center [1079, 471] width 355 height 45
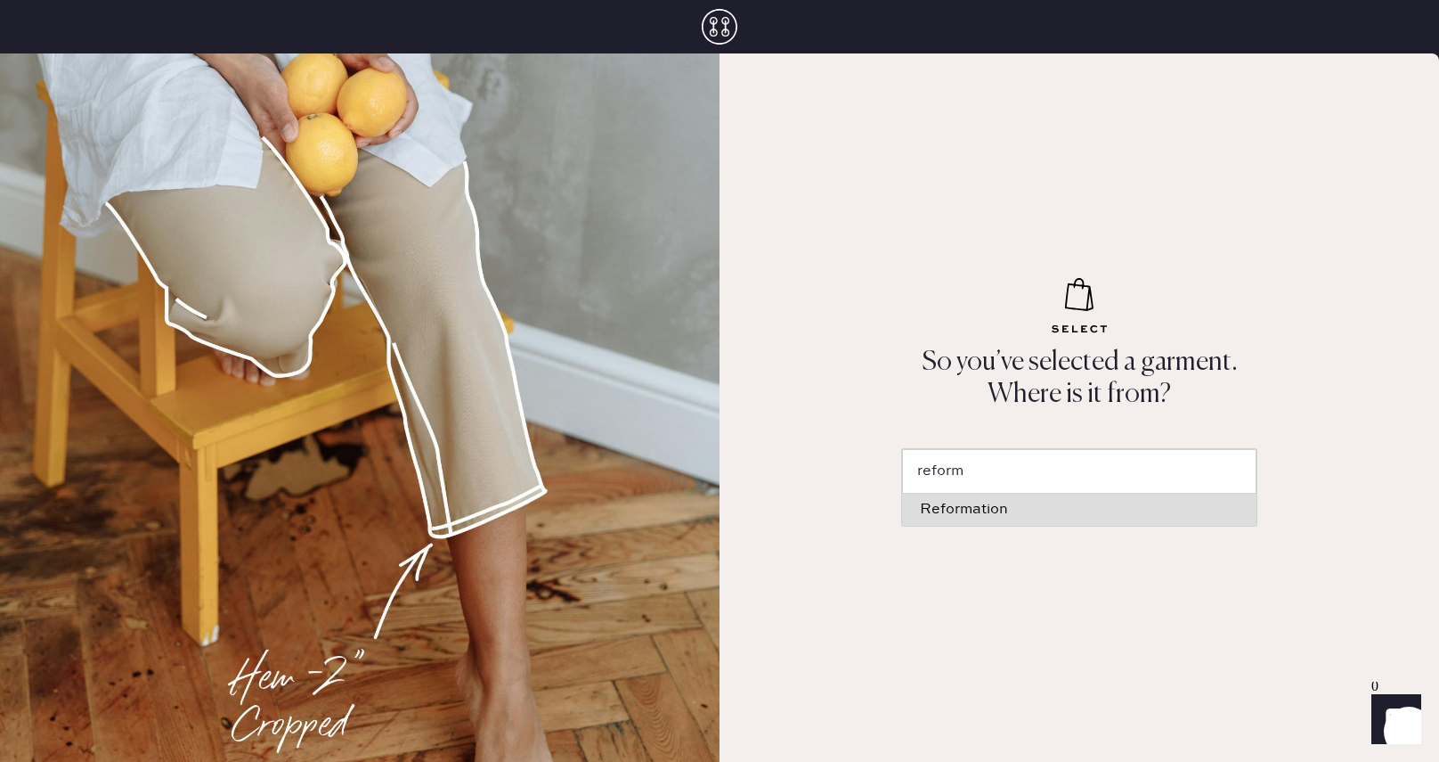
click at [1137, 512] on div "Reformation" at bounding box center [1079, 509] width 319 height 14
type input "Reformation"
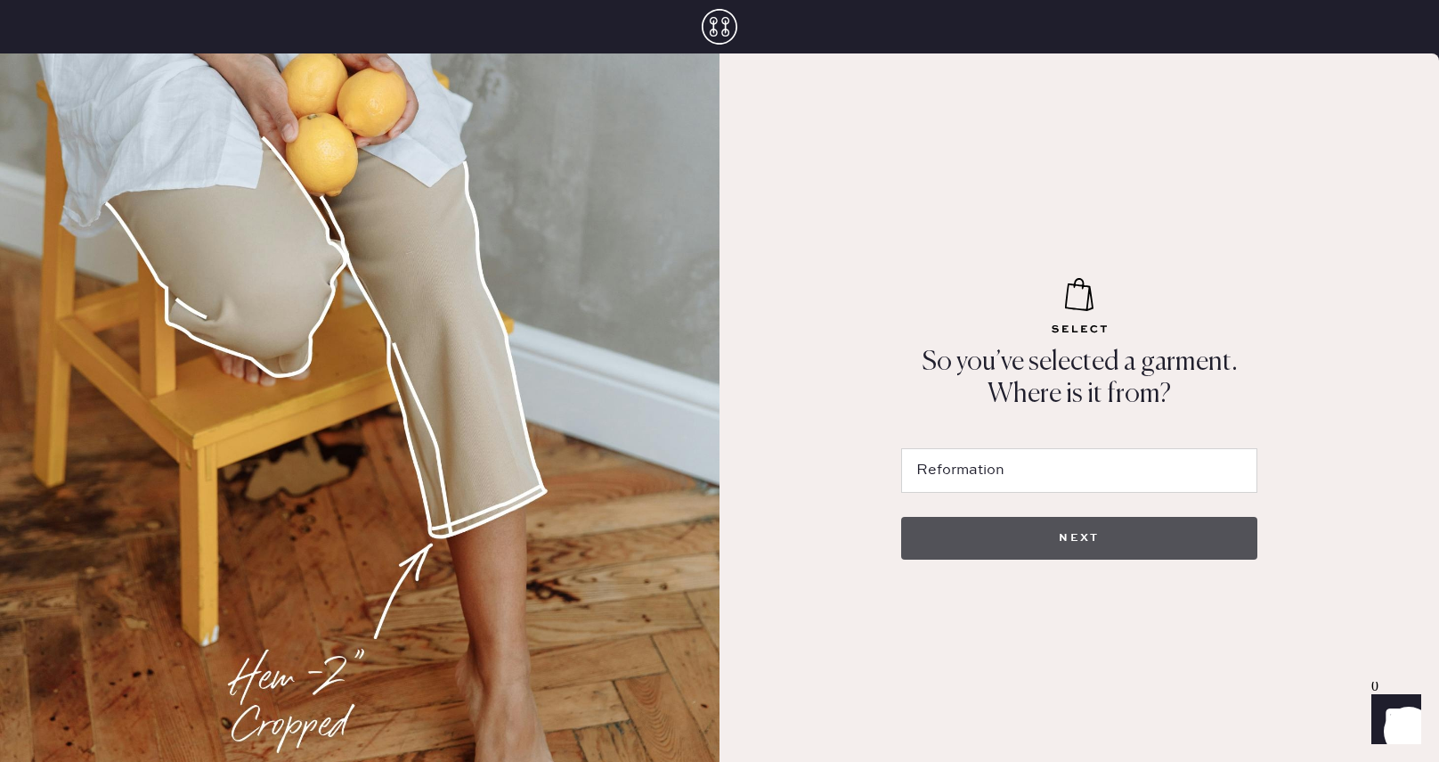
click at [1114, 536] on button "NEXT" at bounding box center [1079, 538] width 356 height 43
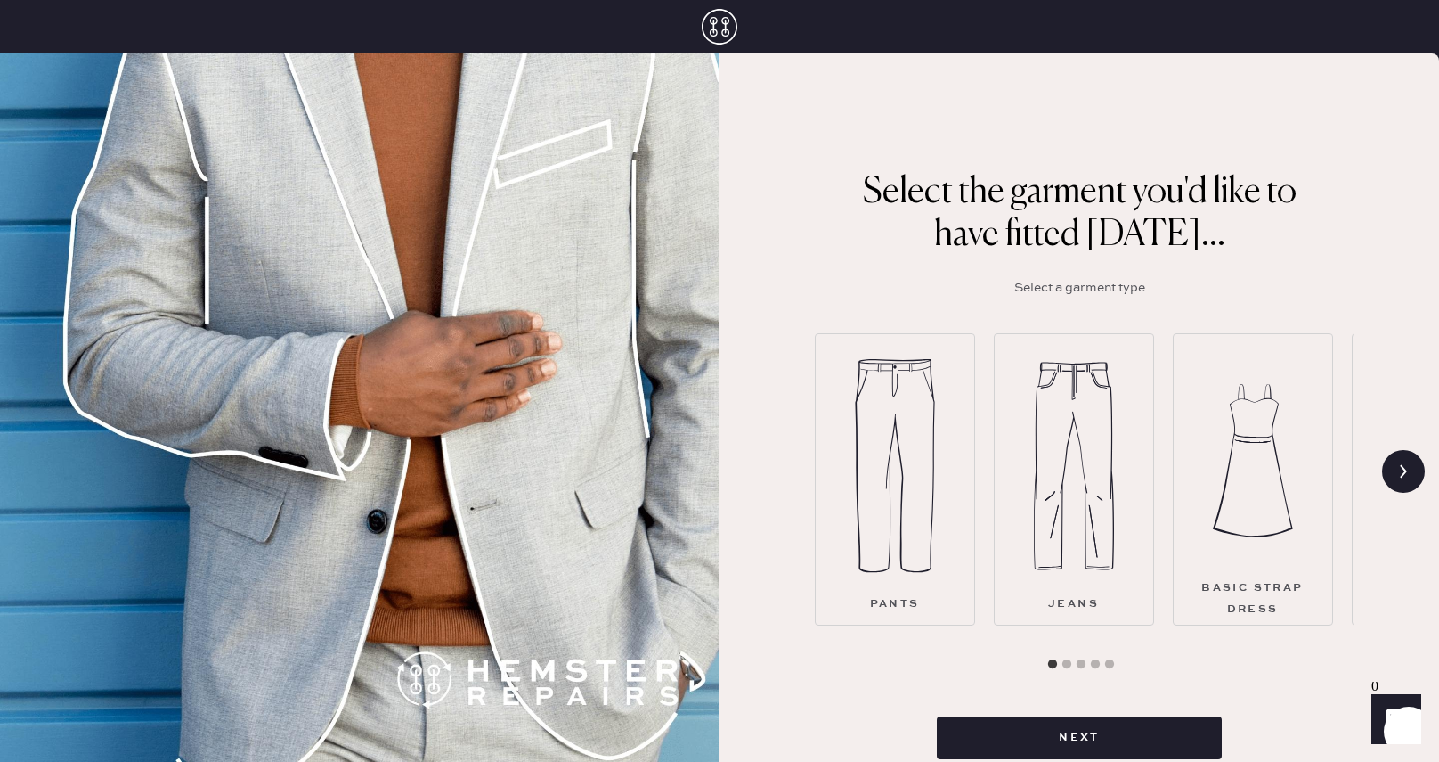
click at [1227, 490] on img at bounding box center [1253, 461] width 80 height 214
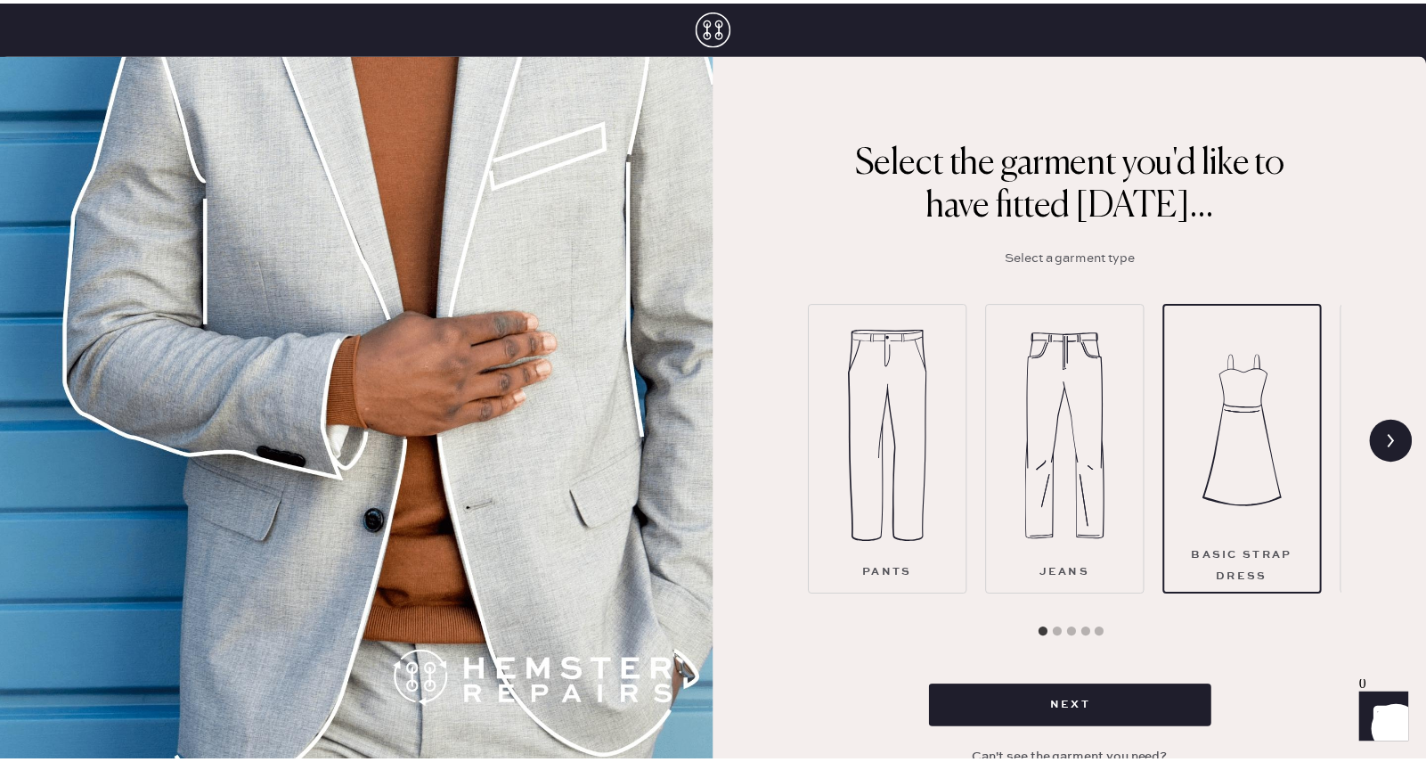
scroll to position [45, 0]
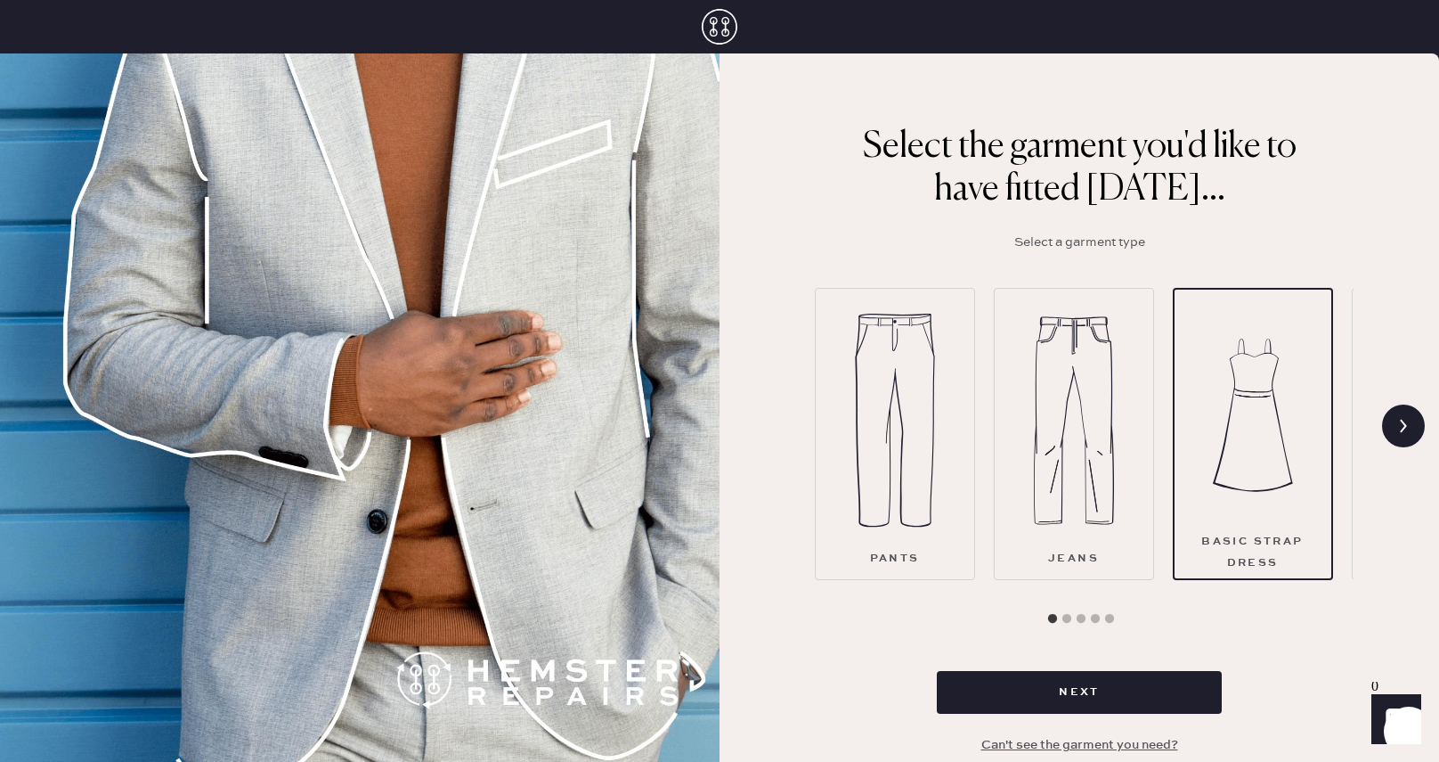
click at [1125, 721] on div "Select the garment you'd like to have fitted today... Select a garment type Pan…" at bounding box center [1079, 399] width 691 height 725
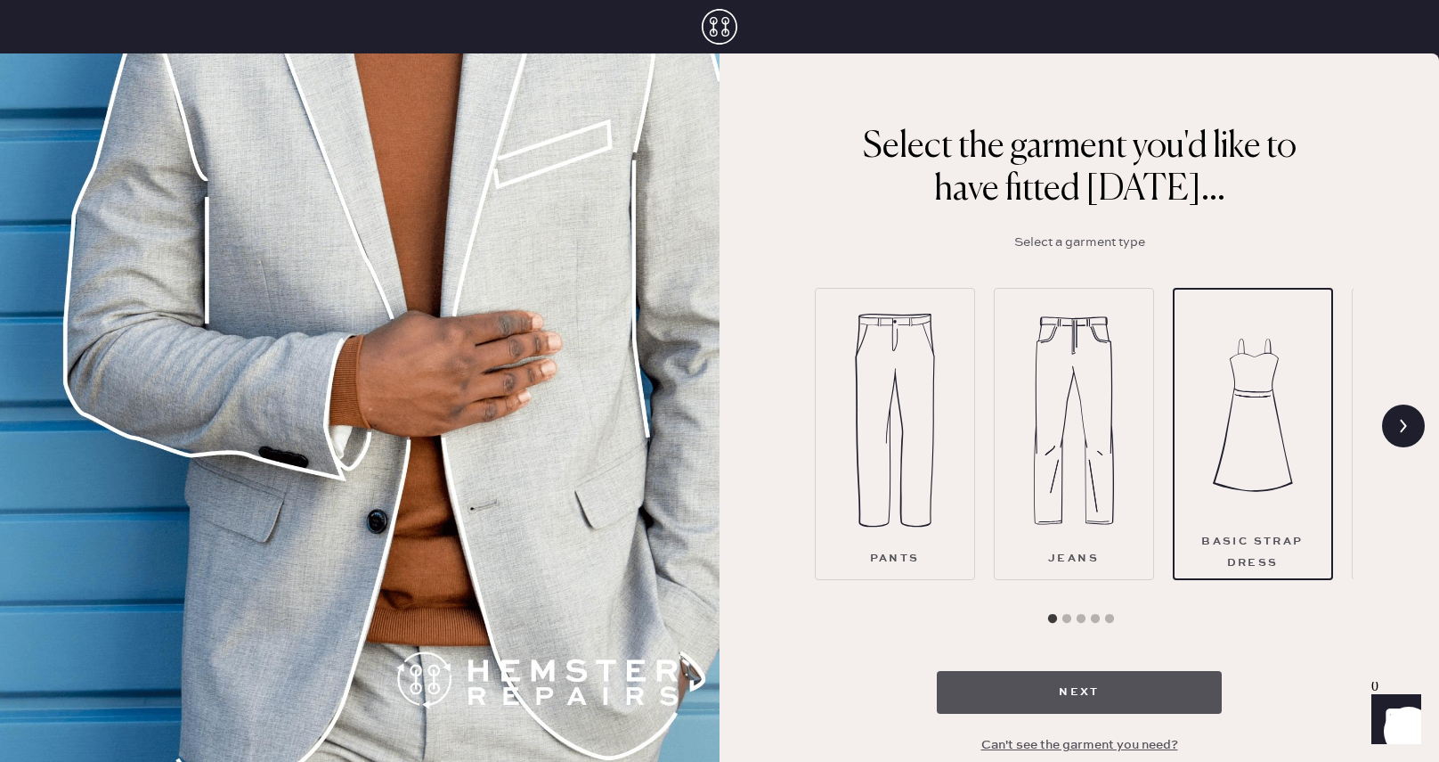
click at [1139, 681] on button "Next" at bounding box center [1079, 692] width 285 height 43
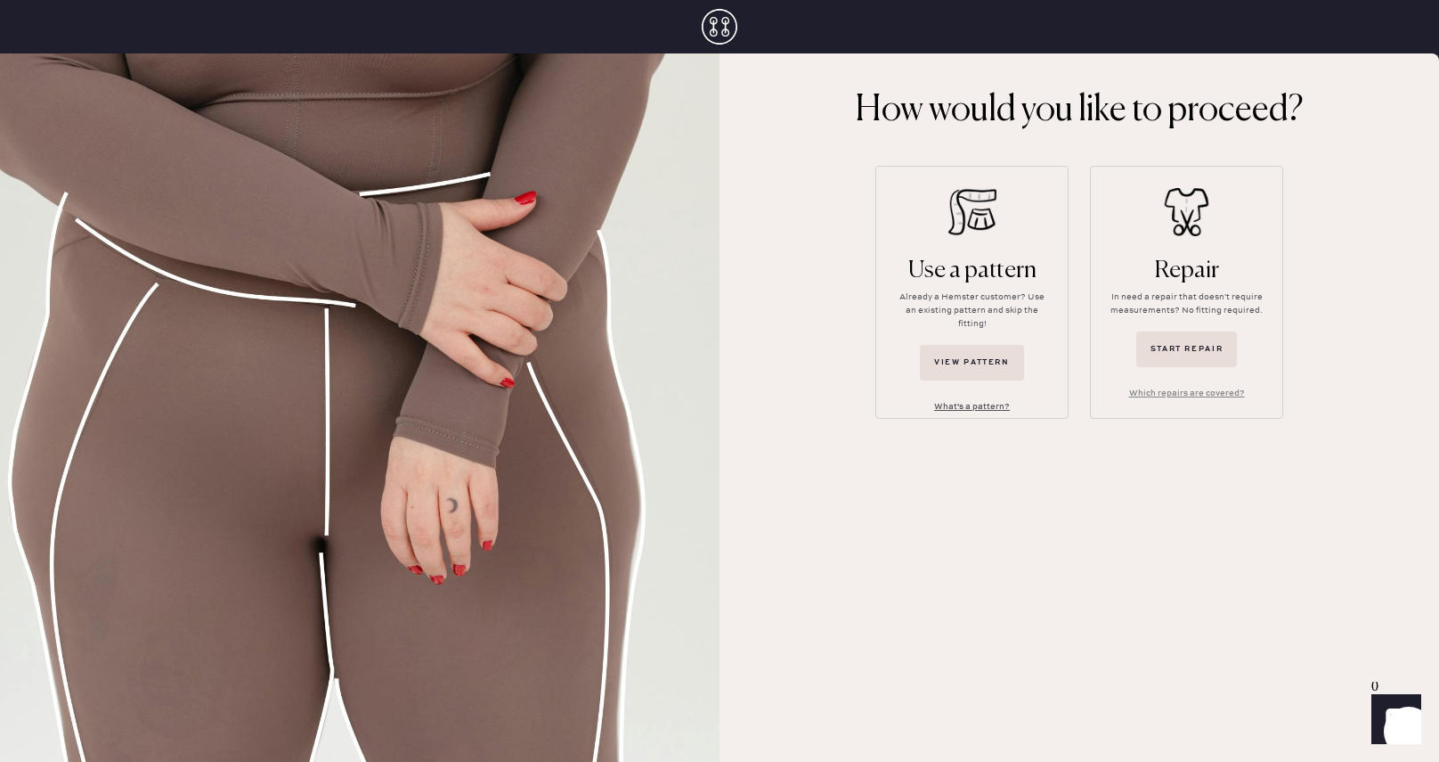
click at [947, 393] on button "What's a pattern?" at bounding box center [972, 407] width 104 height 28
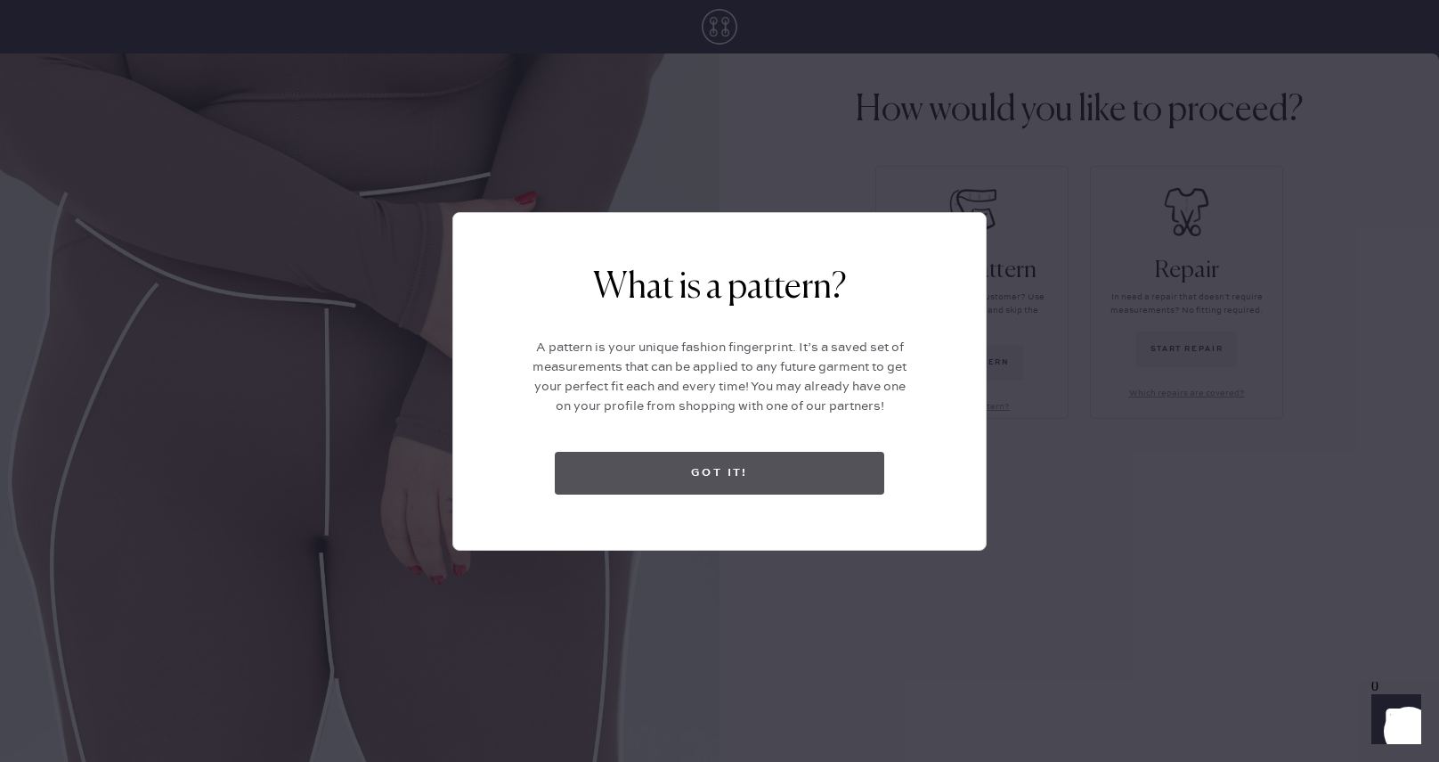
click at [748, 469] on button "Got it!" at bounding box center [720, 473] width 330 height 43
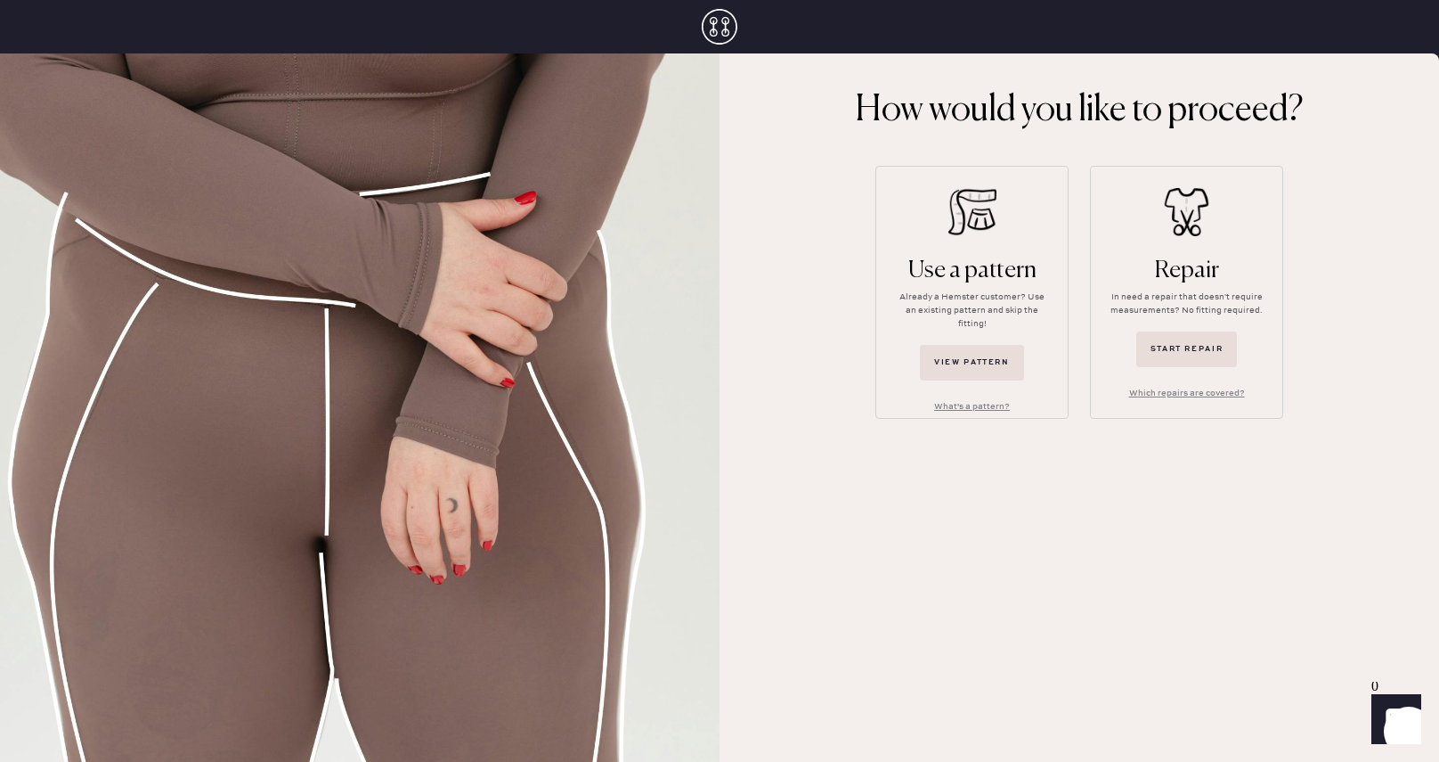
click at [958, 280] on div "Use a pattern" at bounding box center [973, 270] width 128 height 29
click at [968, 345] on button "View pattern" at bounding box center [972, 363] width 104 height 36
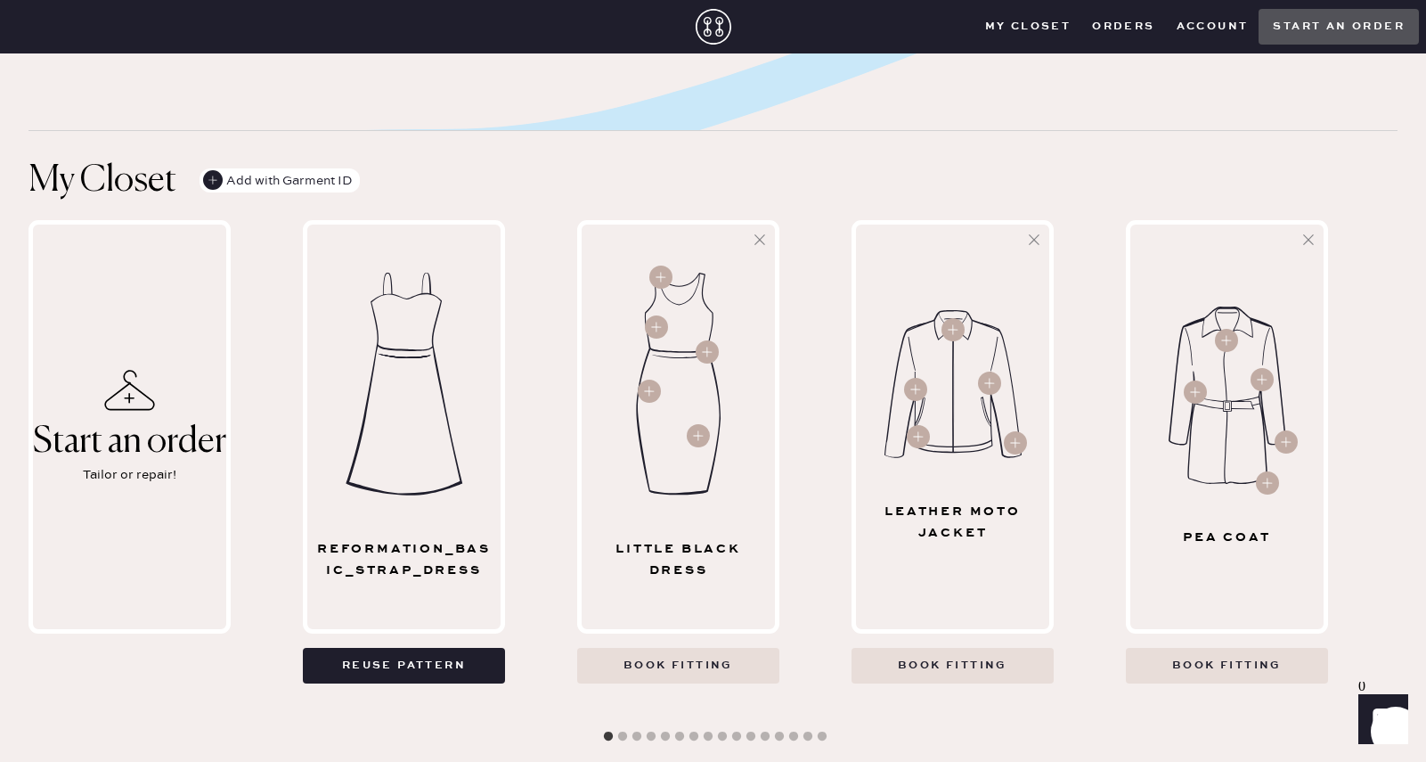
scroll to position [534, 0]
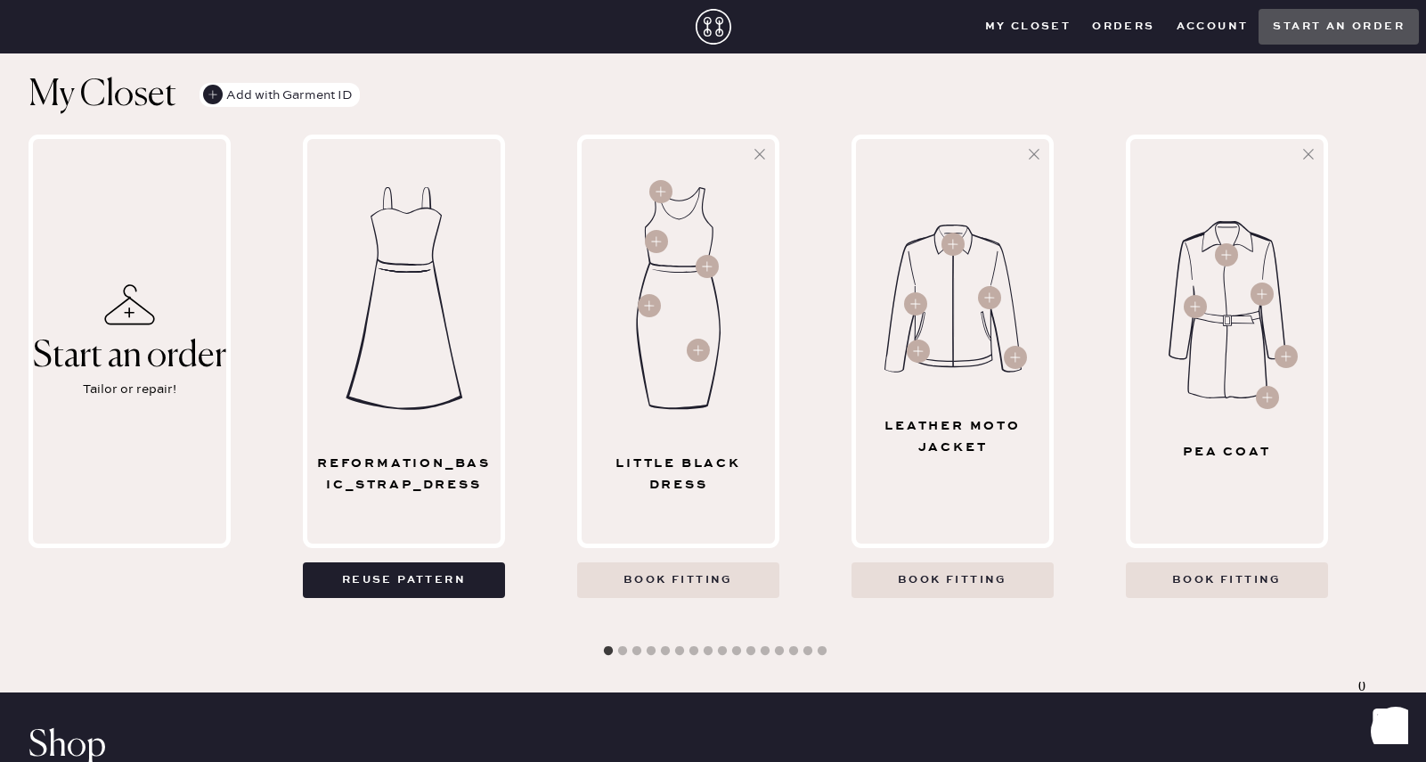
click at [691, 459] on div "Little Black Dress" at bounding box center [679, 473] width 178 height 43
click at [697, 562] on Dress "Book fitting" at bounding box center [678, 580] width 202 height 36
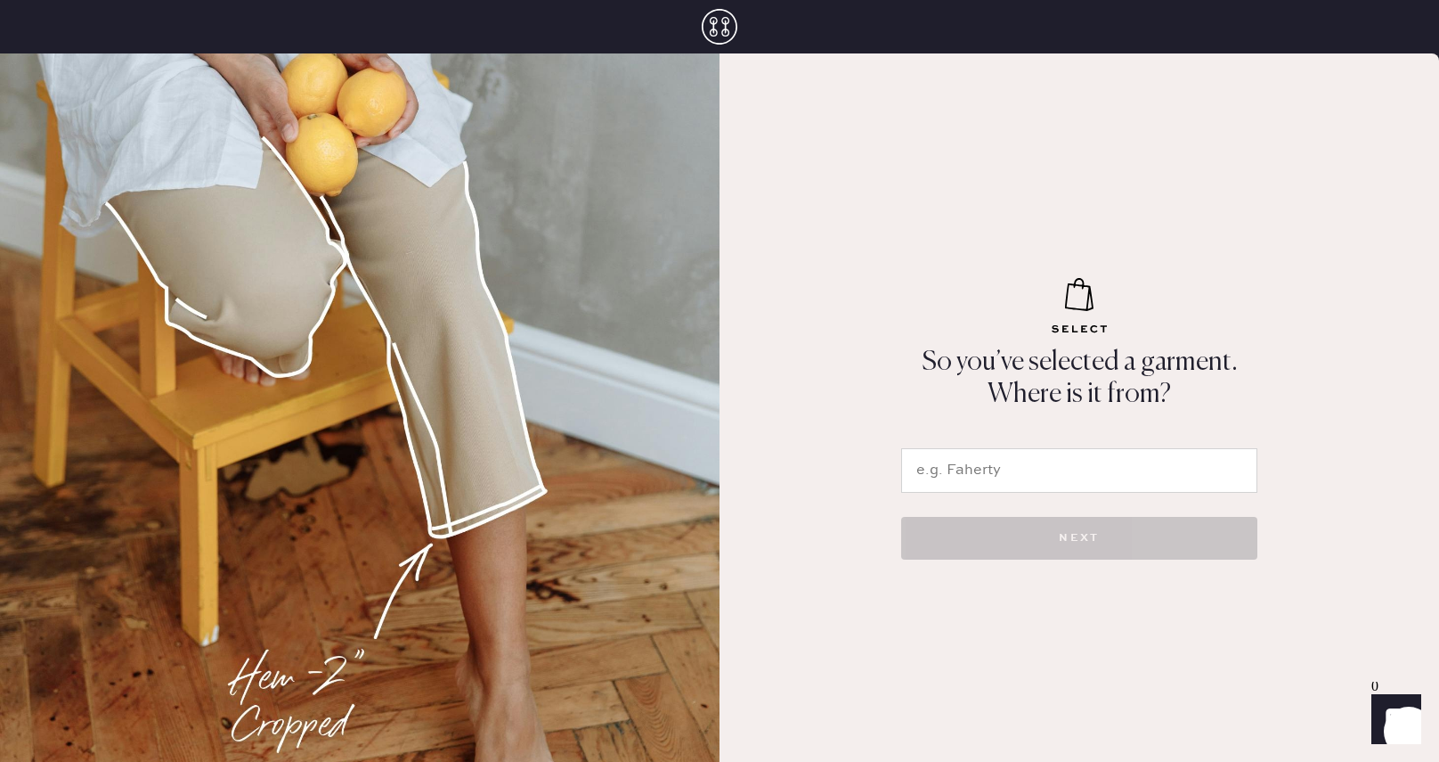
click at [1030, 485] on input "text" at bounding box center [1079, 470] width 356 height 45
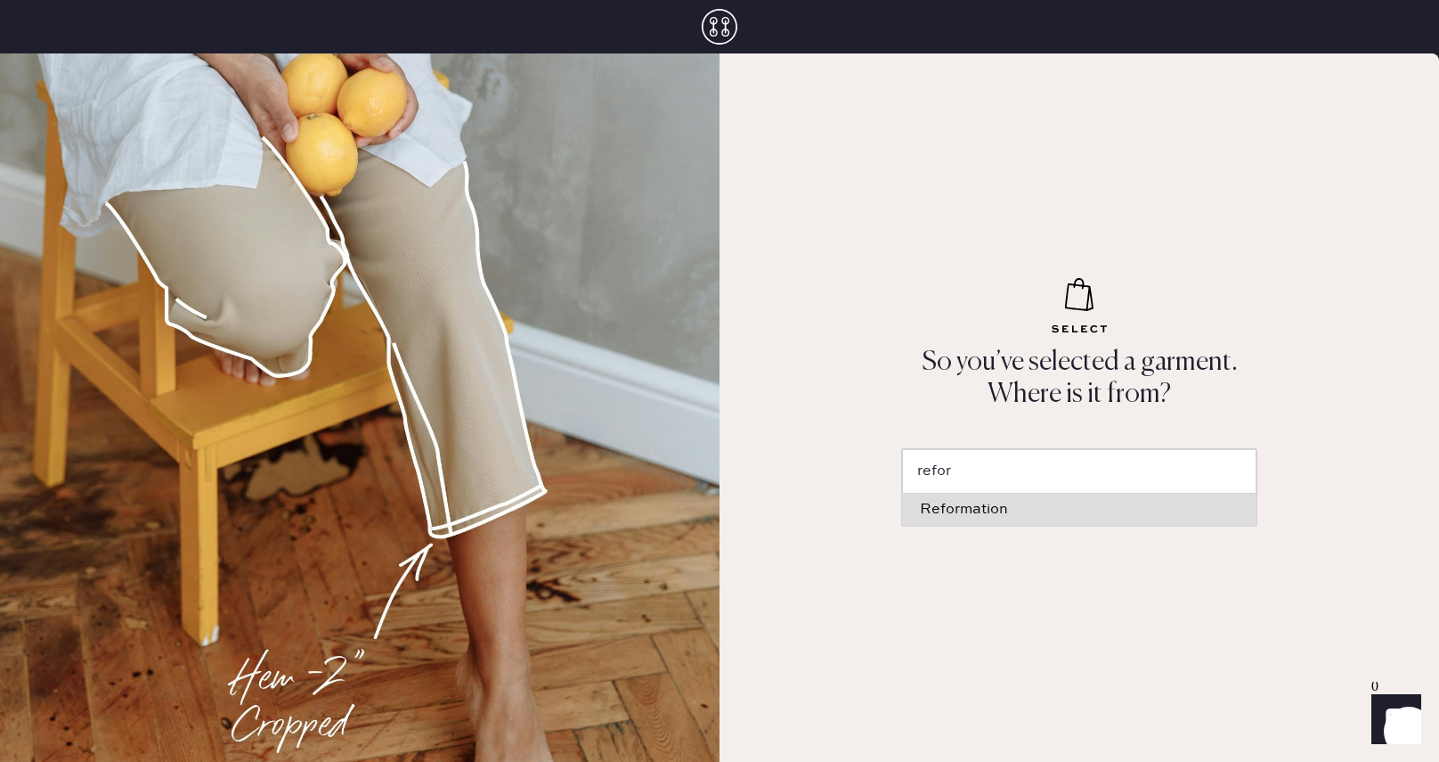
click at [982, 502] on div "Reformation" at bounding box center [1079, 509] width 319 height 14
type input "Reformation"
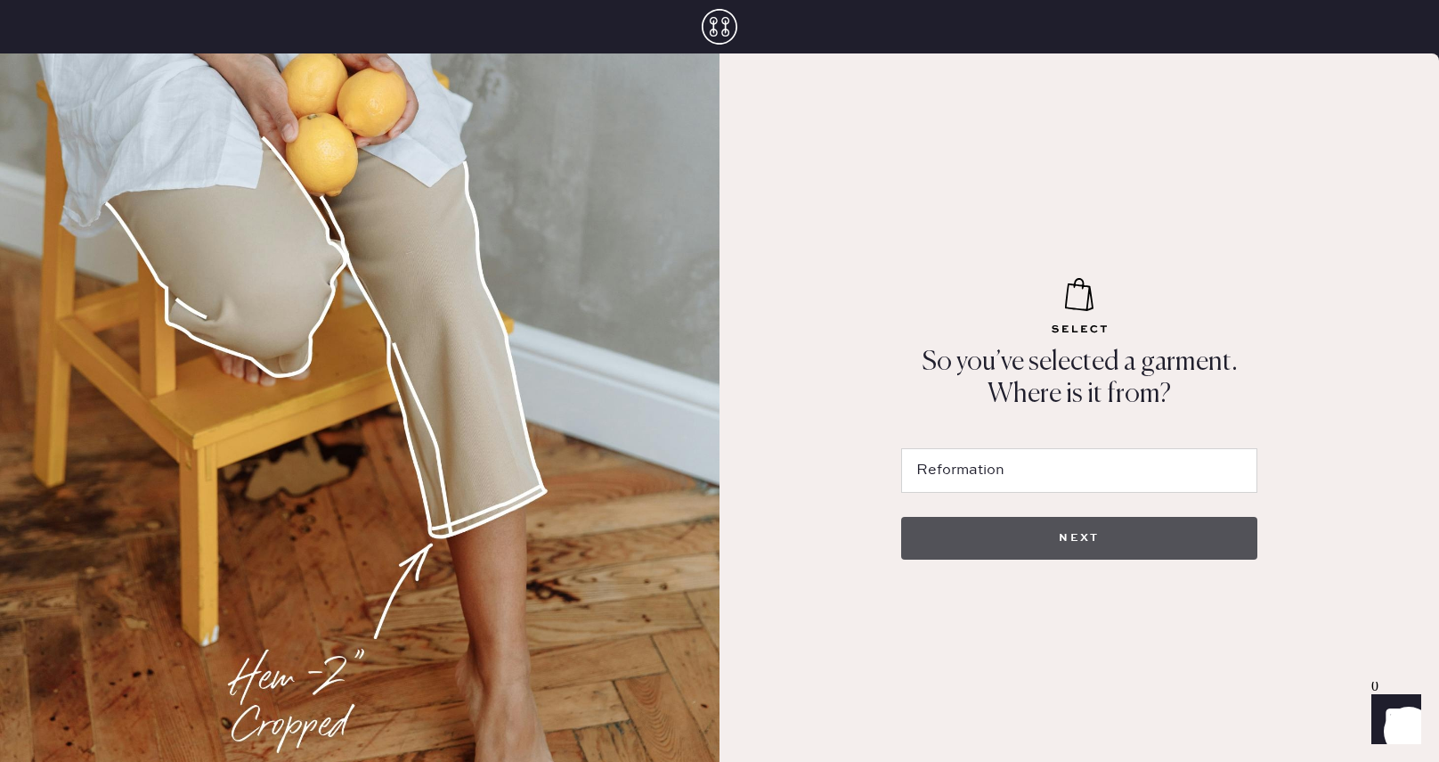
click at [1056, 538] on button "NEXT" at bounding box center [1079, 538] width 356 height 43
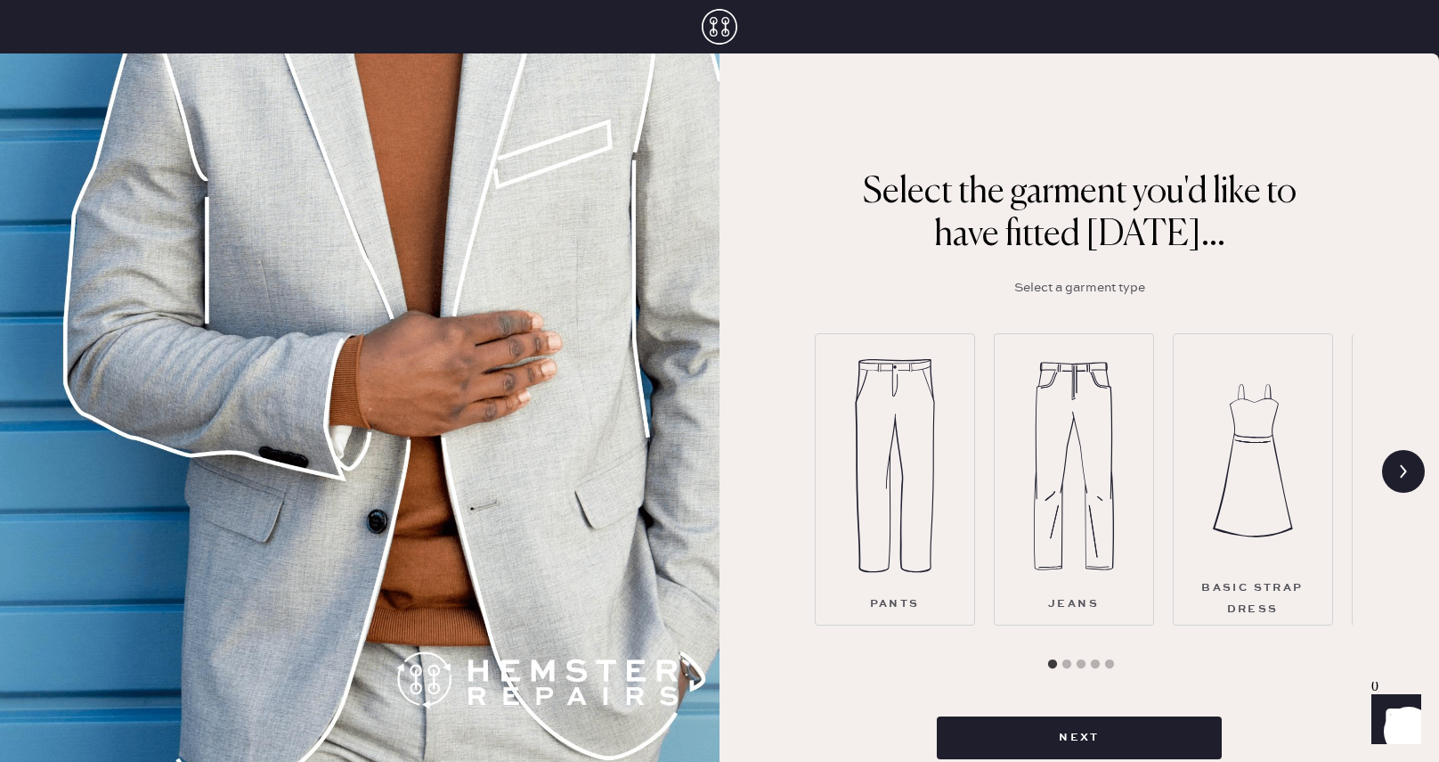
click at [1271, 486] on img at bounding box center [1253, 461] width 80 height 214
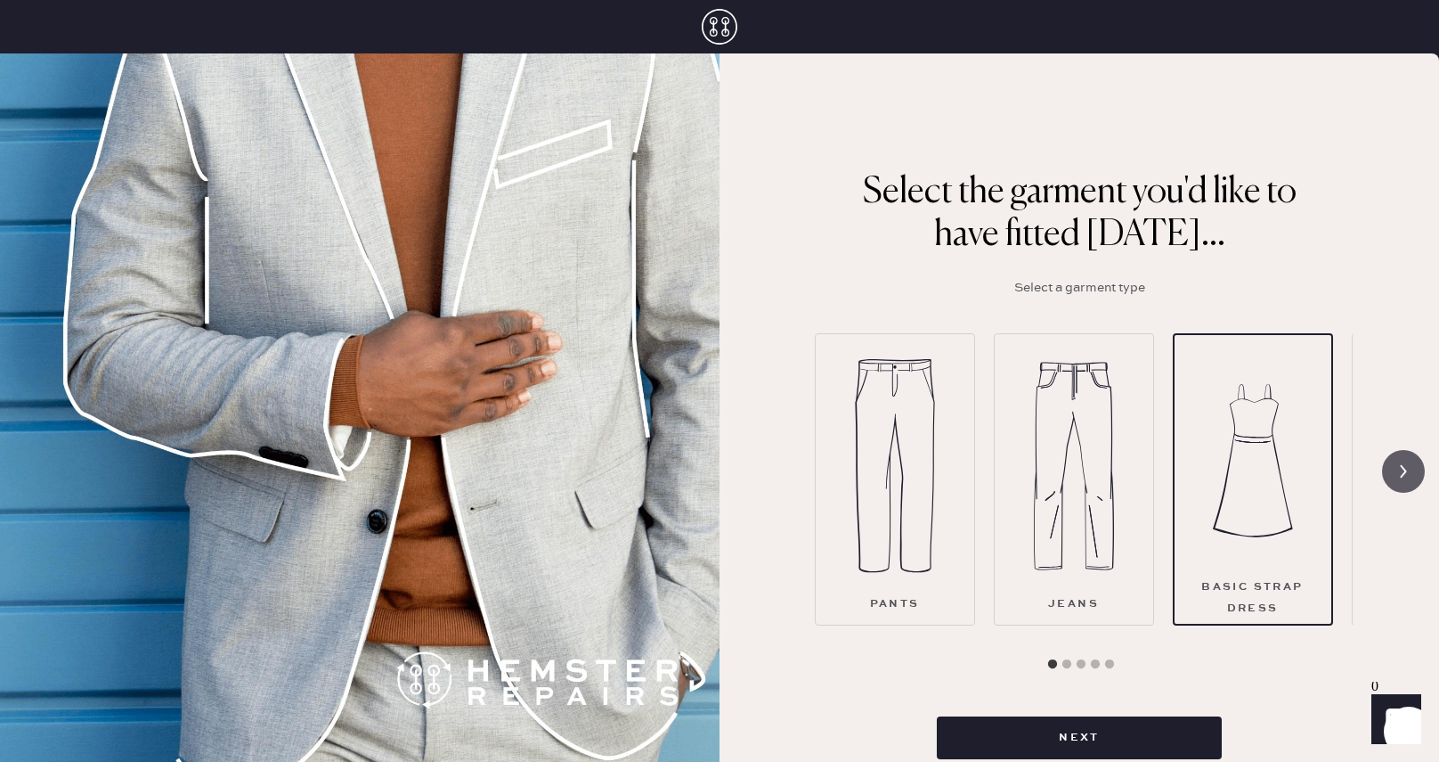
click at [1391, 487] on icon at bounding box center [1404, 471] width 34 height 34
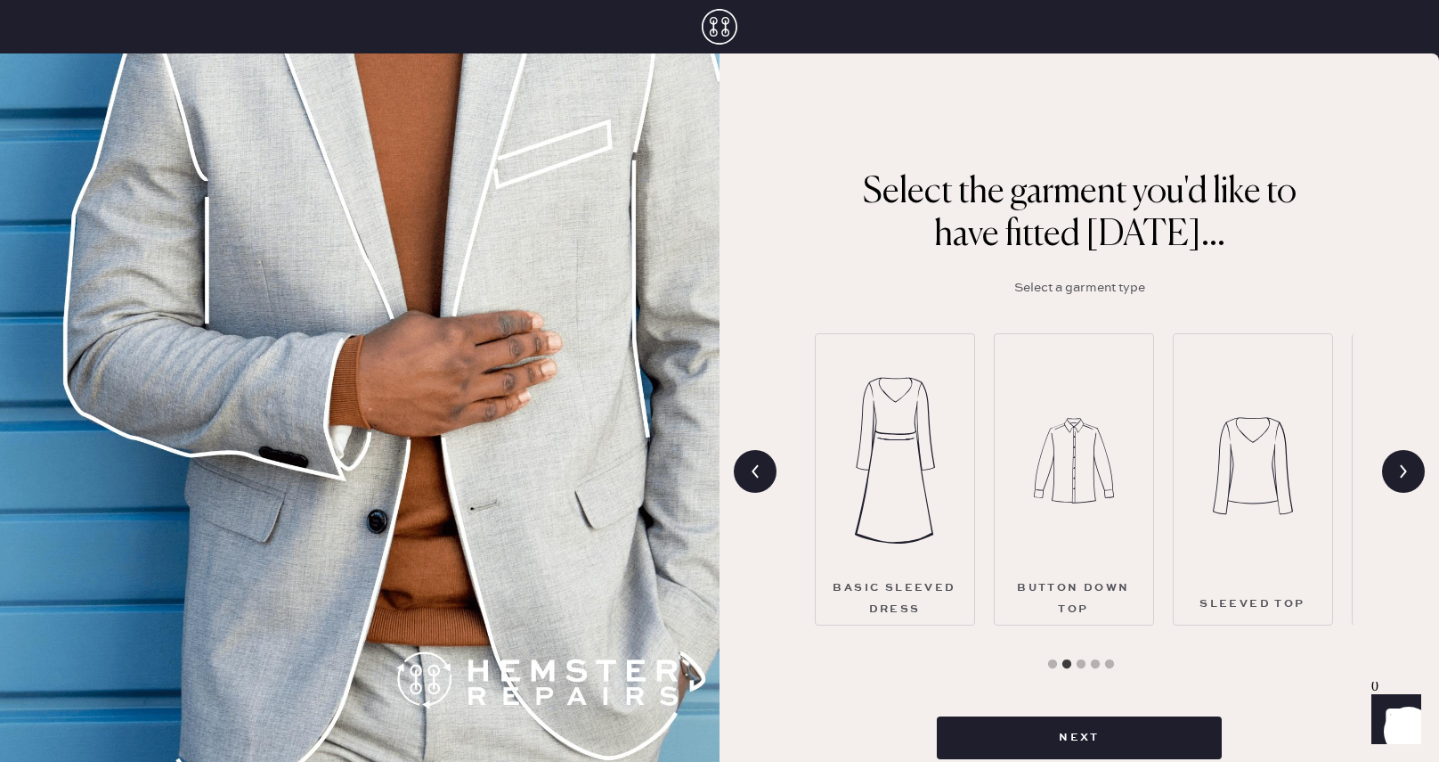
click at [935, 486] on div "Basic Sleeved Dress" at bounding box center [895, 479] width 160 height 292
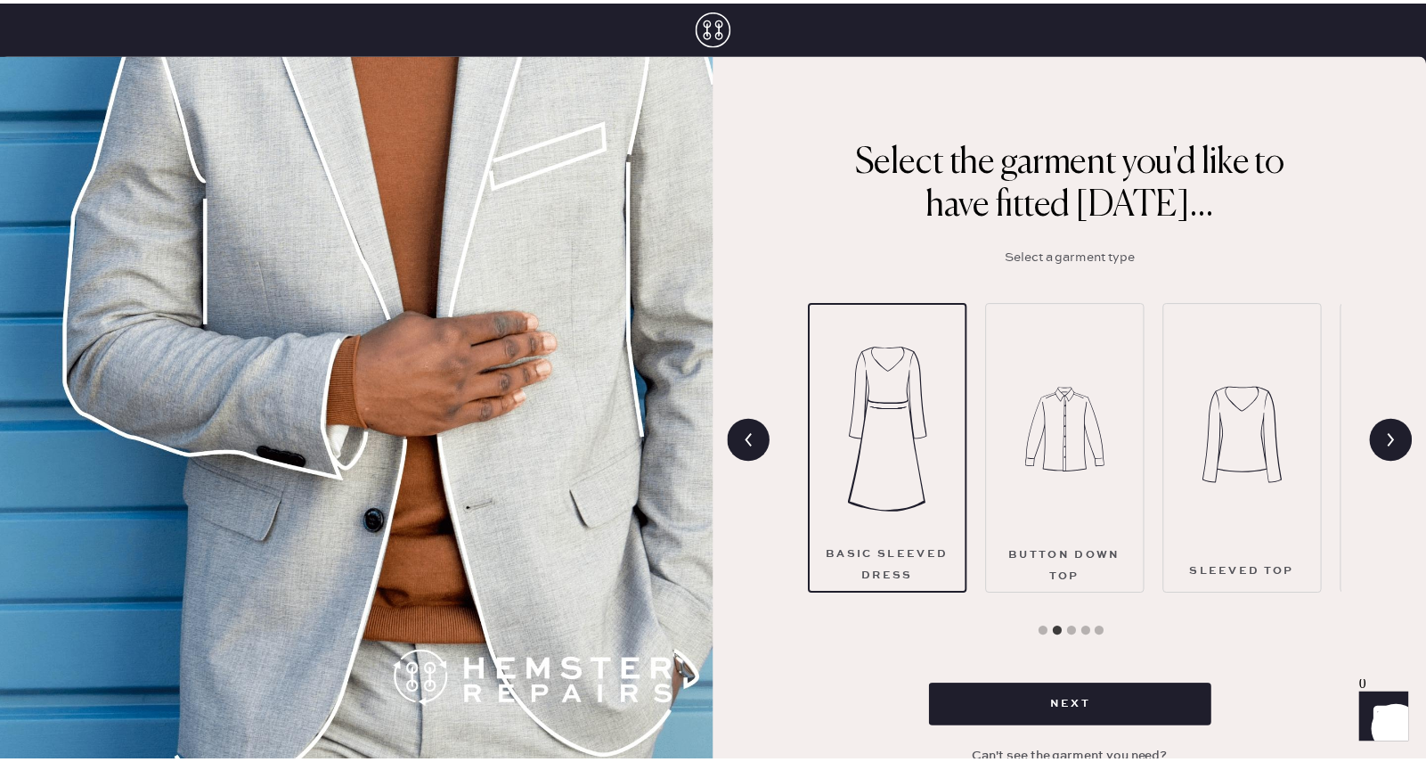
scroll to position [45, 0]
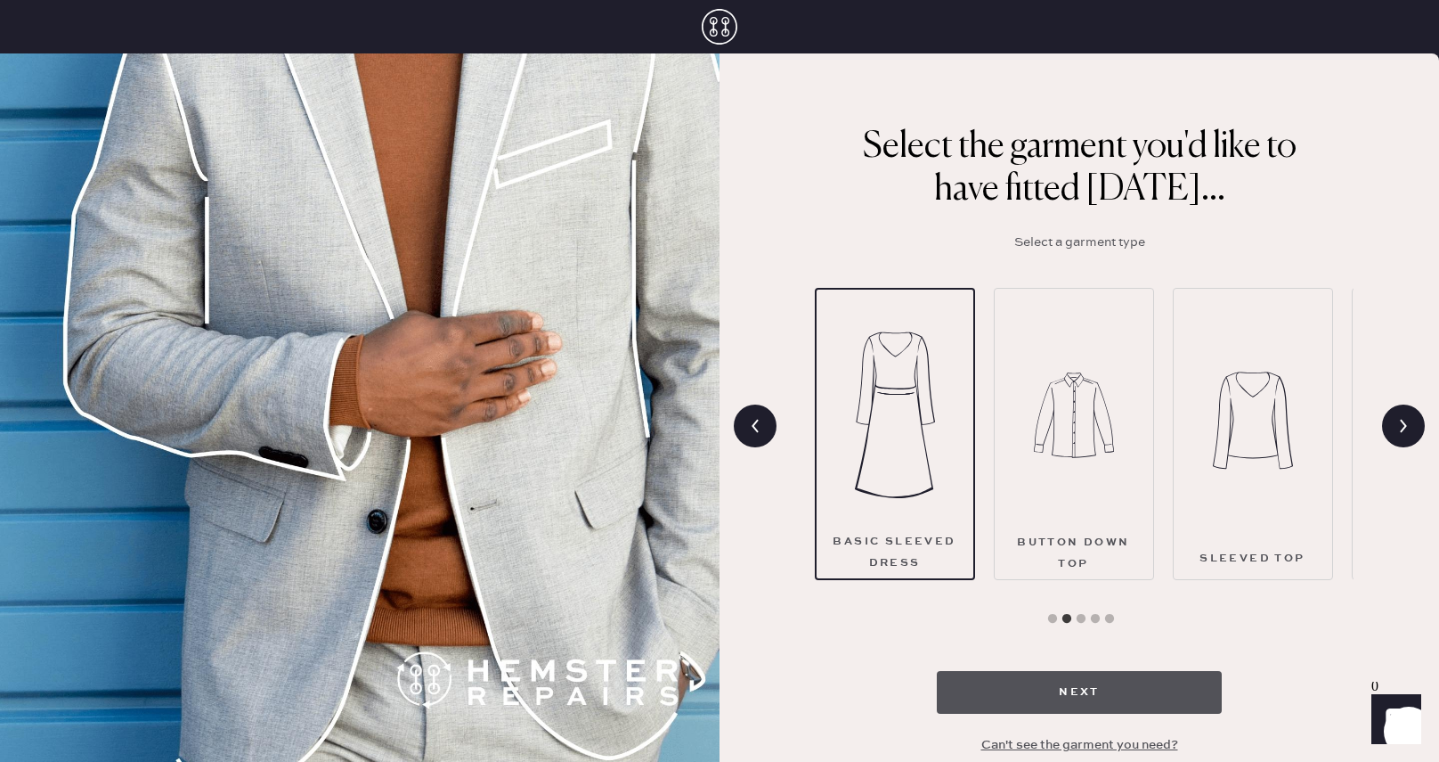
click at [1158, 681] on button "Next" at bounding box center [1079, 692] width 285 height 43
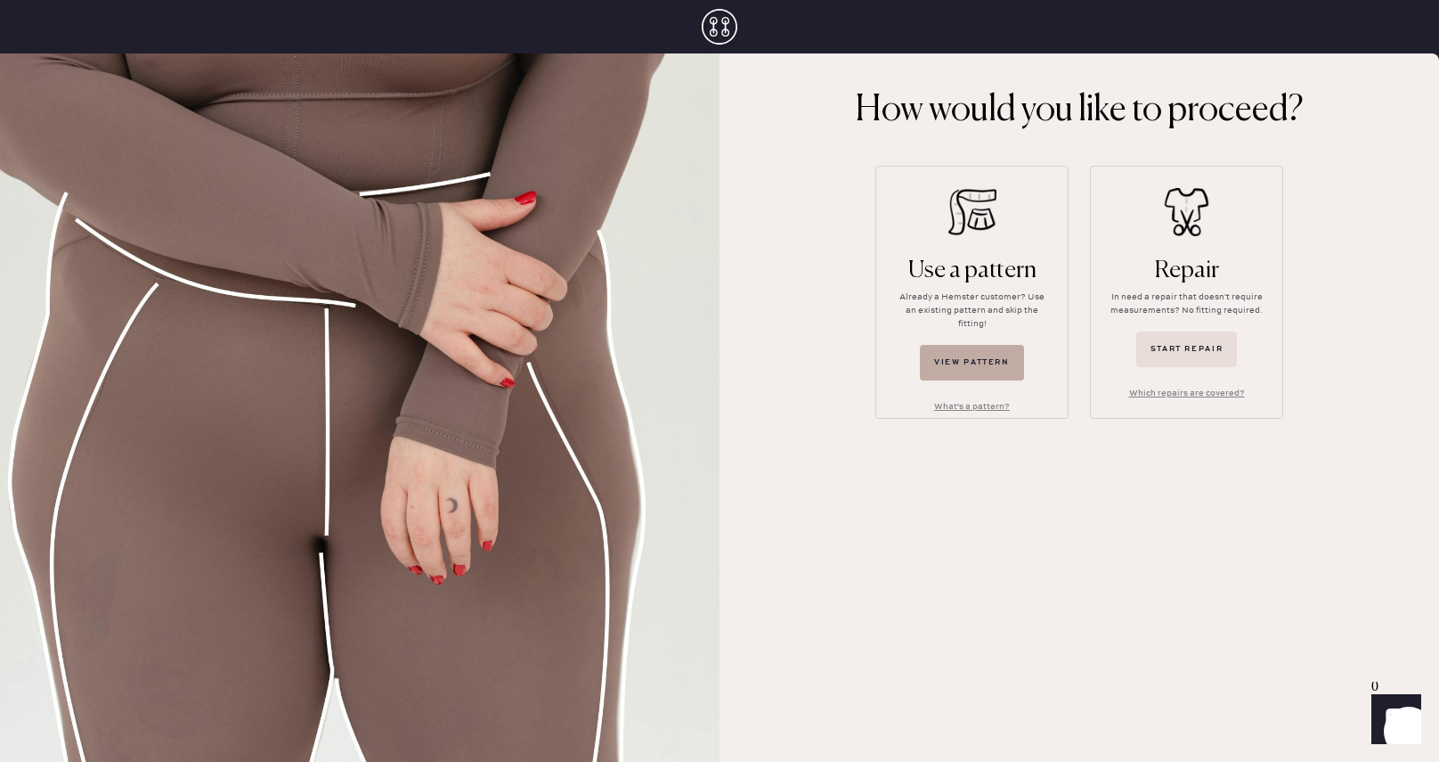
click at [968, 349] on button "View pattern" at bounding box center [972, 363] width 104 height 36
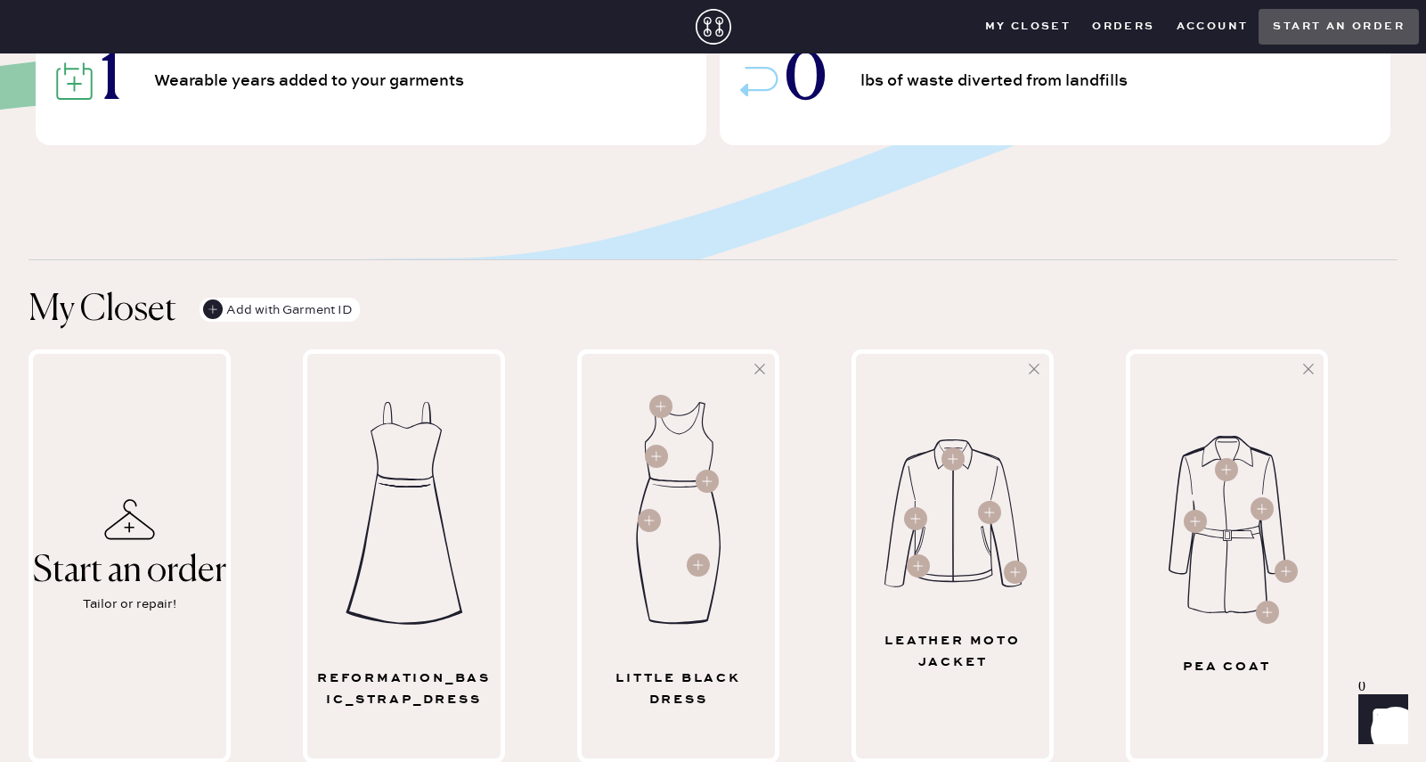
scroll to position [624, 0]
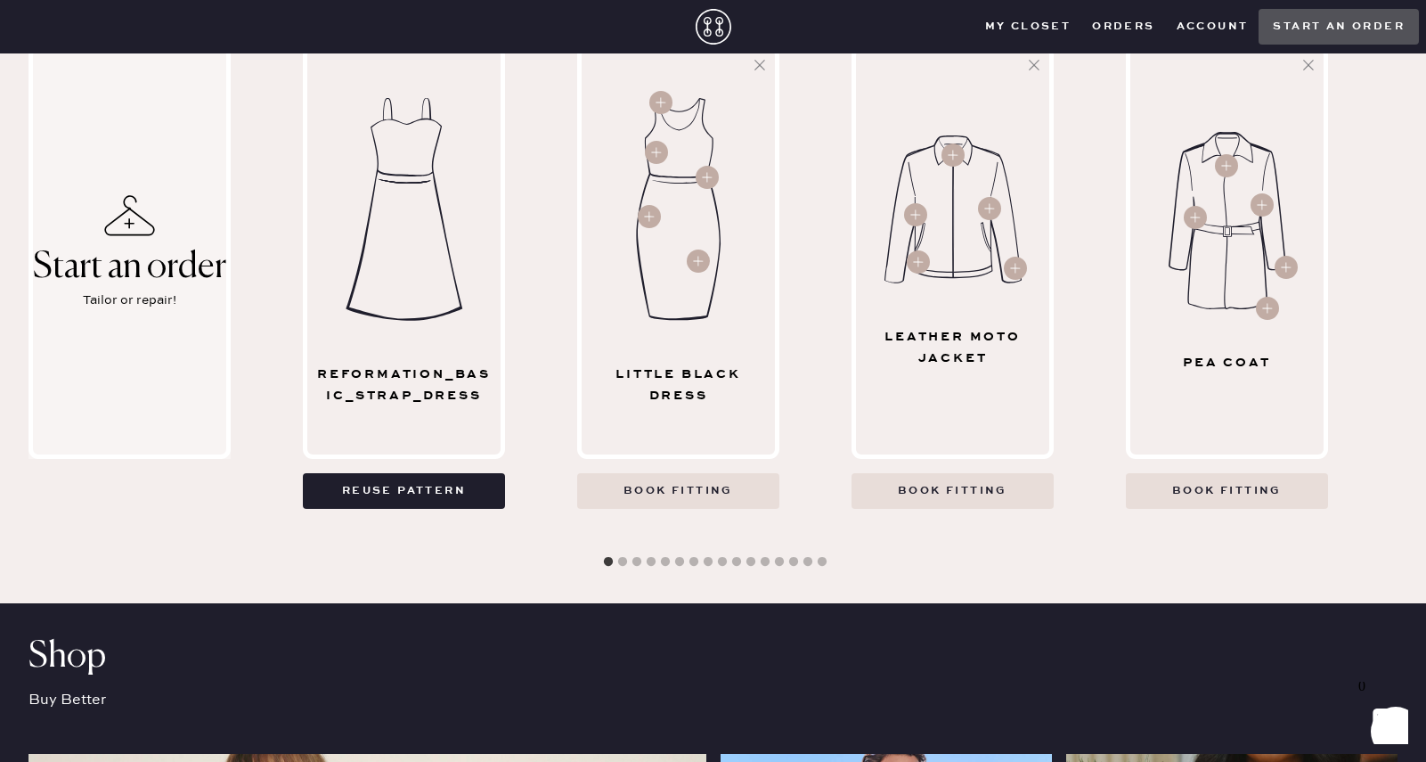
click at [132, 248] on div "Start an order" at bounding box center [129, 267] width 193 height 39
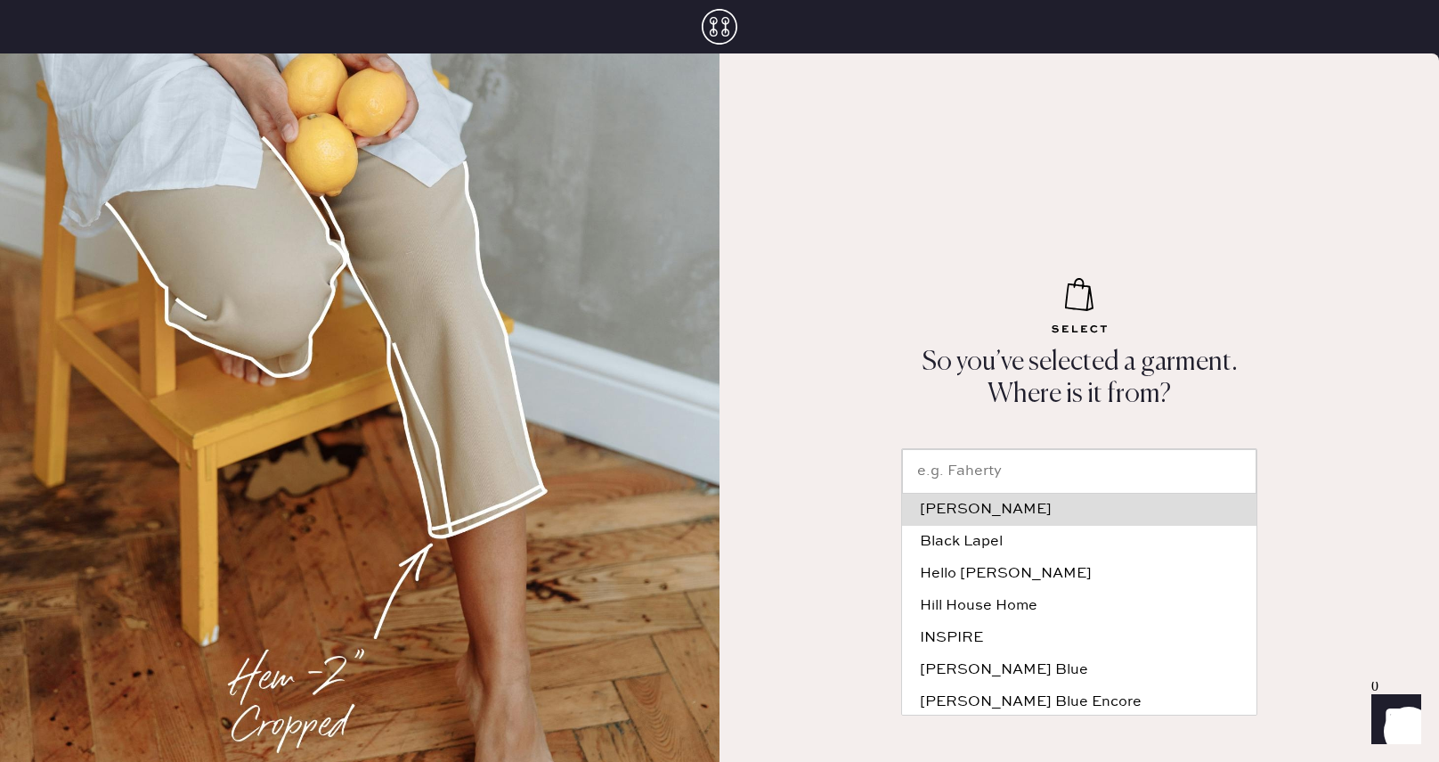
click at [1064, 455] on input "text" at bounding box center [1079, 471] width 355 height 45
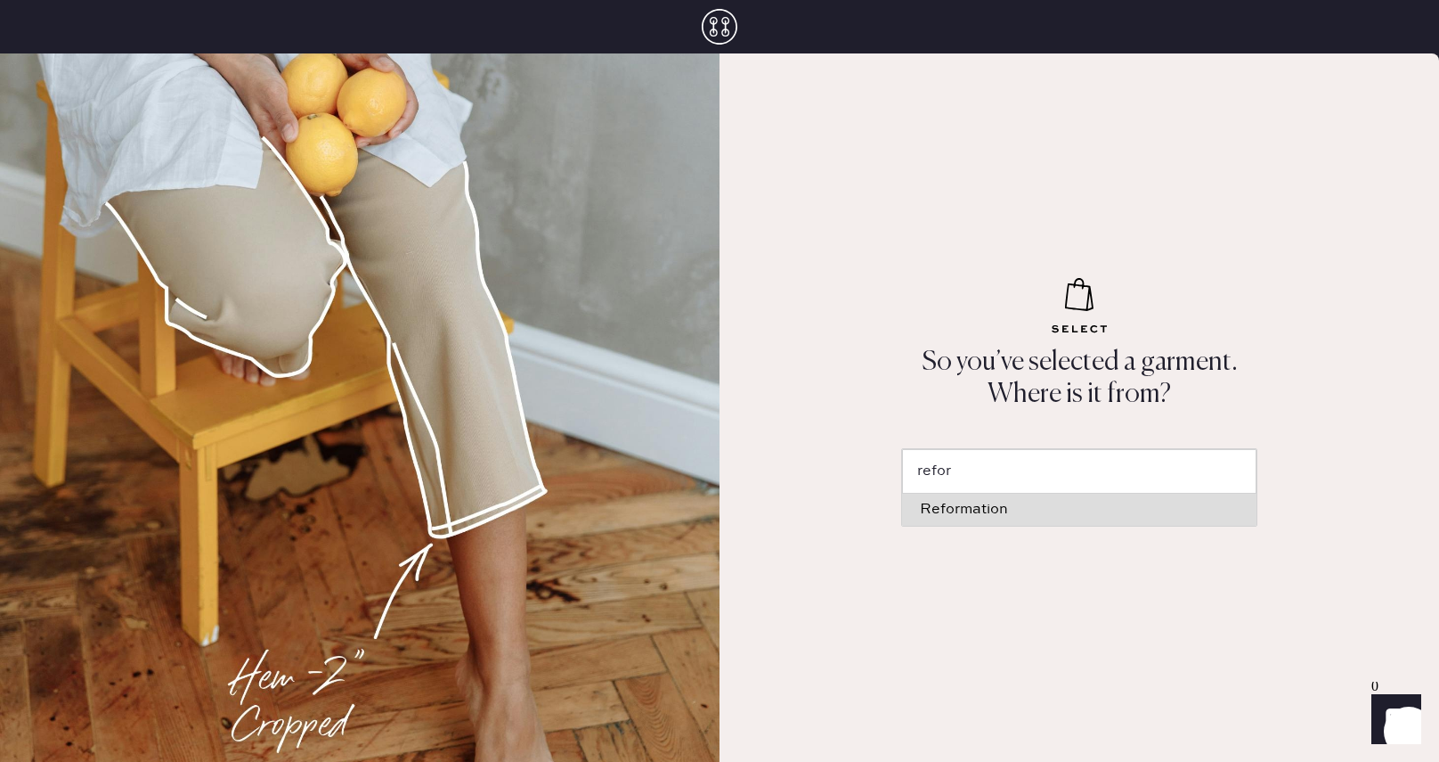
click at [1041, 498] on li "Reformation" at bounding box center [1079, 509] width 355 height 32
type input "Reformation"
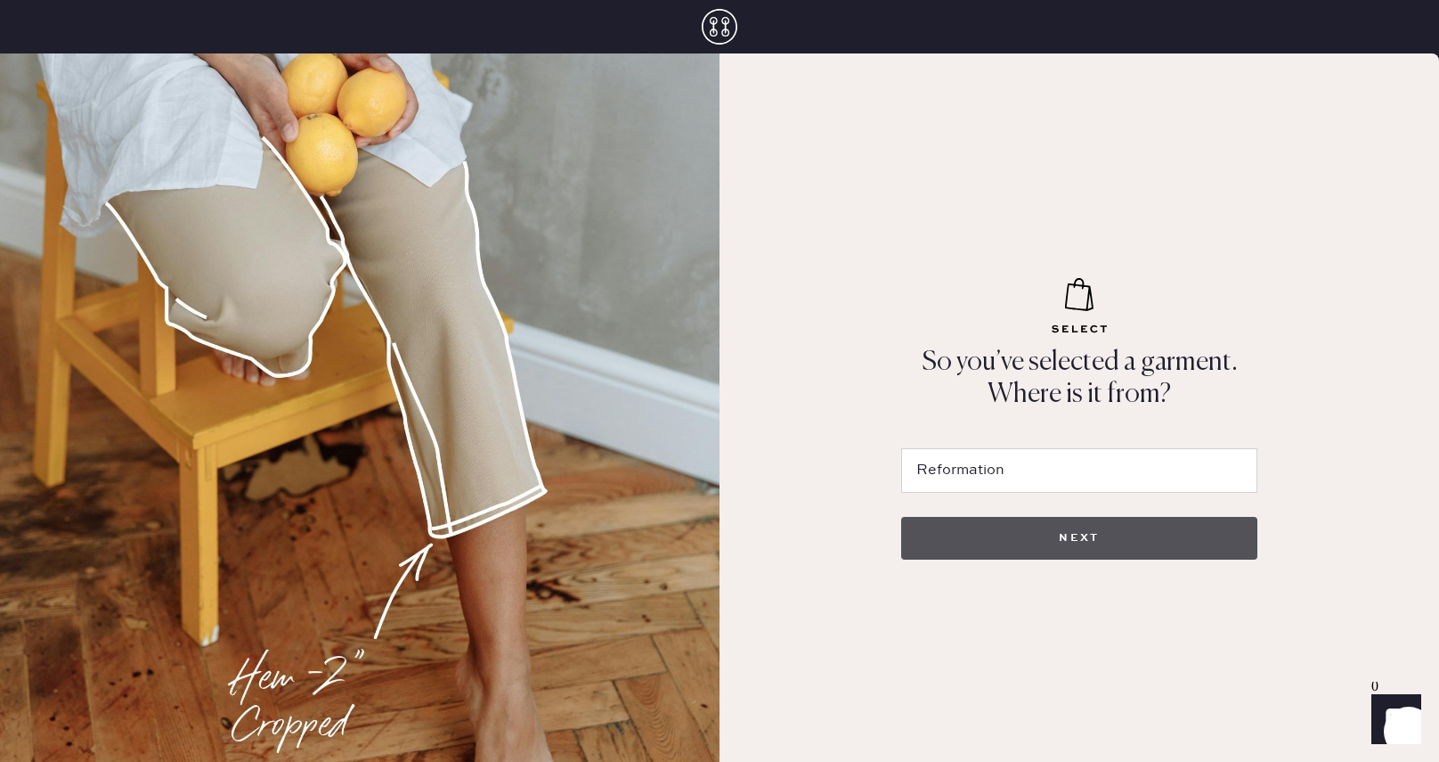
click at [1073, 526] on button "NEXT" at bounding box center [1079, 538] width 356 height 43
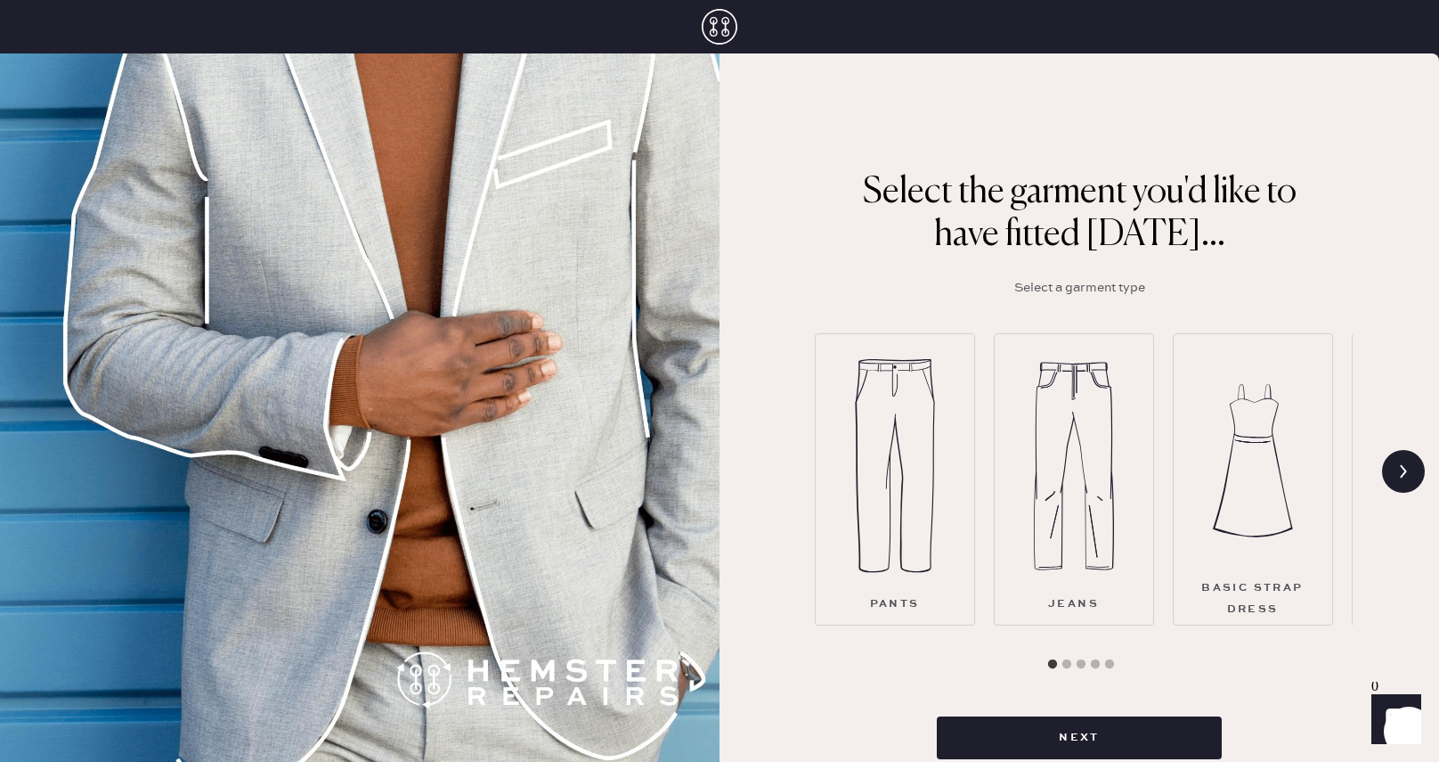
click at [1282, 505] on img at bounding box center [1253, 461] width 80 height 214
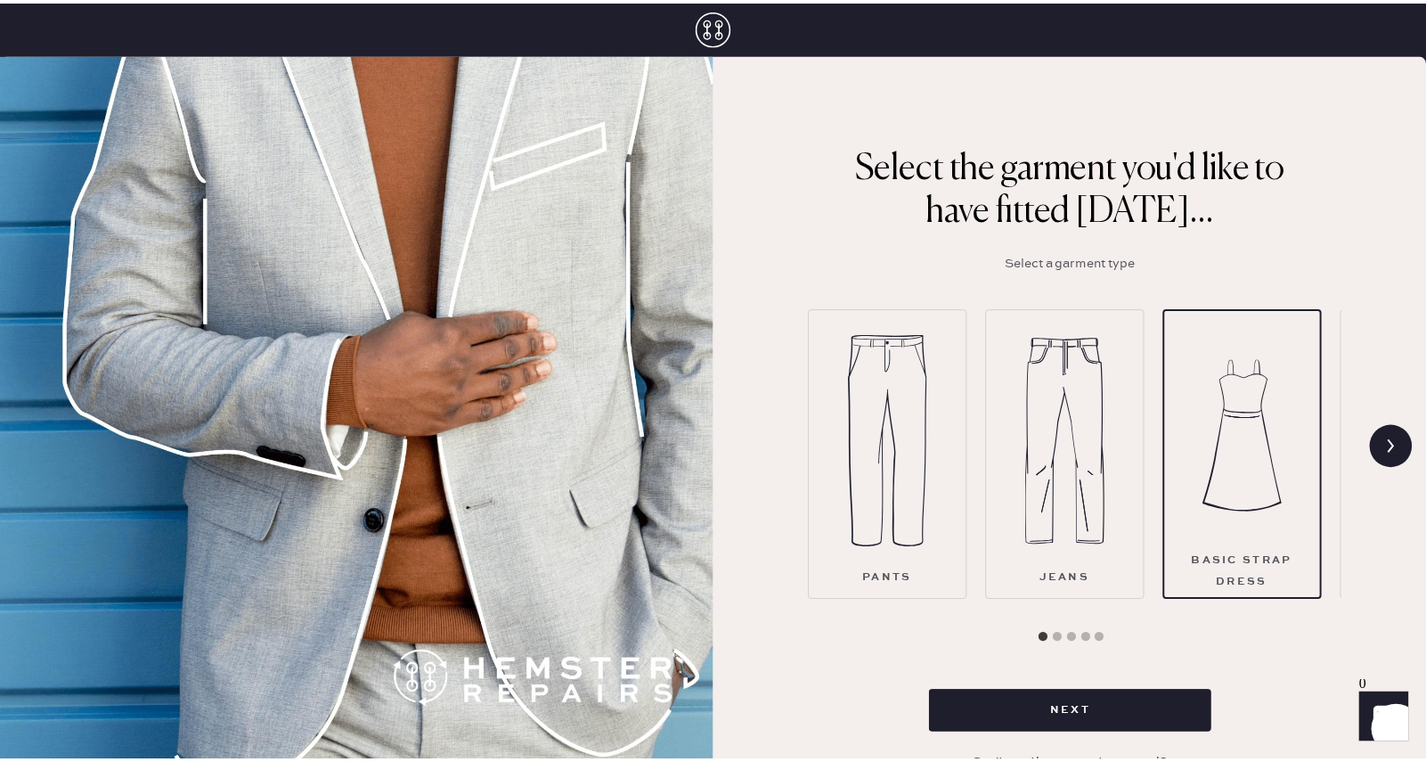
scroll to position [45, 0]
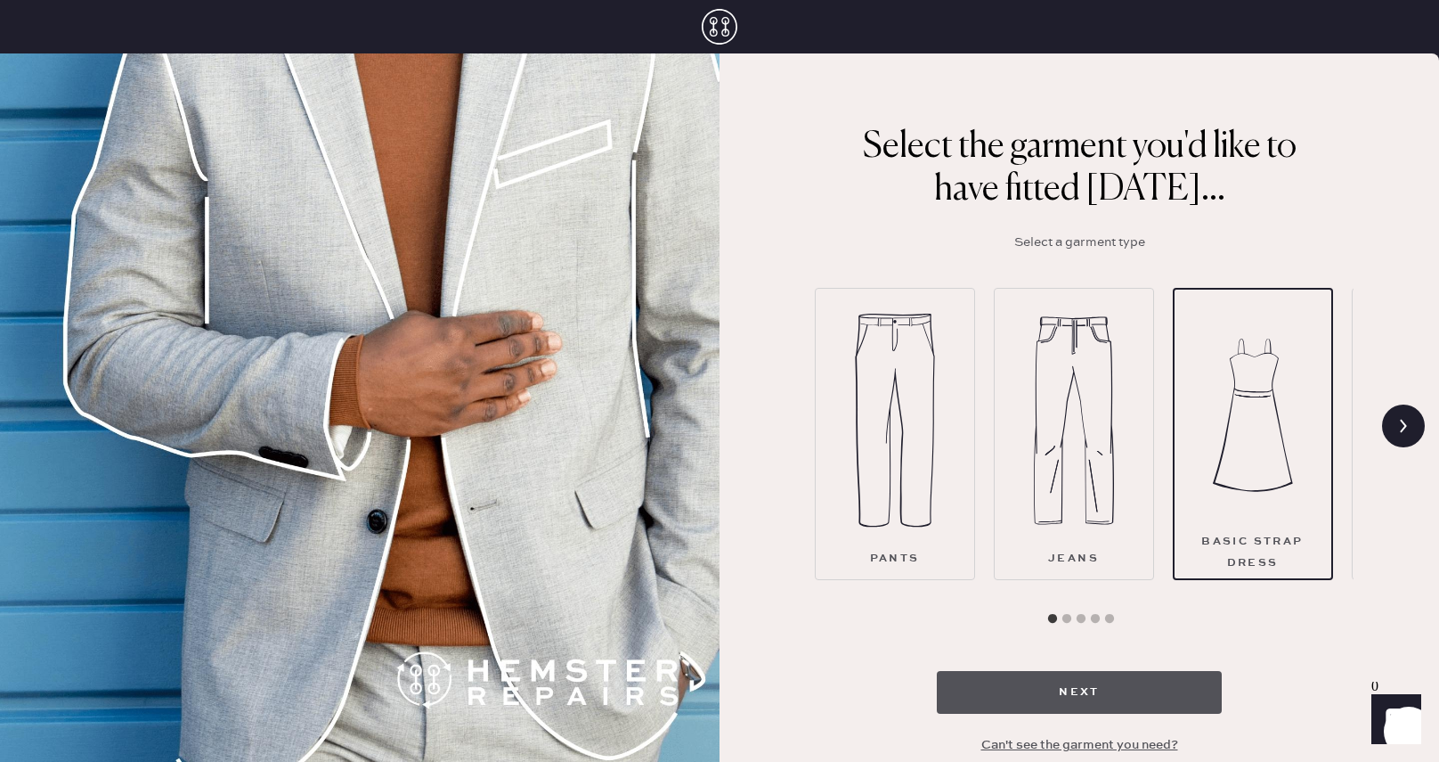
click at [1124, 687] on button "Next" at bounding box center [1079, 692] width 285 height 43
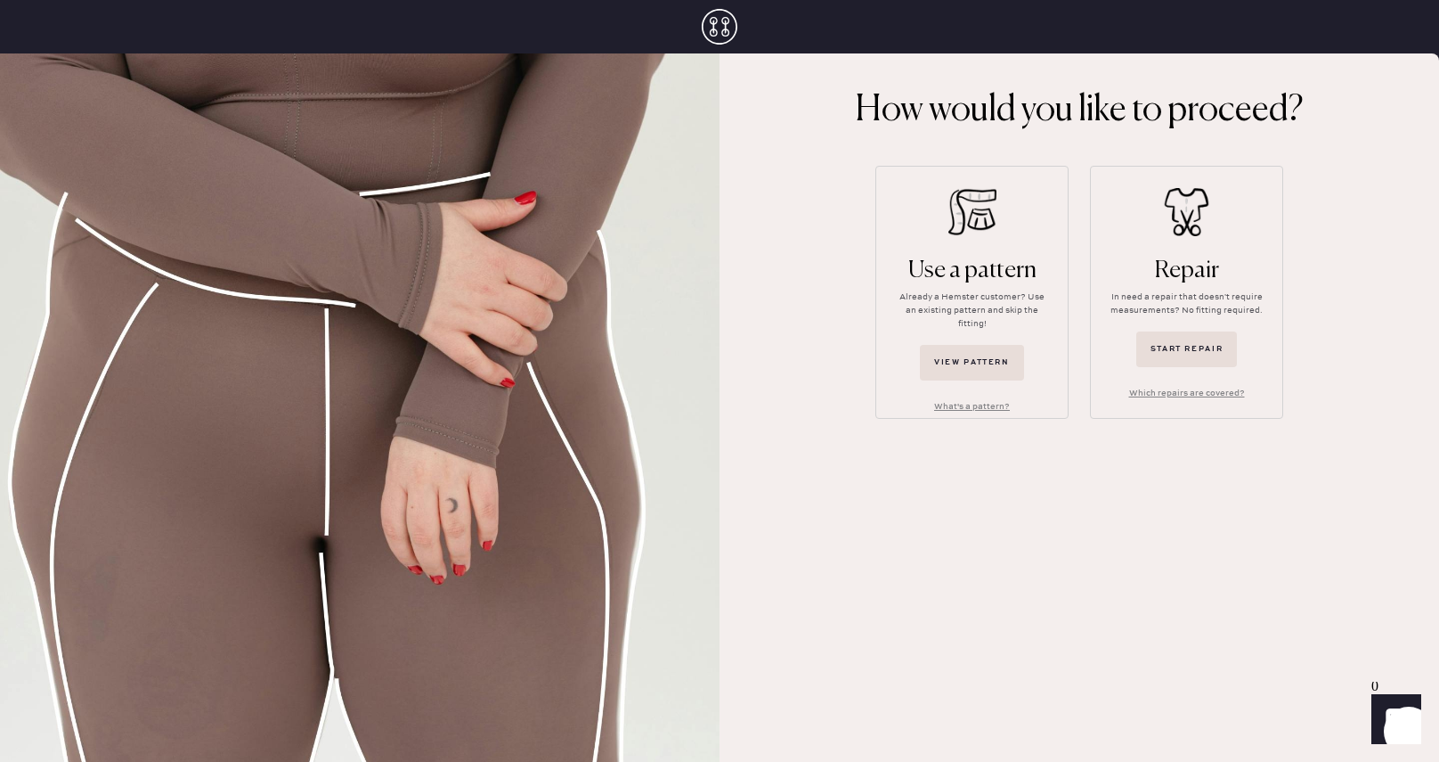
click at [952, 246] on div "Use a pattern Already a Hemster customer? Use an existing pattern and skip the …" at bounding box center [972, 292] width 193 height 253
click at [953, 348] on button "View pattern" at bounding box center [972, 363] width 104 height 36
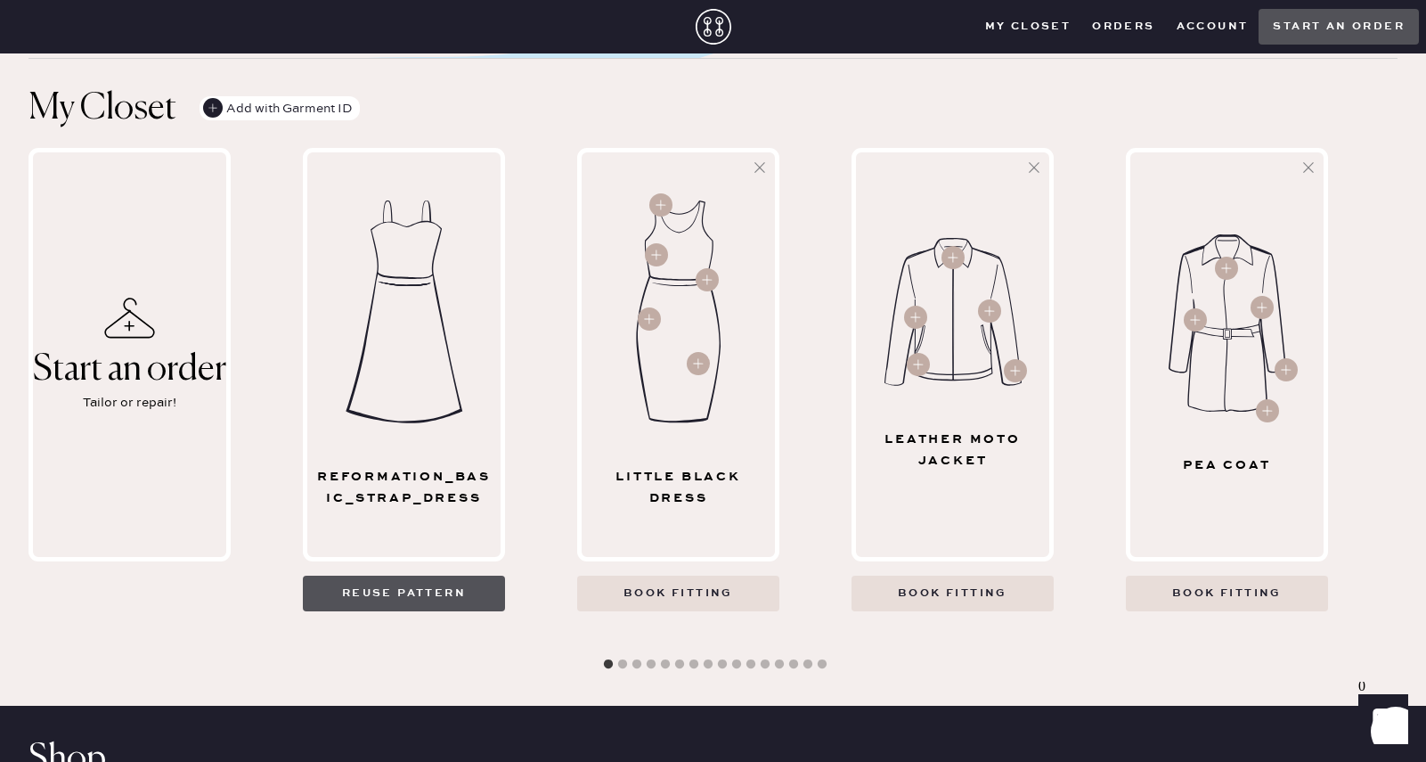
scroll to position [534, 0]
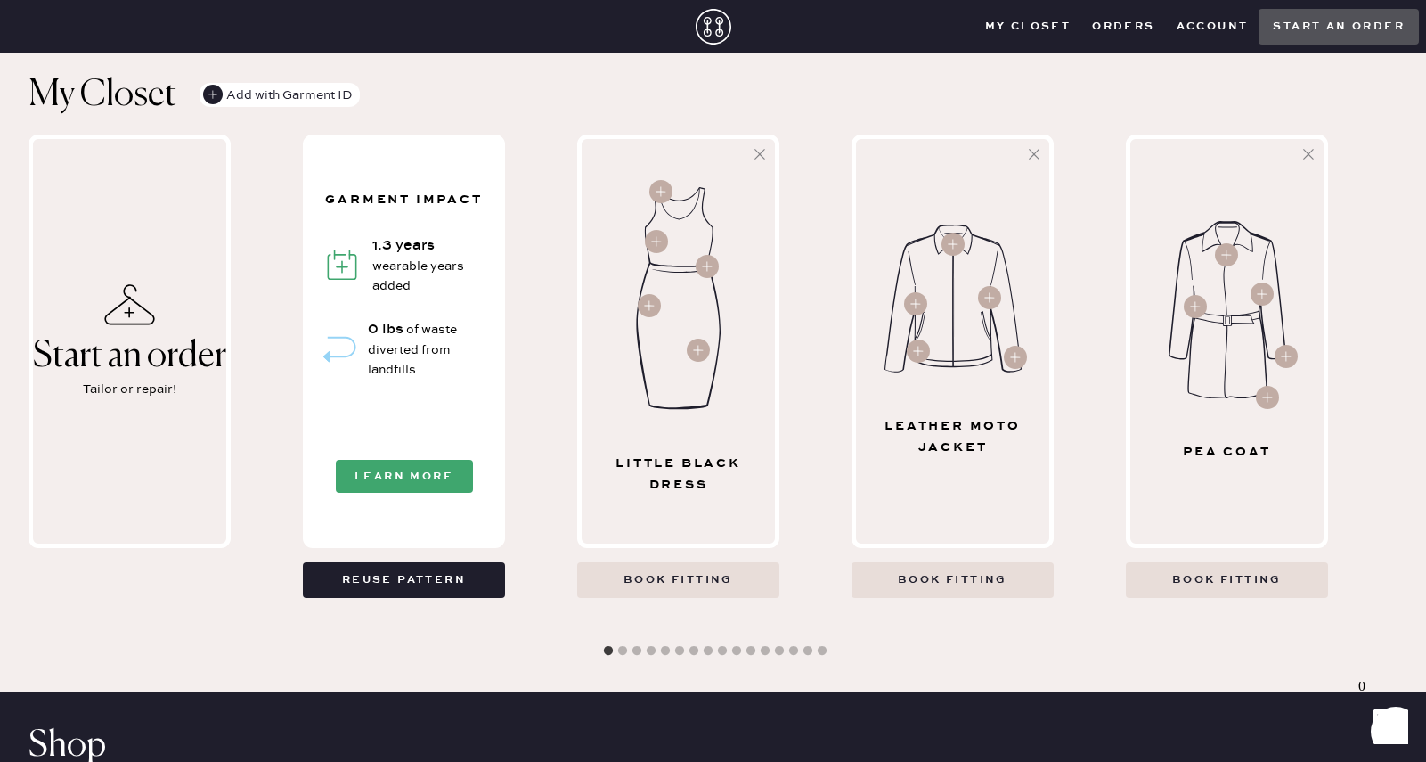
click at [451, 363] on div "Garment Impact 1.3 years wearable years added 0 lbs of waste diverted from land…" at bounding box center [403, 341] width 193 height 404
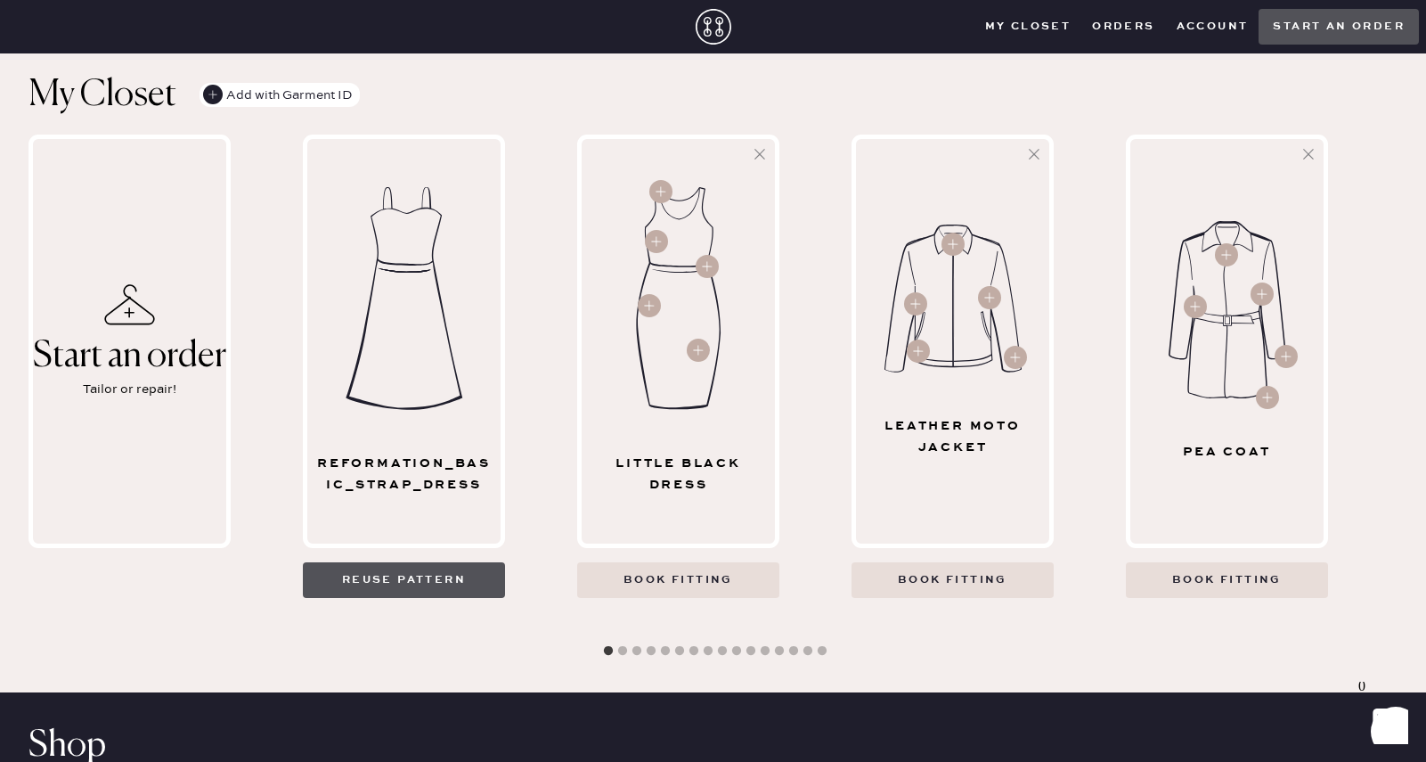
click at [452, 562] on button "Reuse pattern" at bounding box center [404, 580] width 202 height 36
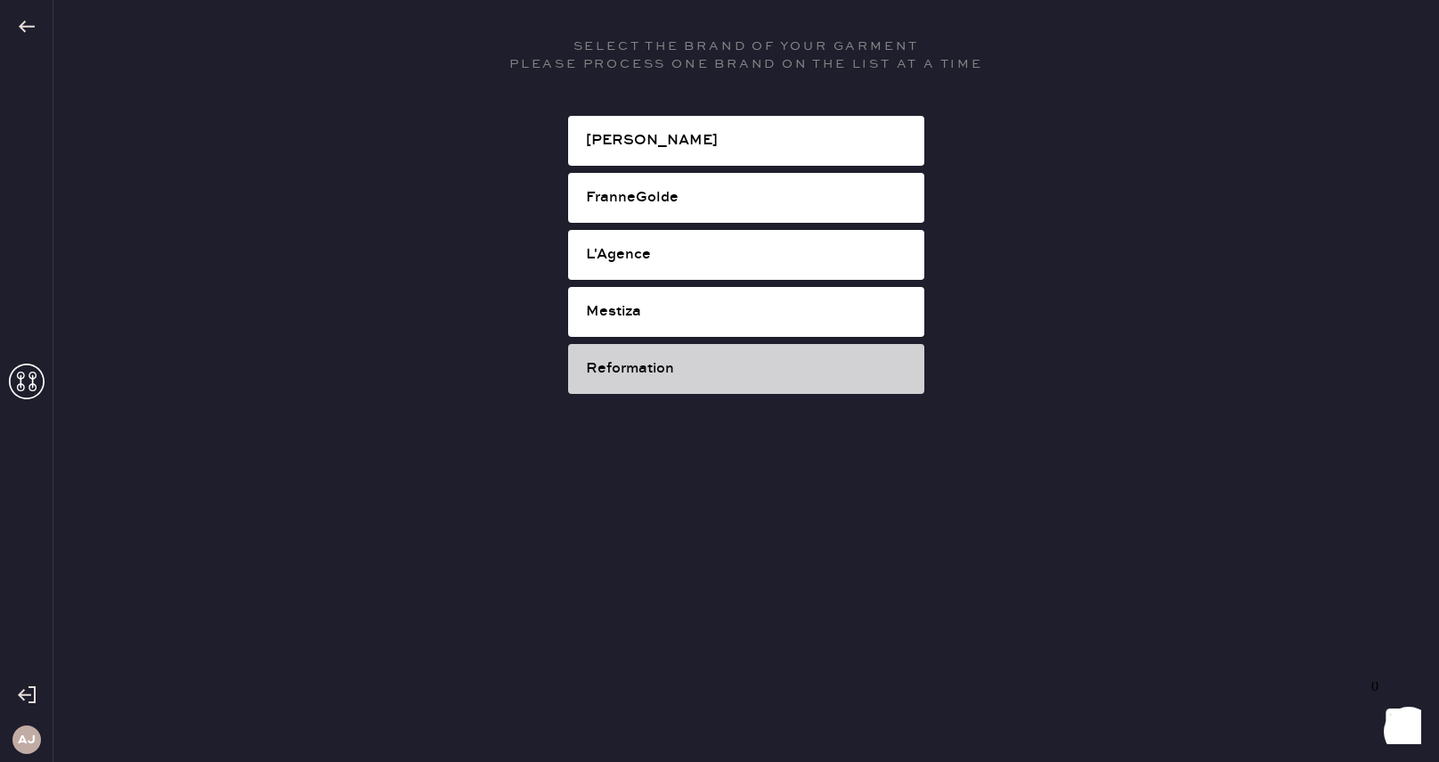
click at [778, 376] on div "Reformation" at bounding box center [748, 368] width 324 height 21
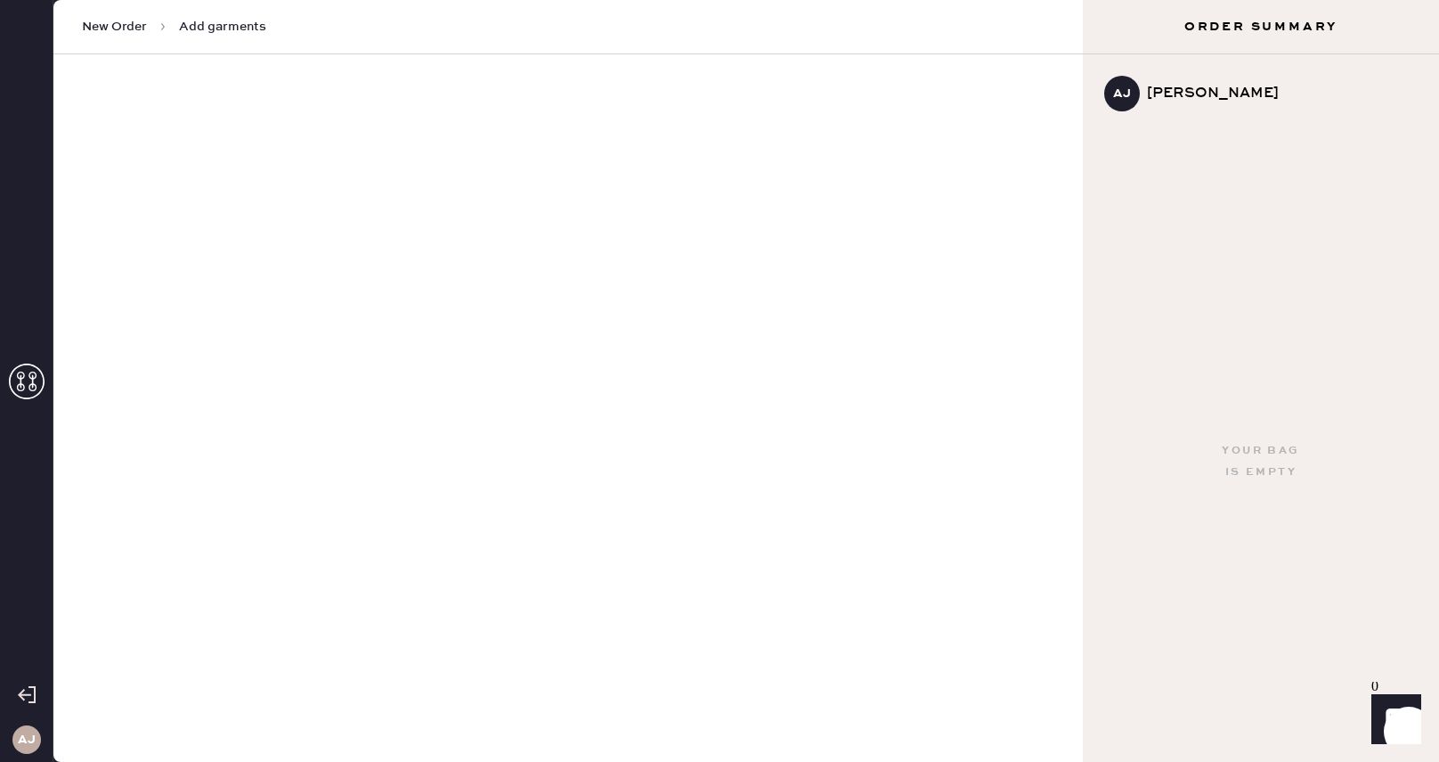
select select "6"
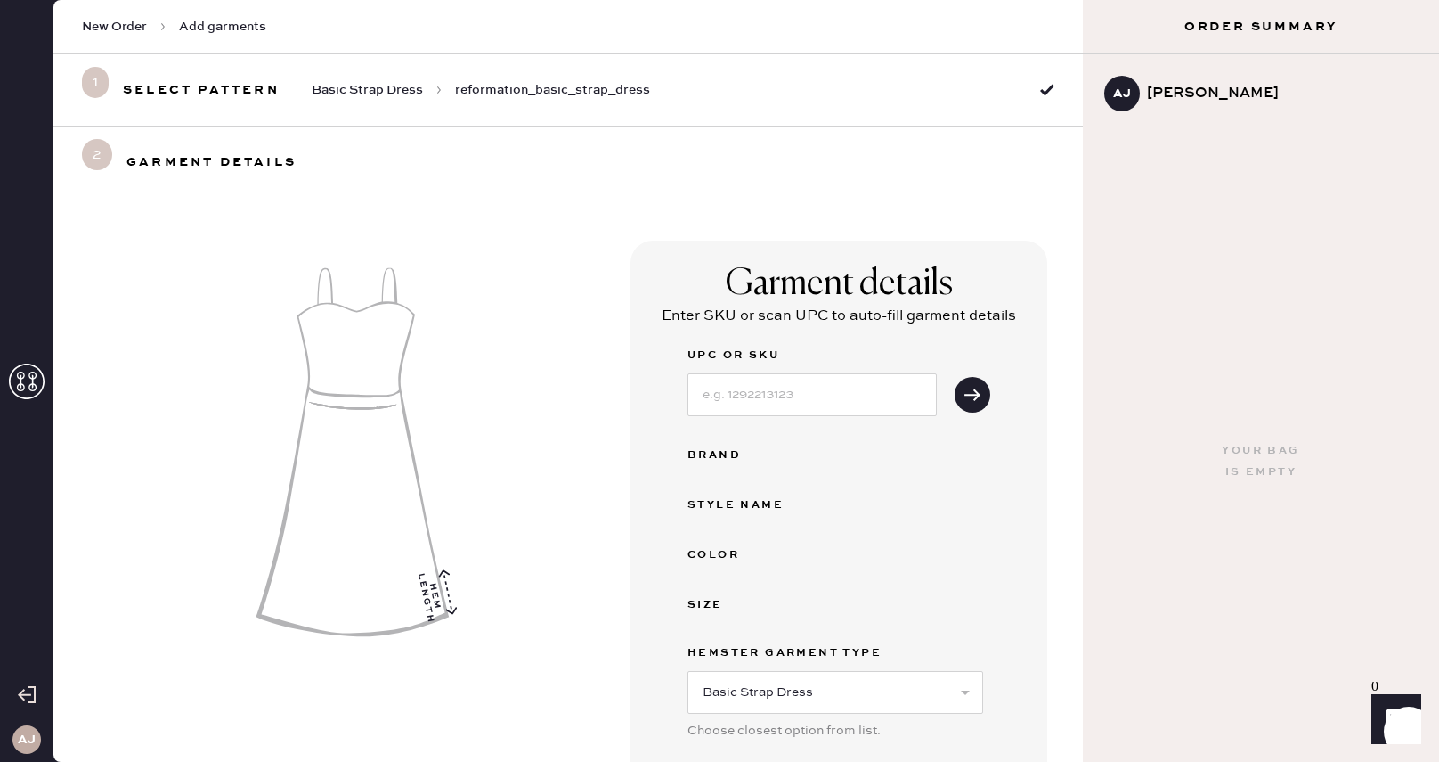
click at [28, 744] on h3 "Aj" at bounding box center [27, 739] width 18 height 12
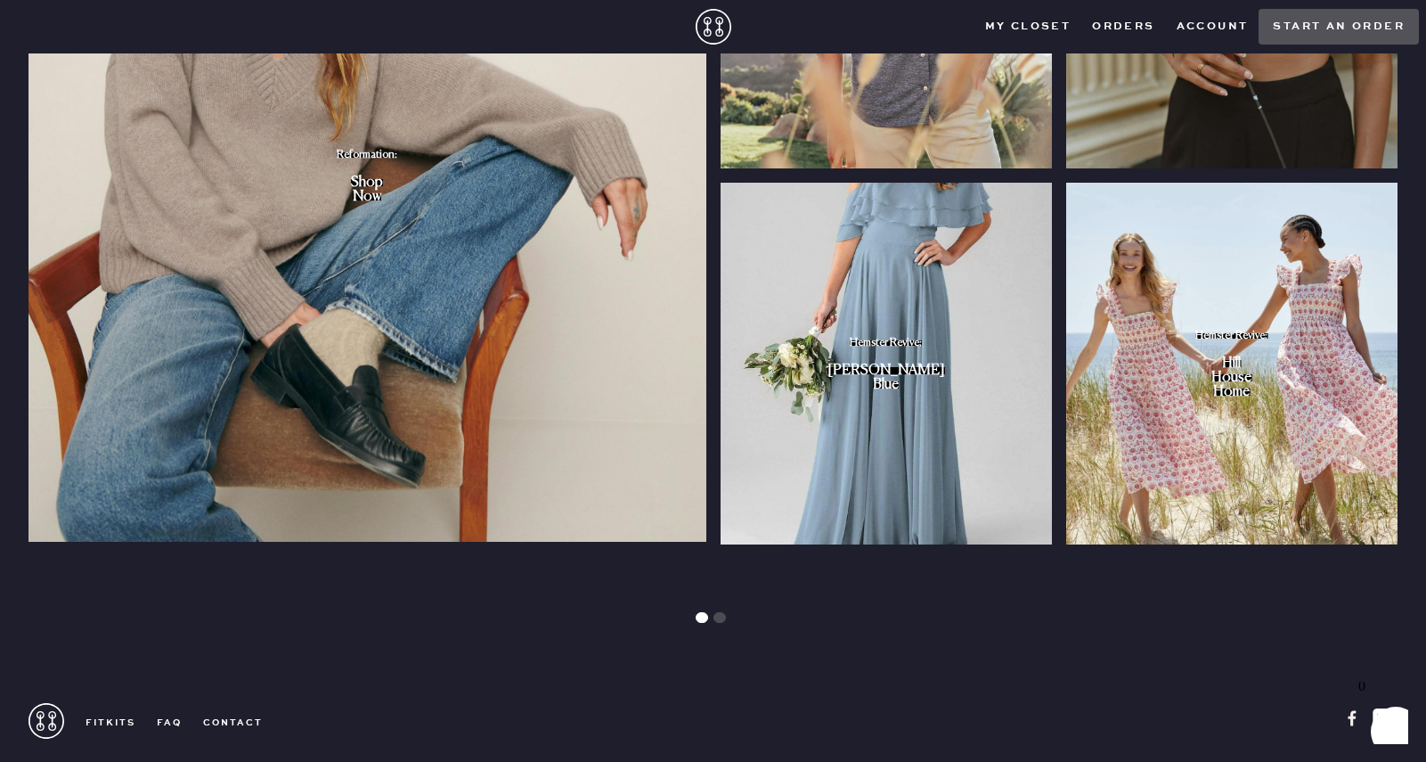
scroll to position [1747, 0]
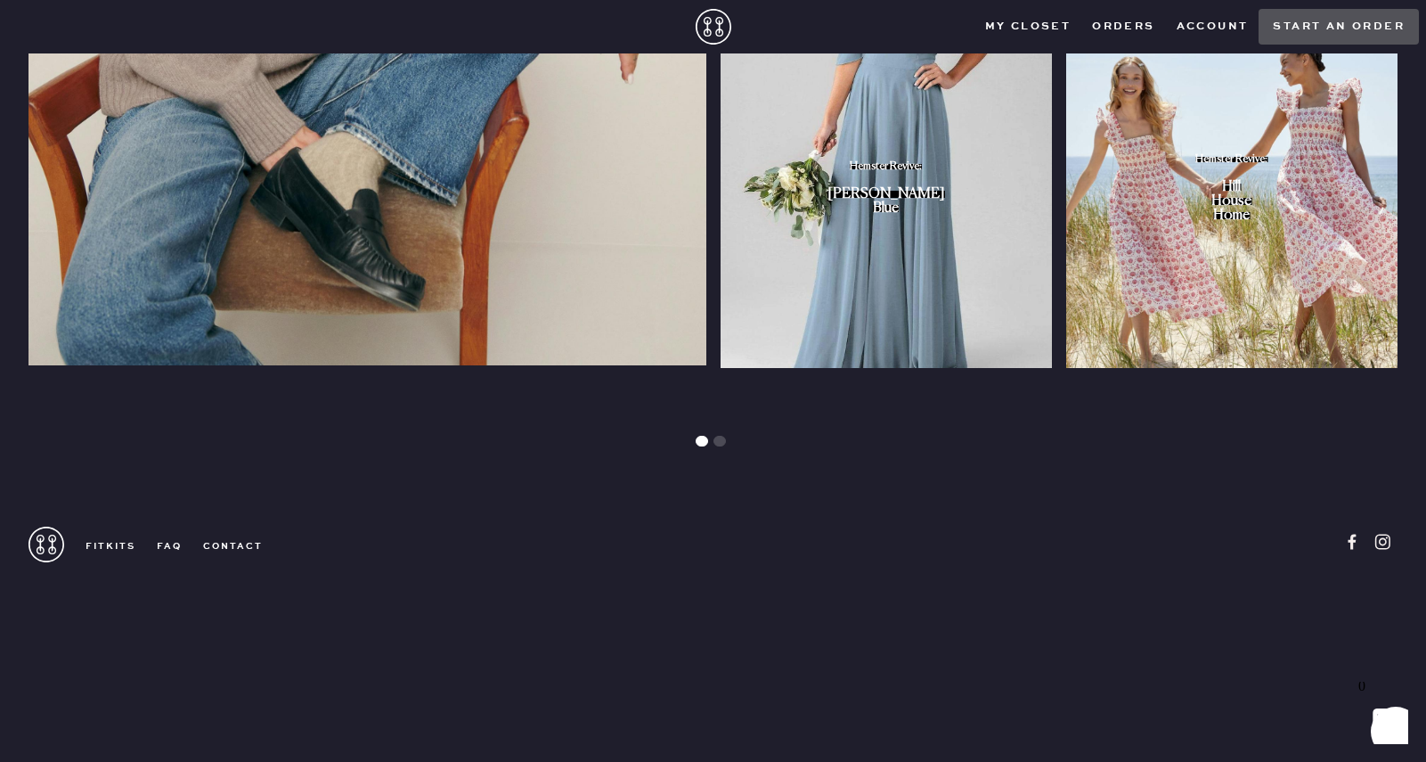
click at [223, 540] on link "contact" at bounding box center [222, 546] width 81 height 12
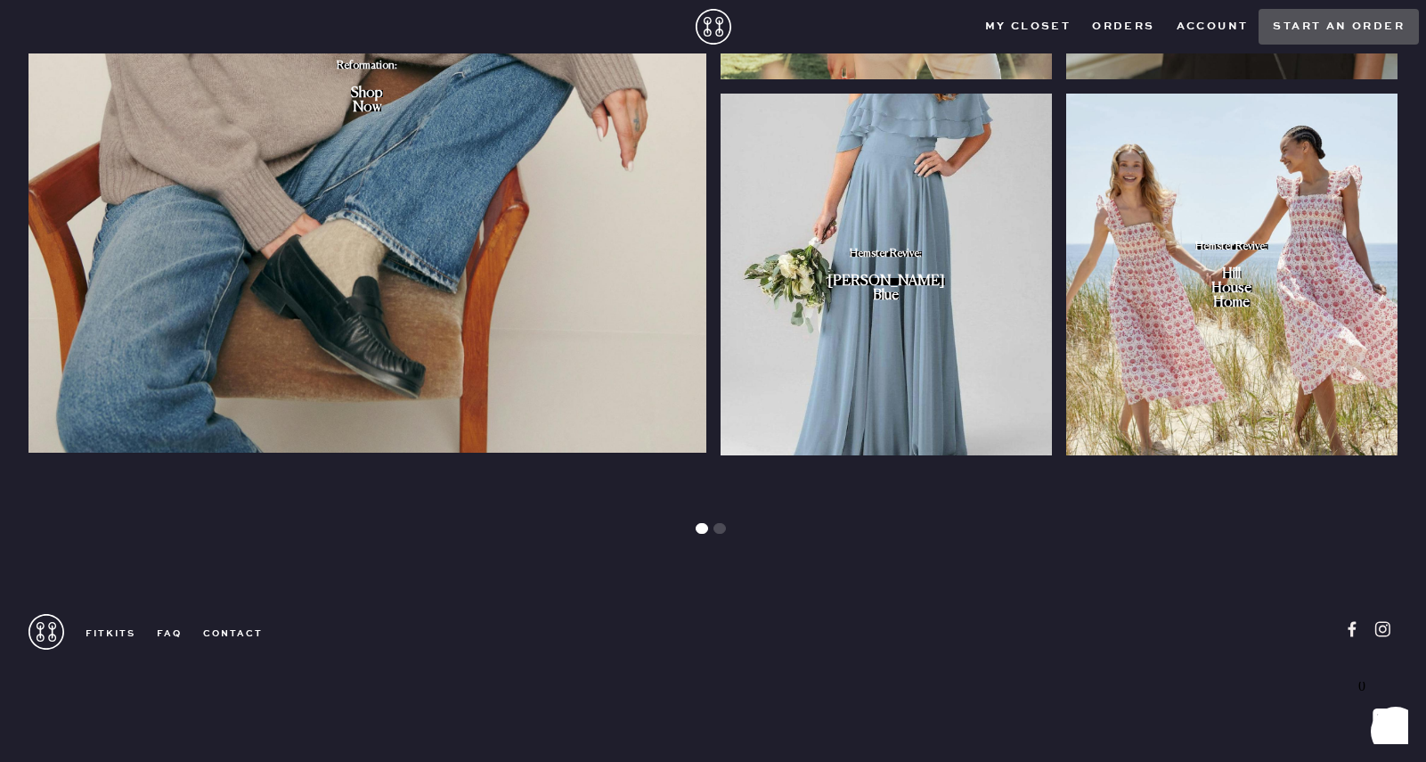
scroll to position [1390, 0]
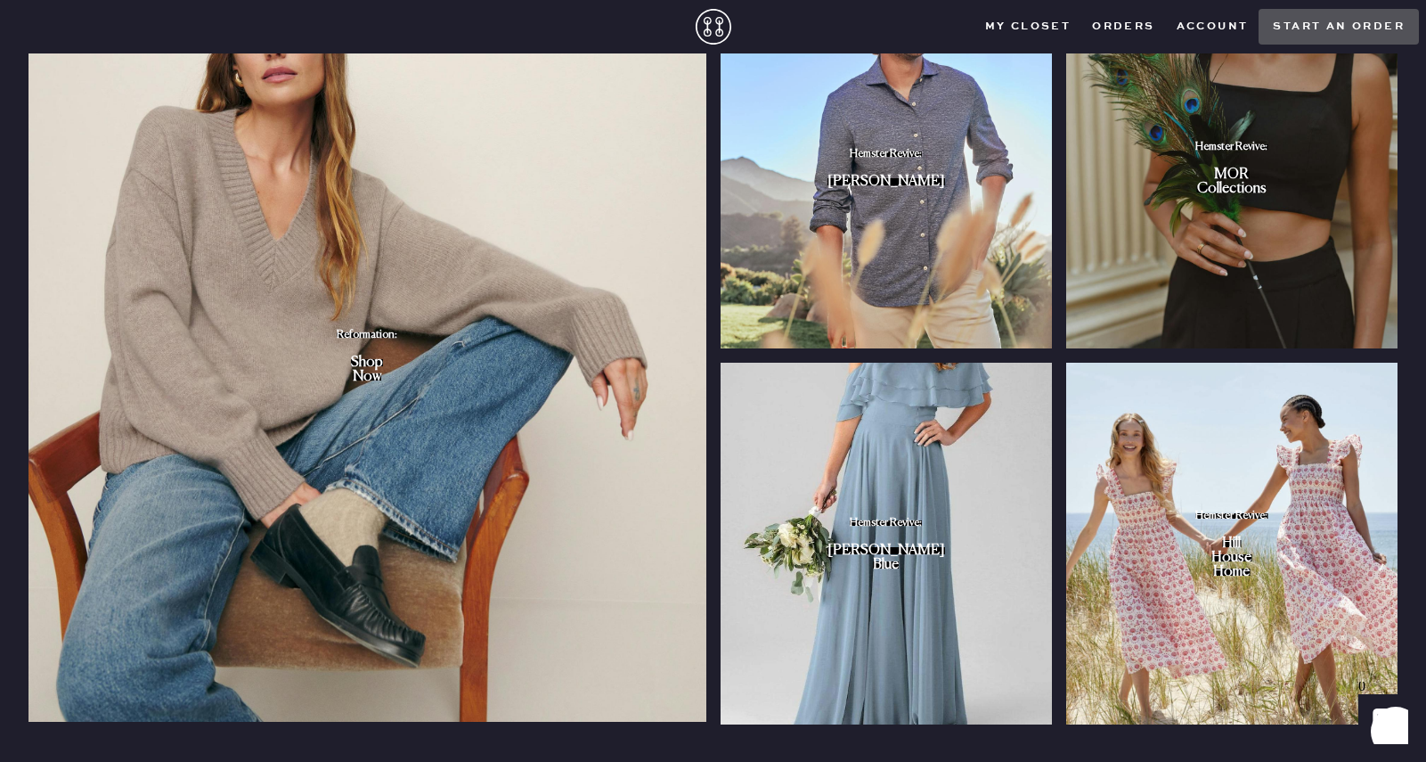
click at [926, 481] on img "slide" at bounding box center [886, 544] width 331 height 362
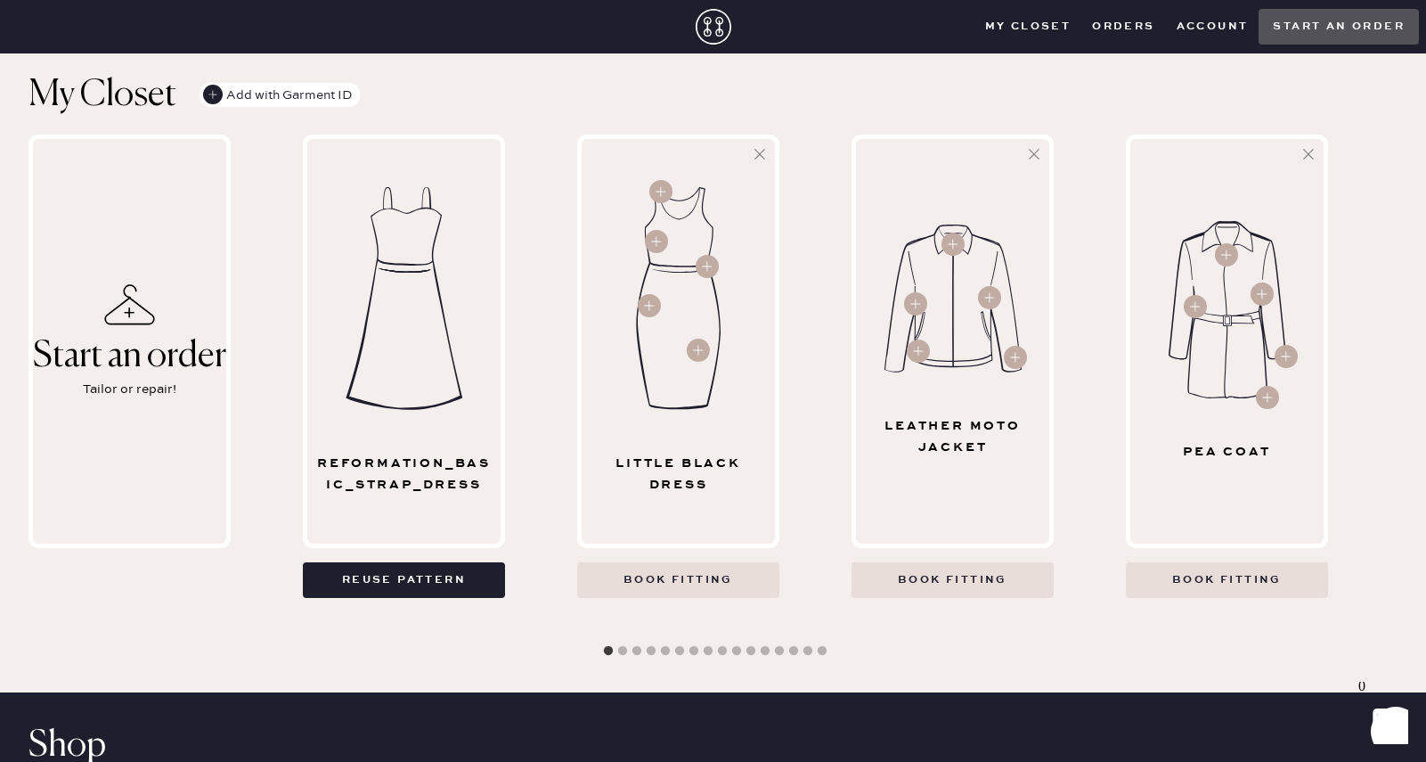
scroll to position [1247, 0]
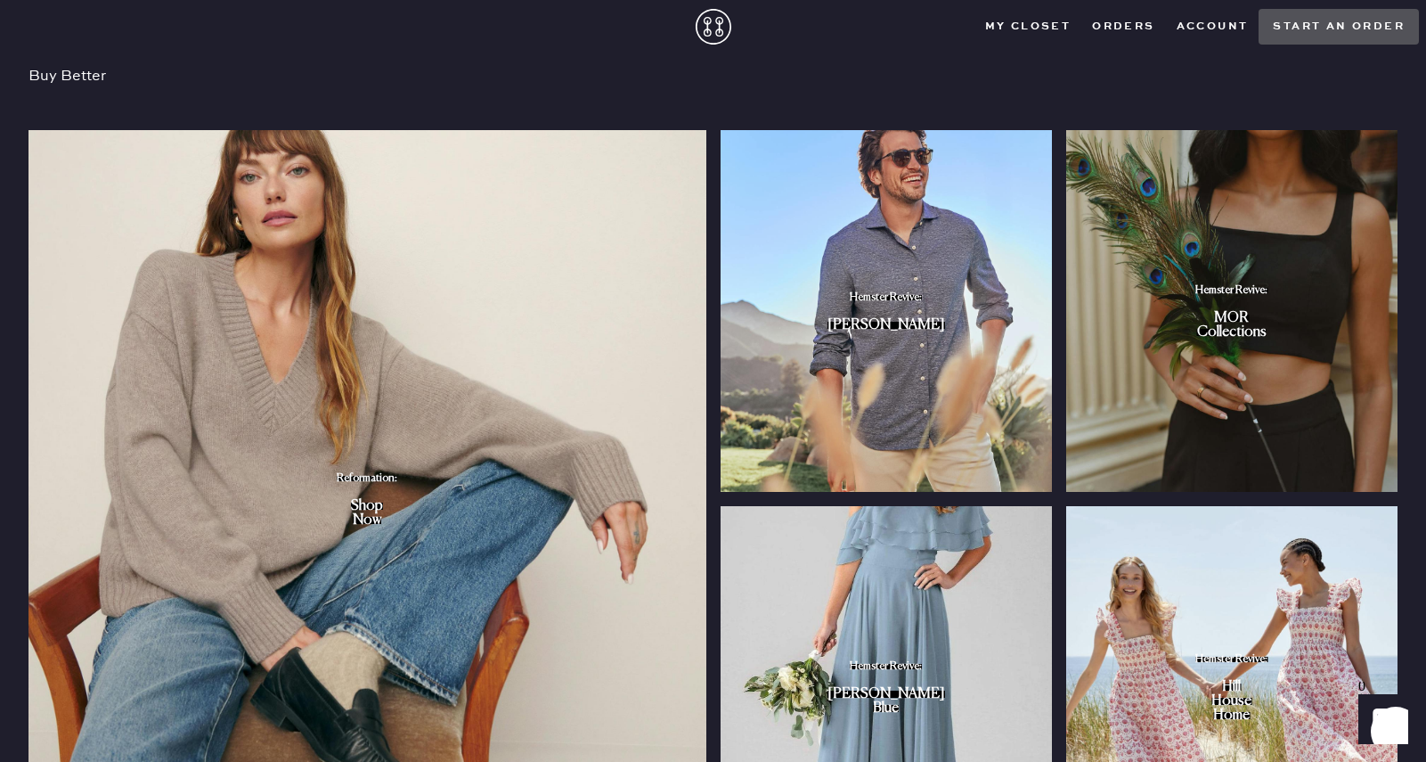
click at [375, 517] on div "Now" at bounding box center [367, 520] width 29 height 7
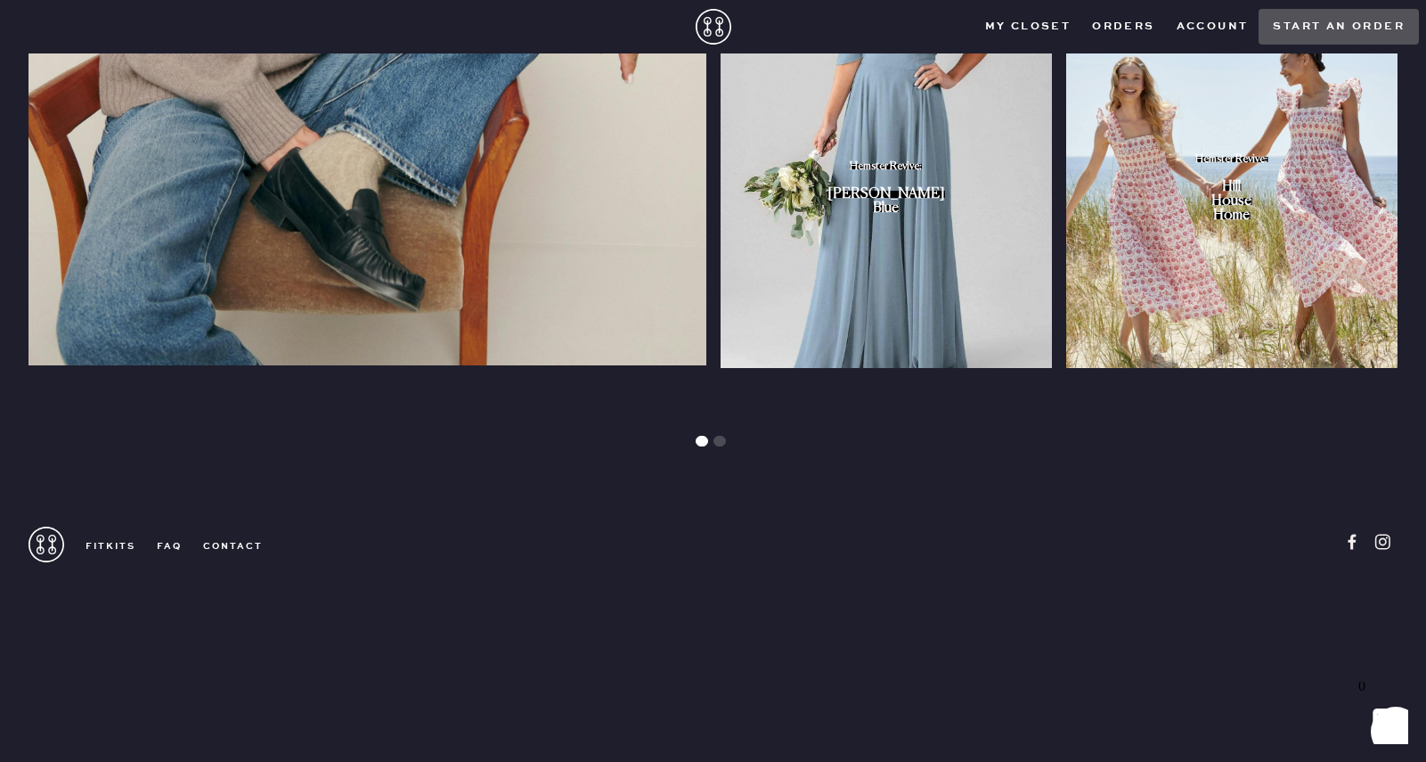
click at [720, 436] on button "slide dot" at bounding box center [719, 441] width 12 height 11
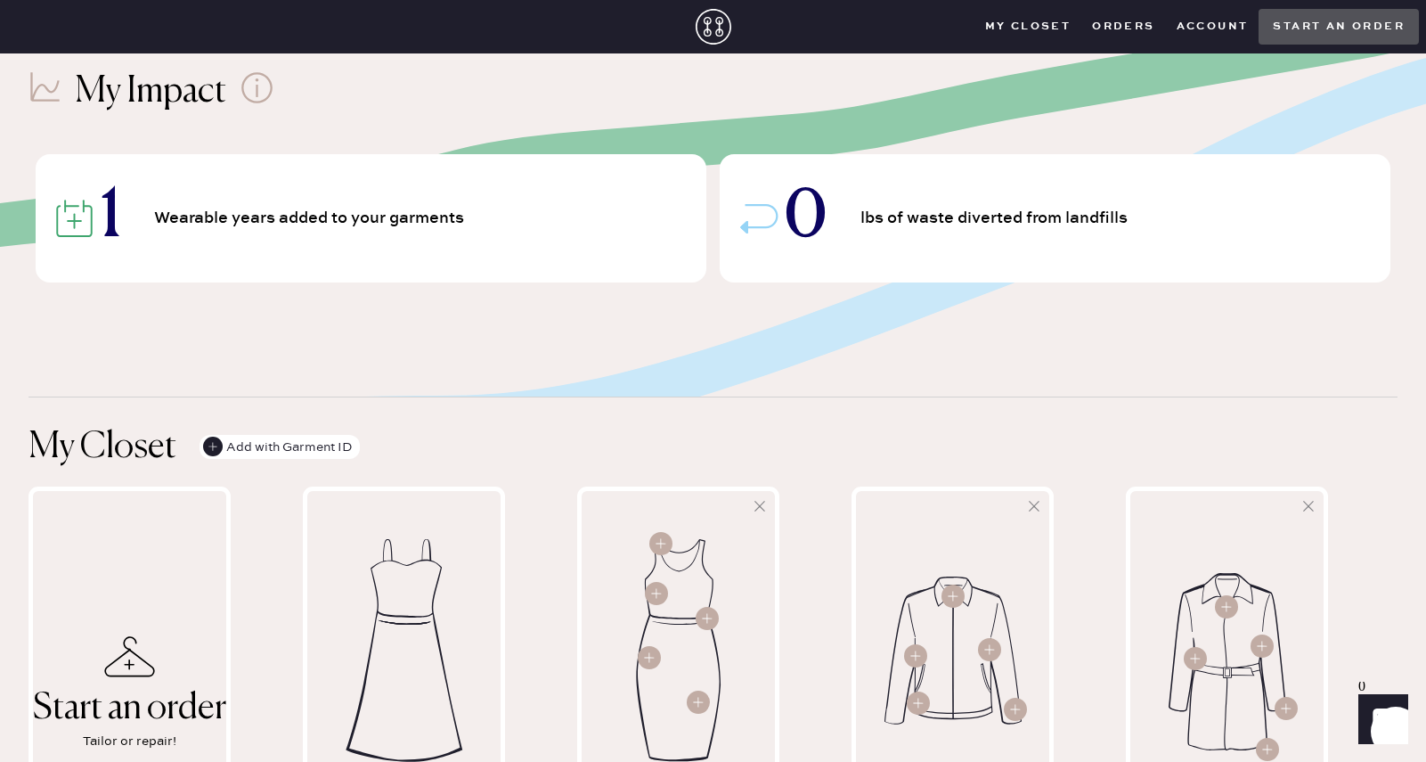
scroll to position [356, 0]
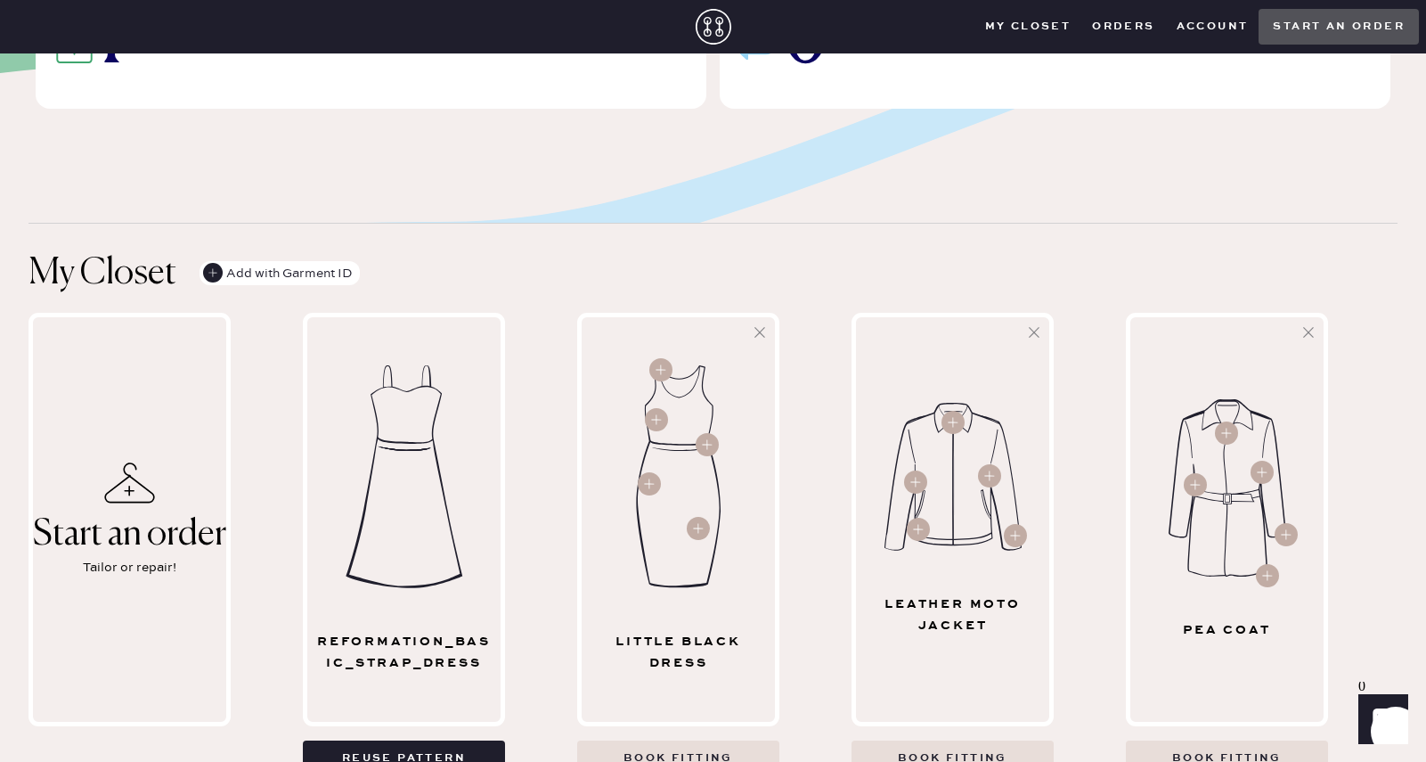
click at [306, 261] on div "Add with Garment ID" at bounding box center [278, 273] width 150 height 25
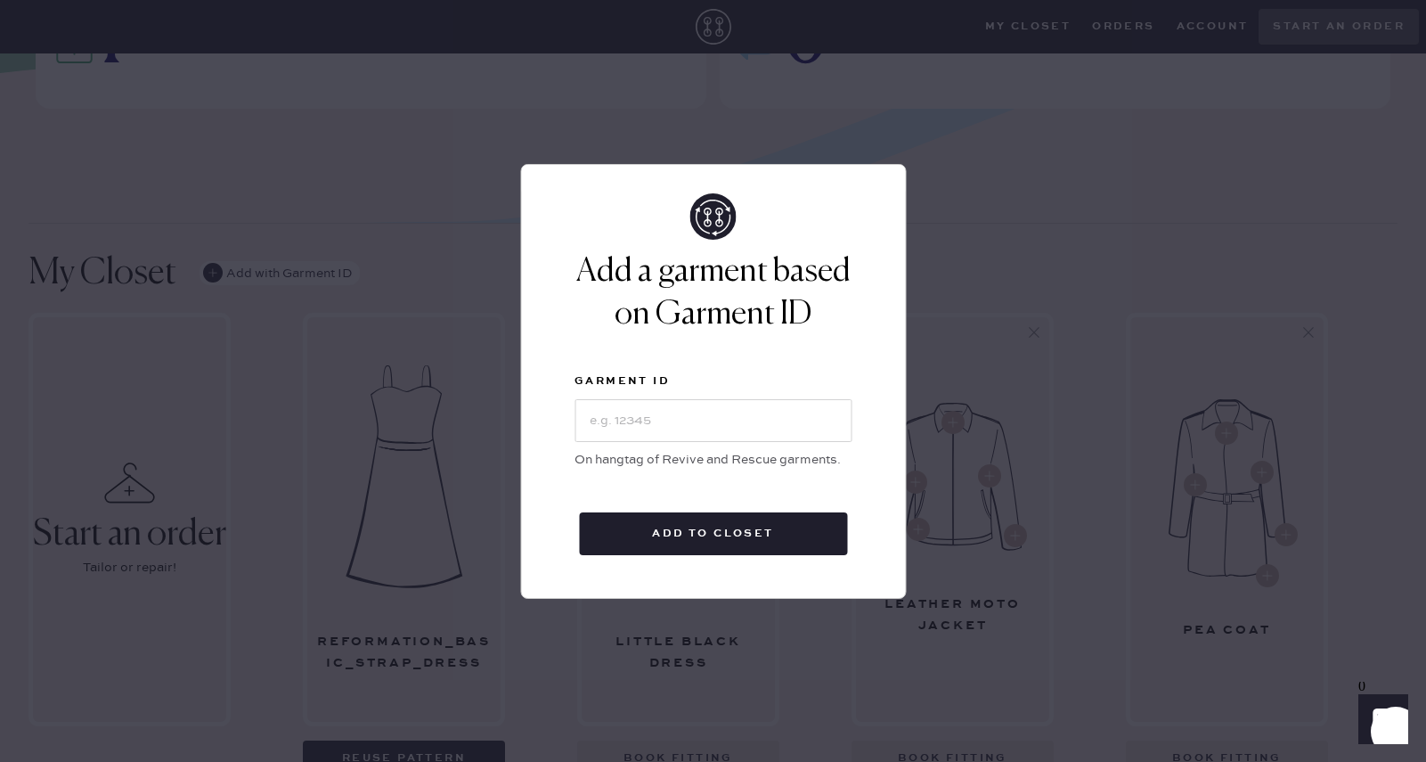
click at [1190, 132] on div "Add a garment based on Garment ID Garment ID On hangtag of Revive and Rescue ga…" at bounding box center [713, 381] width 1426 height 762
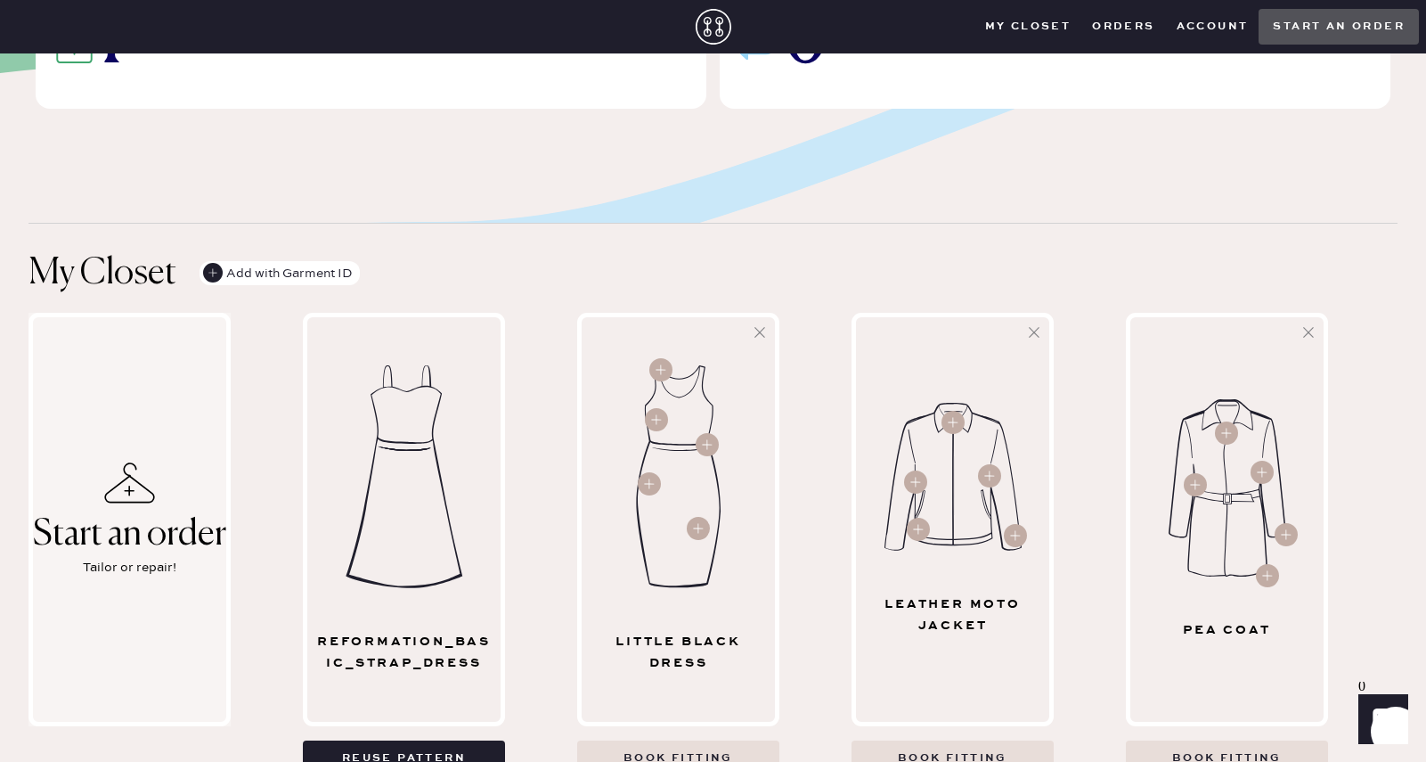
click at [135, 515] on div "Start an order" at bounding box center [129, 534] width 193 height 39
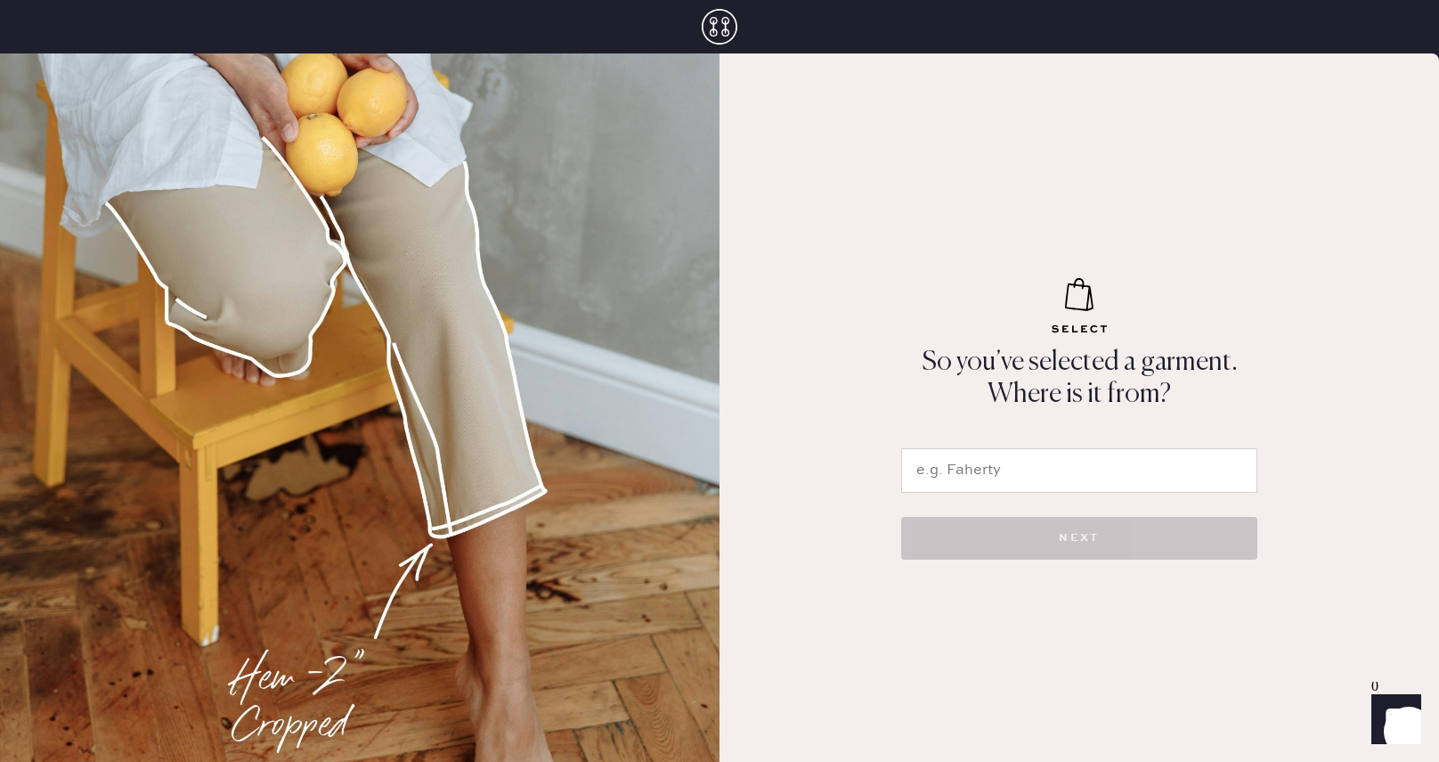
click at [1007, 481] on input "text" at bounding box center [1079, 470] width 356 height 45
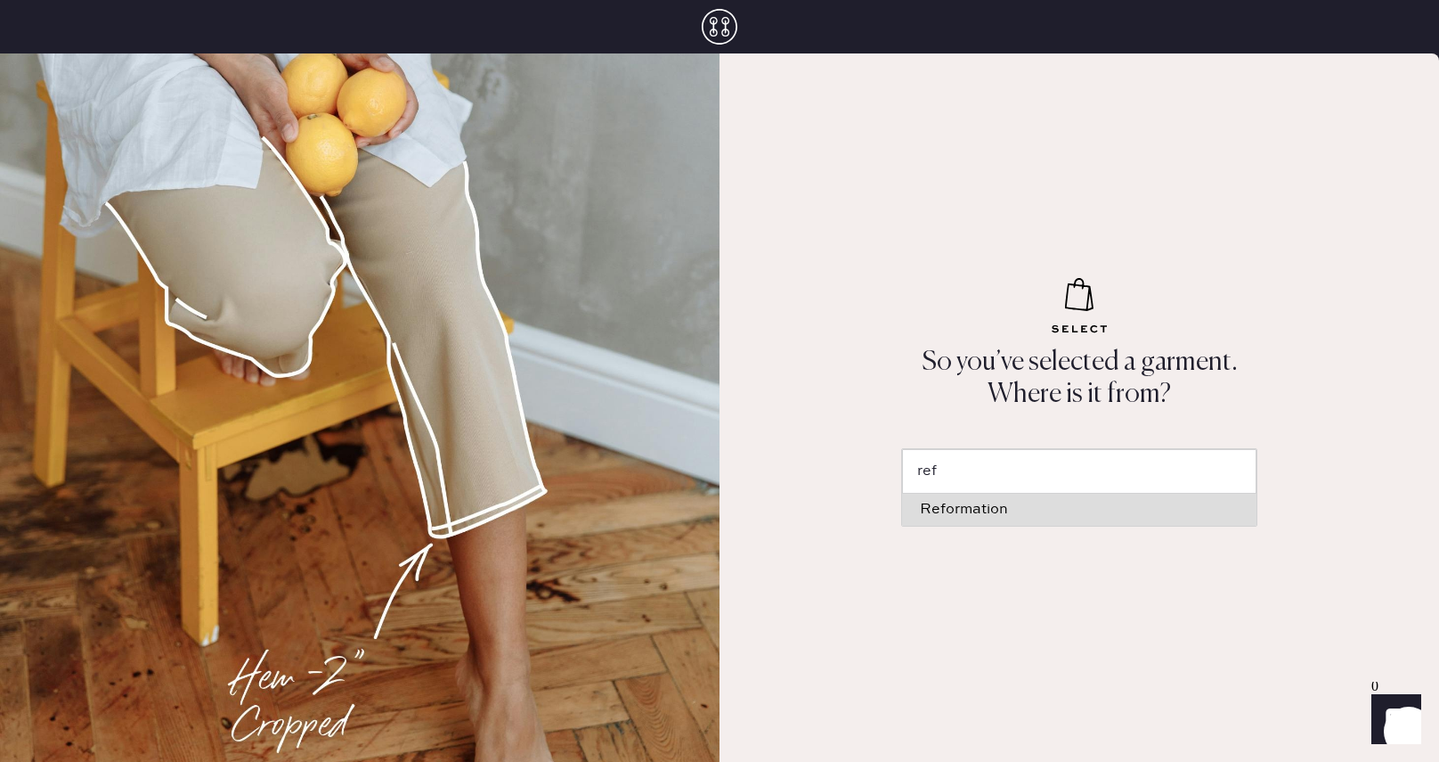
click at [1018, 507] on div "Reformation" at bounding box center [1079, 509] width 319 height 14
type input "Reformation"
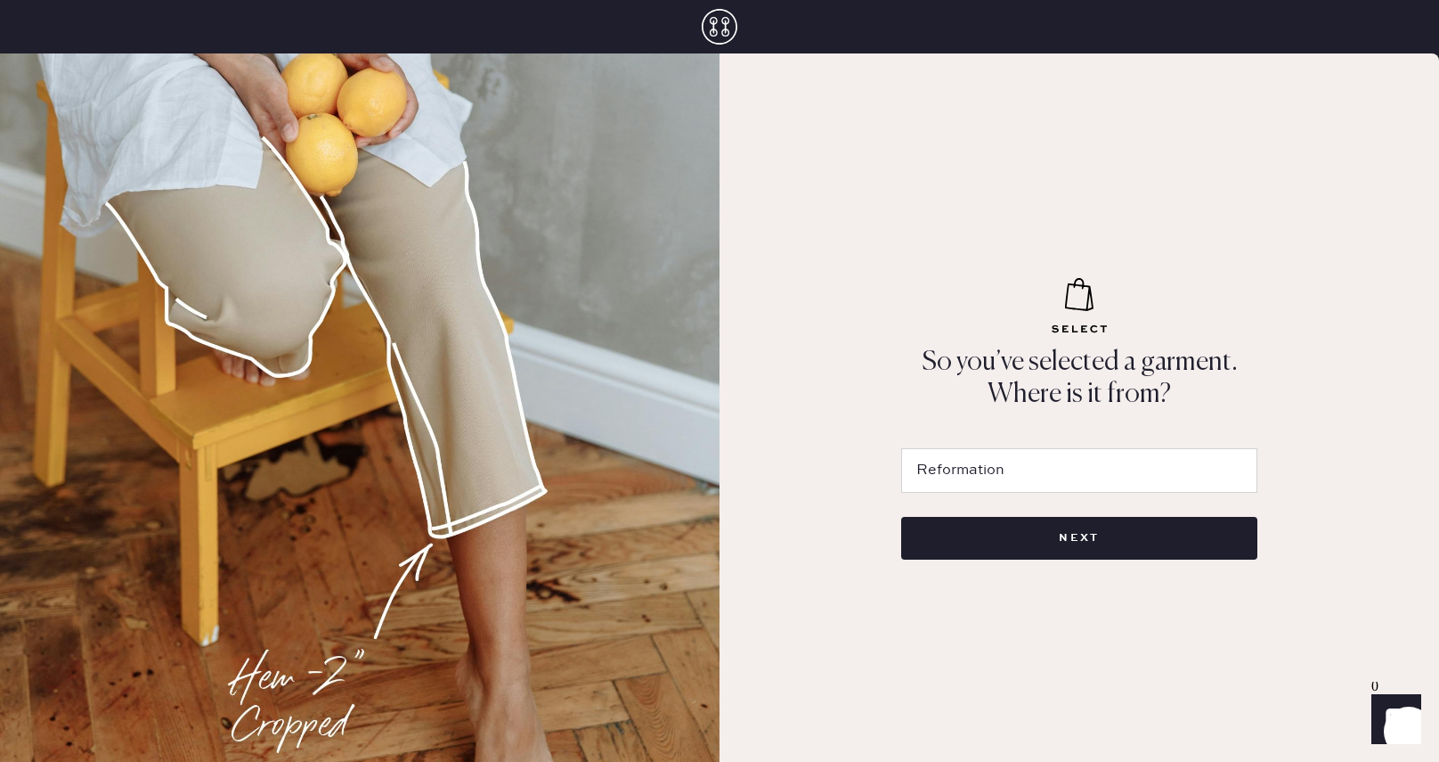
click at [1024, 525] on button "NEXT" at bounding box center [1079, 538] width 356 height 43
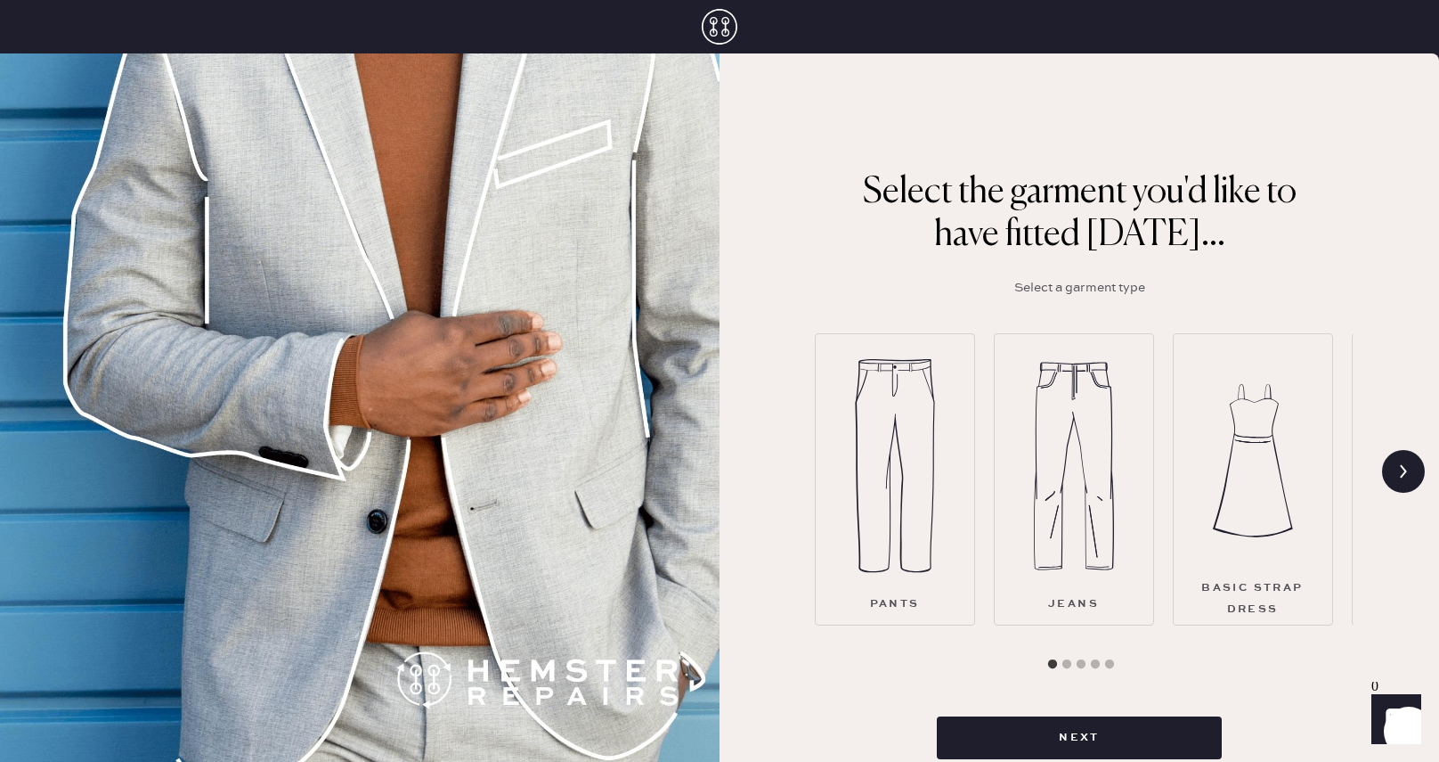
click at [1105, 491] on img at bounding box center [1074, 466] width 80 height 214
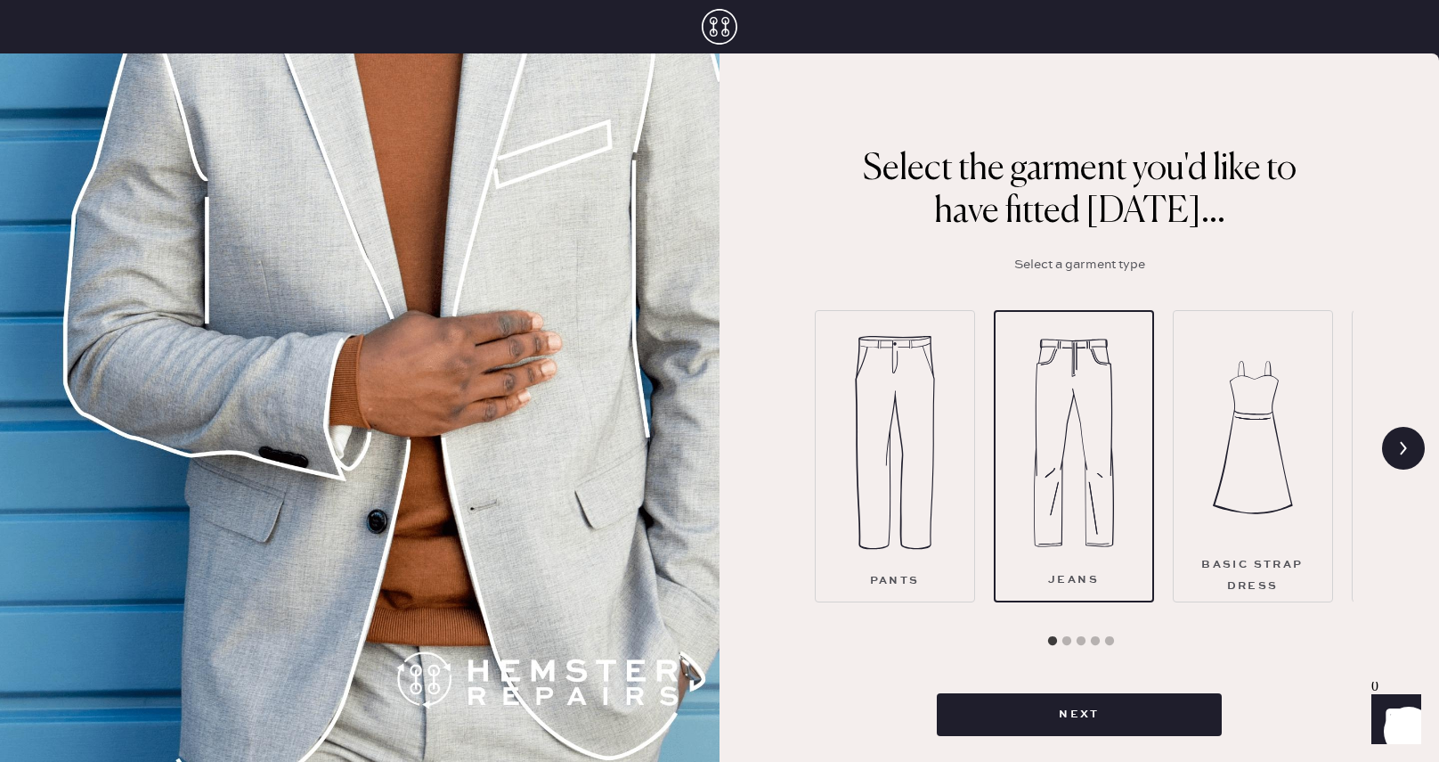
scroll to position [45, 0]
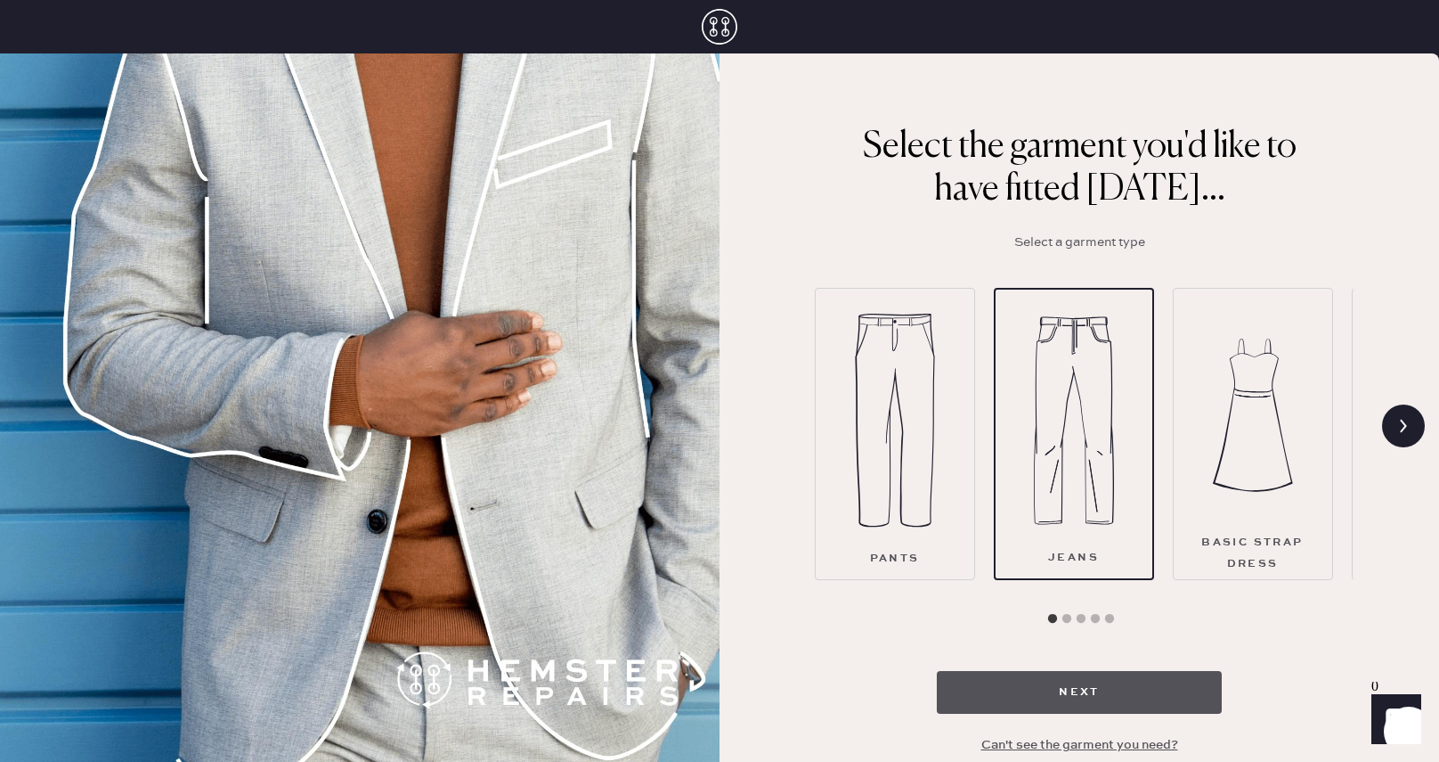
click at [1142, 689] on button "Next" at bounding box center [1079, 692] width 285 height 43
